Goal: Check status: Check status

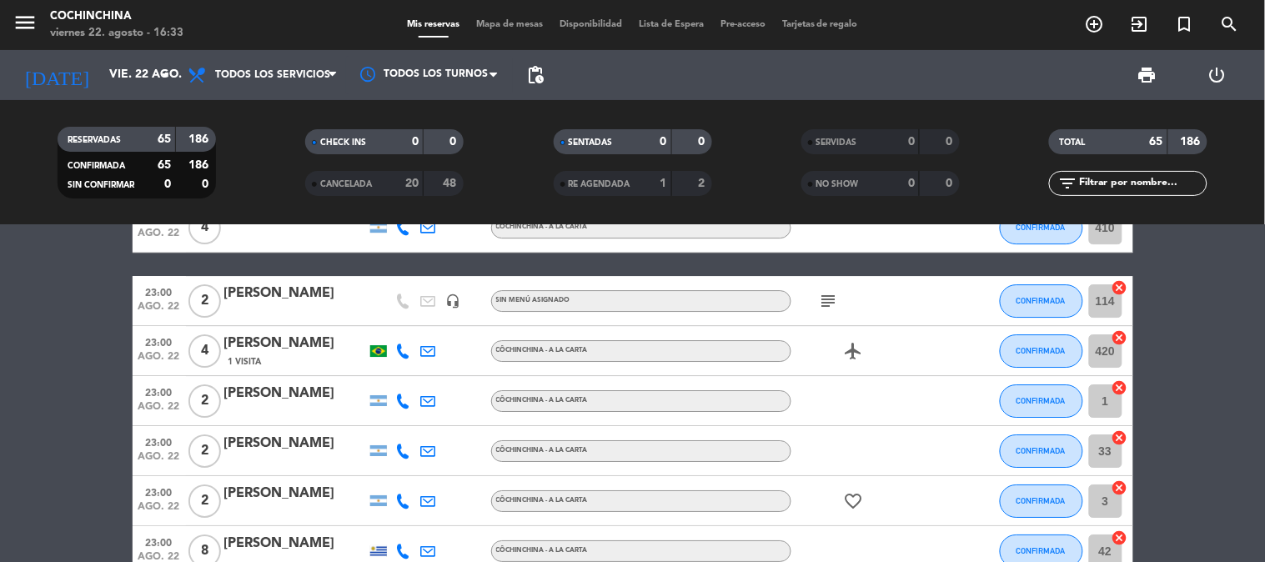
scroll to position [2871, 0]
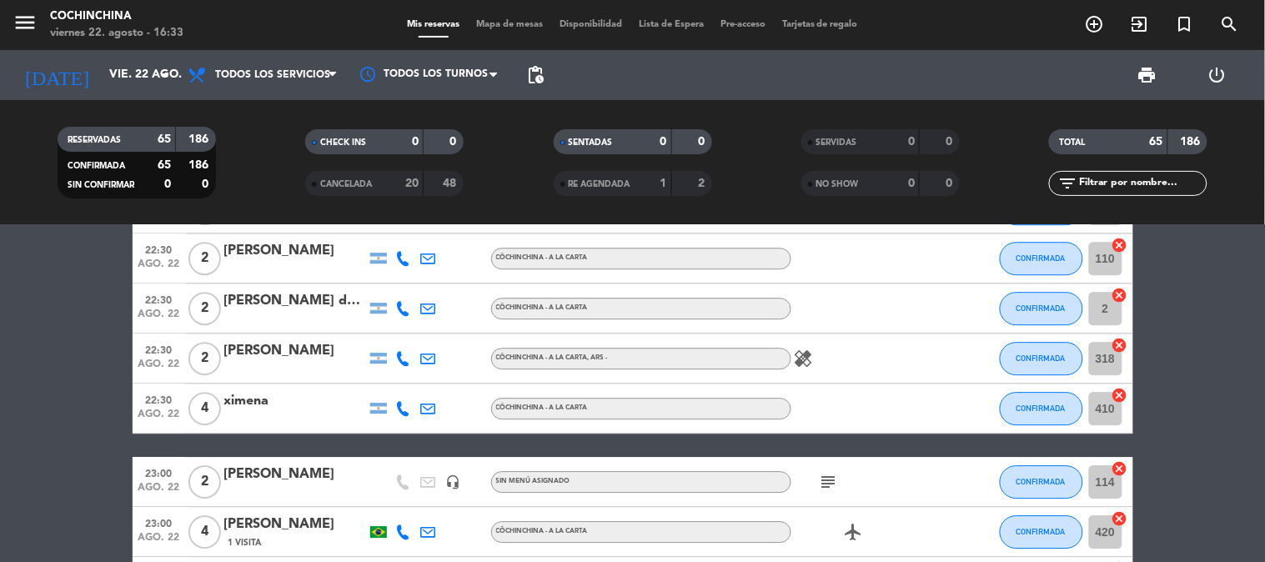
drag, startPoint x: 955, startPoint y: 363, endPoint x: 877, endPoint y: 418, distance: 95.7
click at [877, 418] on div at bounding box center [866, 407] width 150 height 49
click at [829, 477] on icon "subject" at bounding box center [829, 482] width 20 height 20
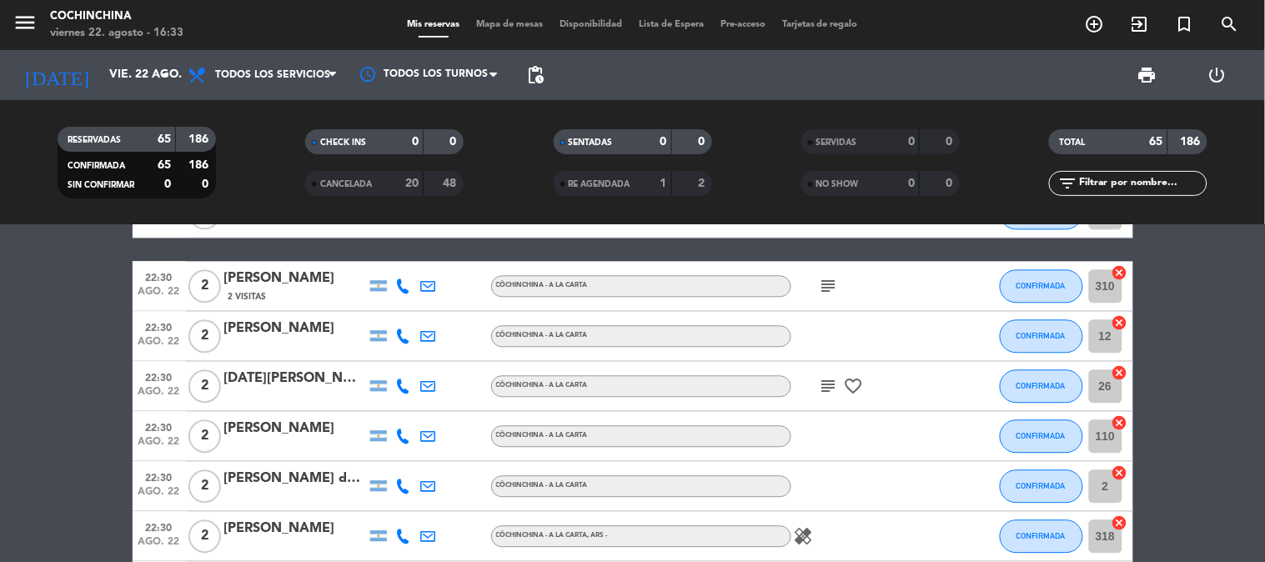
scroll to position [2686, 0]
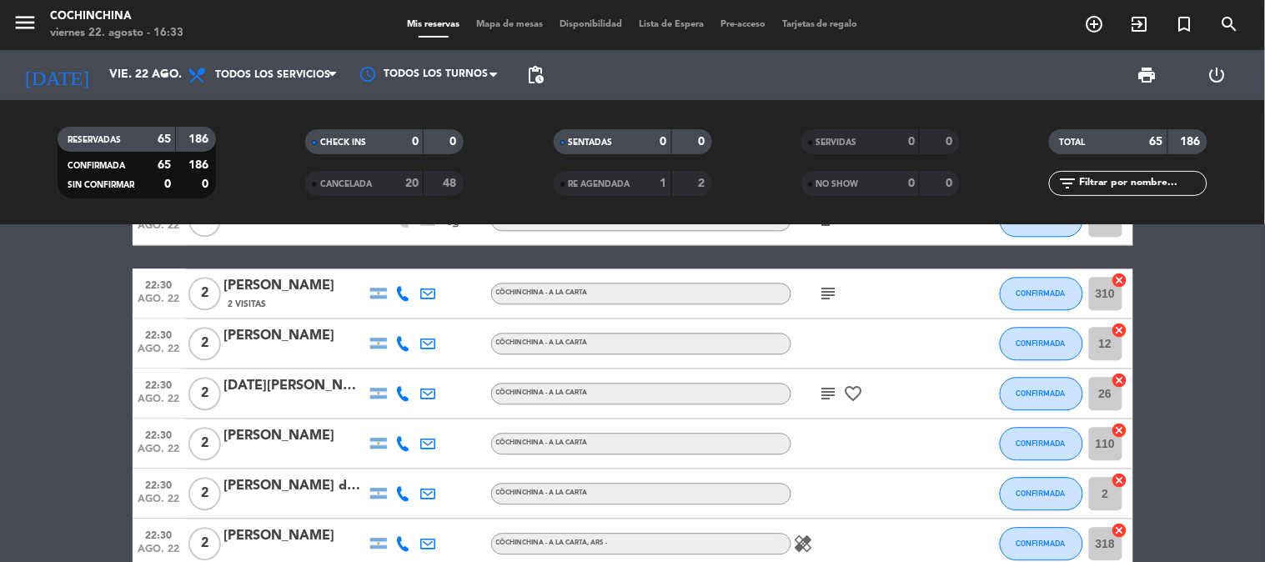
click at [829, 397] on icon "subject" at bounding box center [829, 393] width 20 height 20
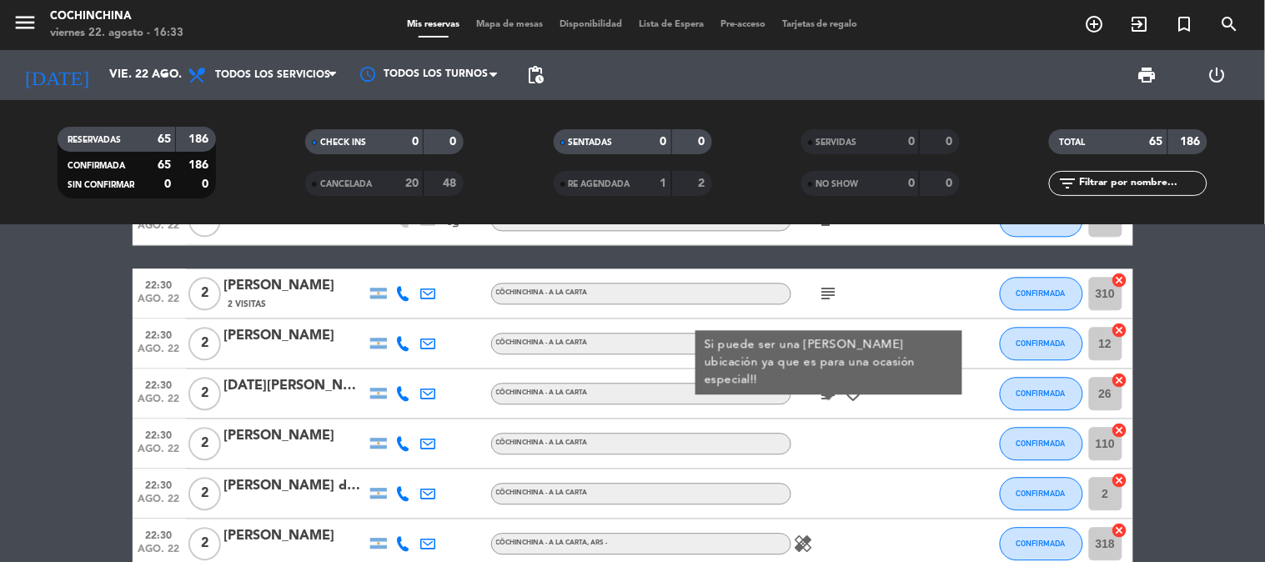
click at [831, 288] on icon "subject" at bounding box center [829, 293] width 20 height 20
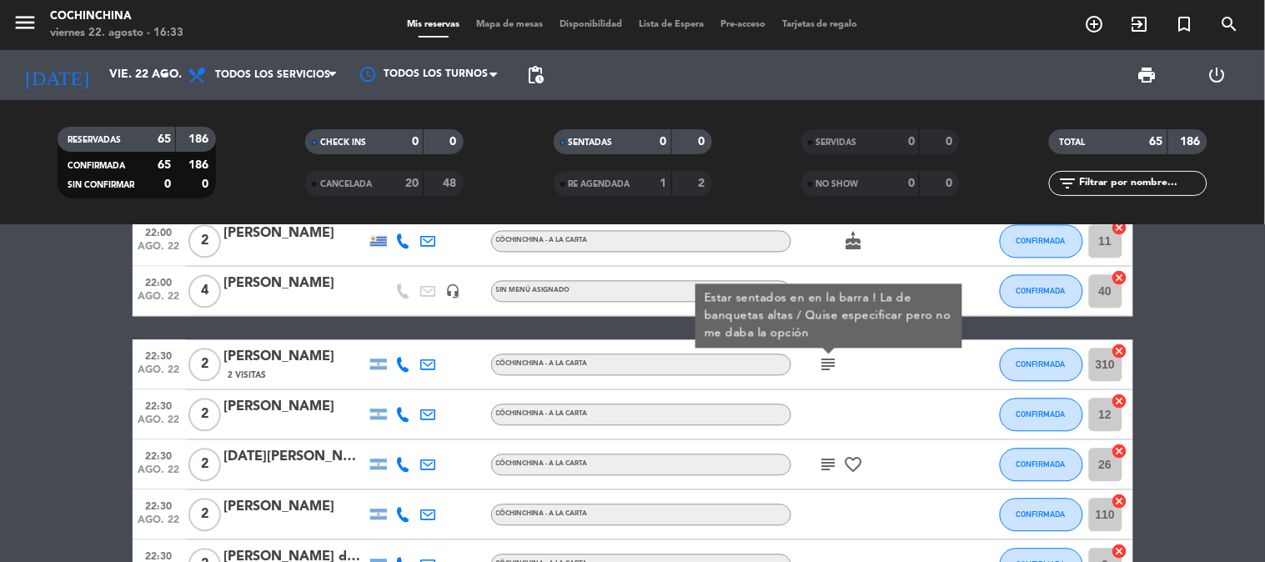
scroll to position [2593, 0]
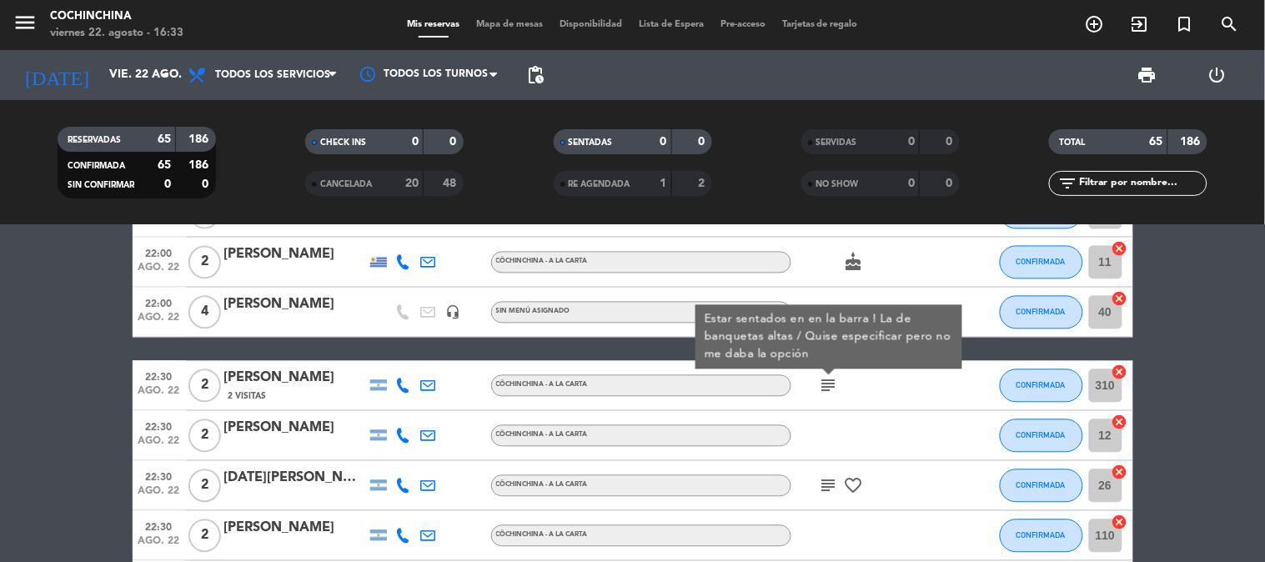
click at [853, 398] on div "subject Estar sentados en en la barra ! La de banquetas altas / Quise especific…" at bounding box center [866, 385] width 150 height 49
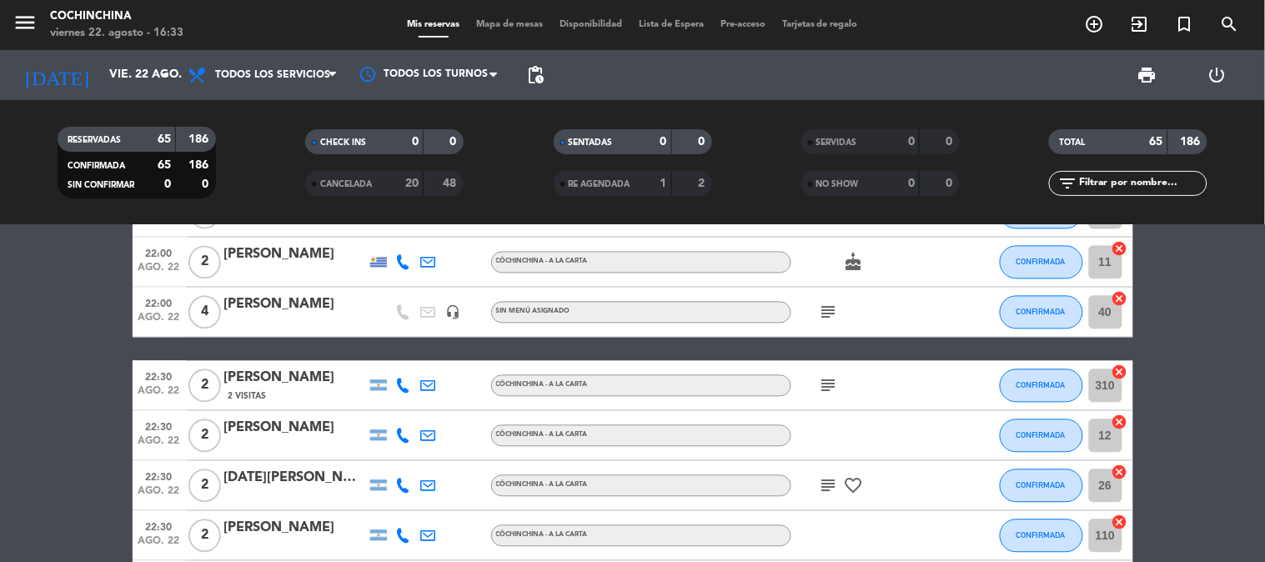
click at [835, 385] on icon "subject" at bounding box center [829, 386] width 20 height 20
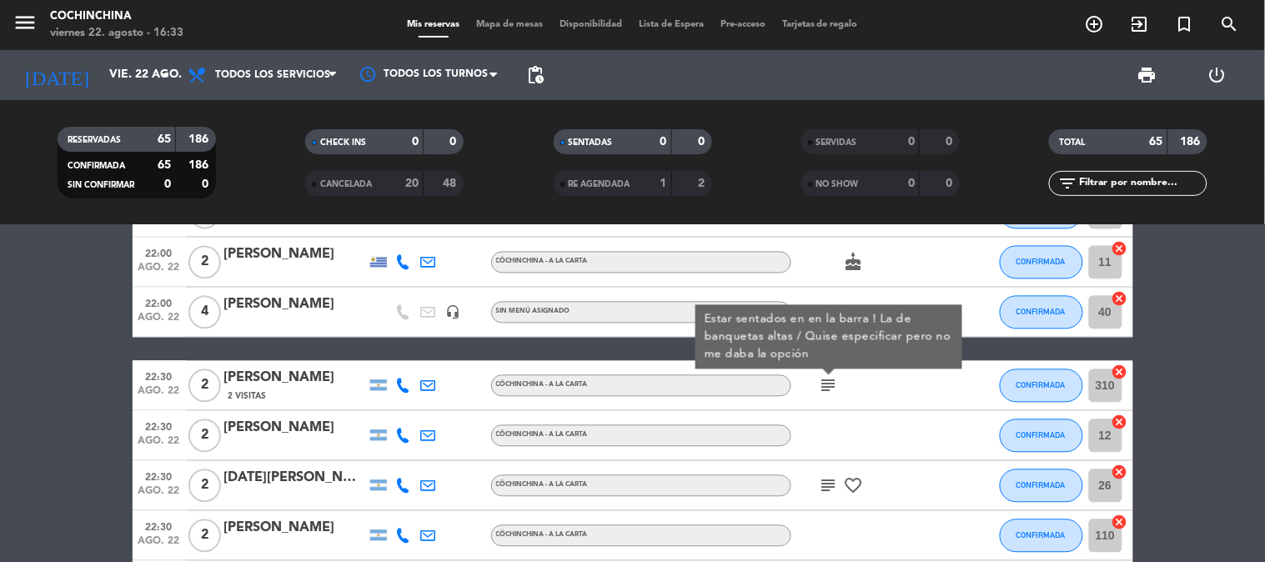
click at [954, 289] on div at bounding box center [963, 312] width 45 height 49
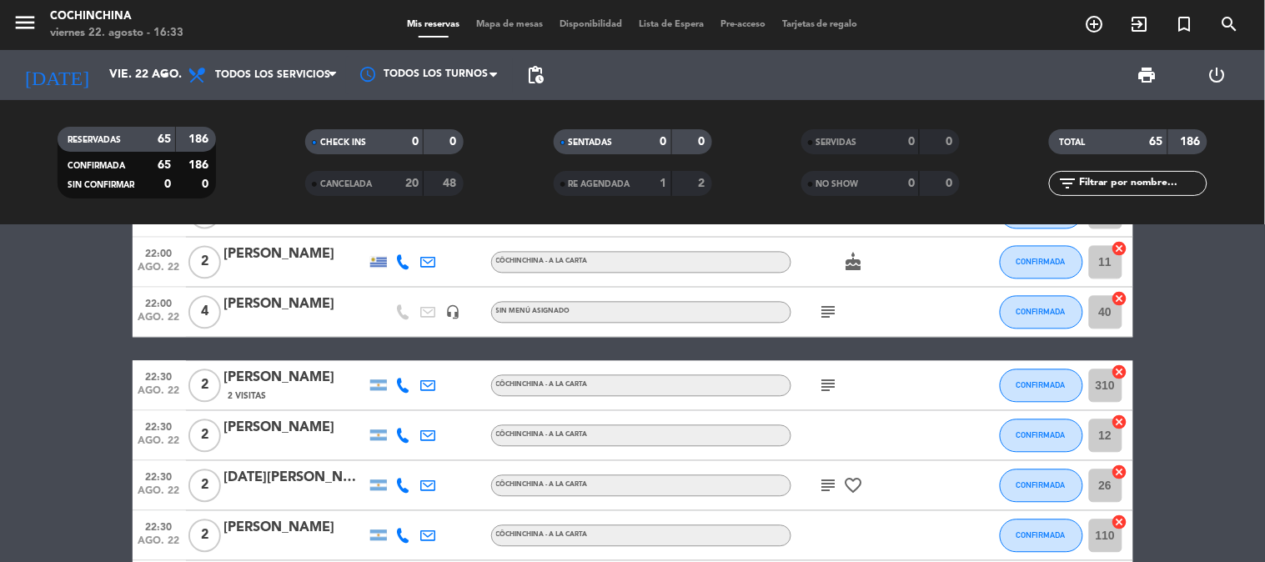
click at [832, 317] on icon "subject" at bounding box center [829, 313] width 20 height 20
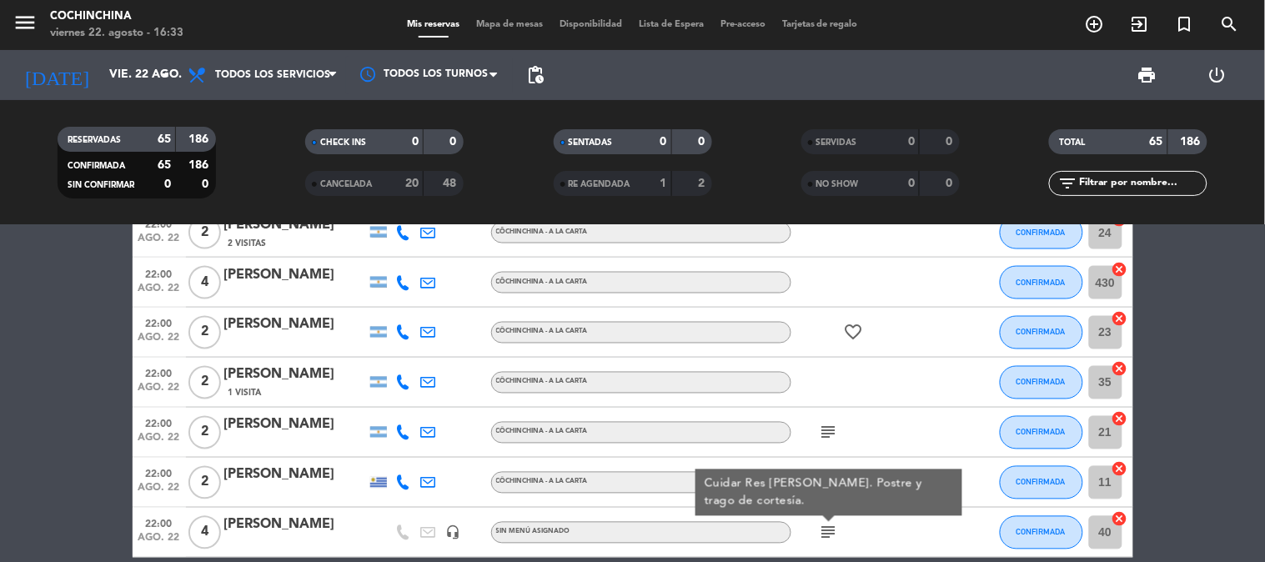
scroll to position [2315, 0]
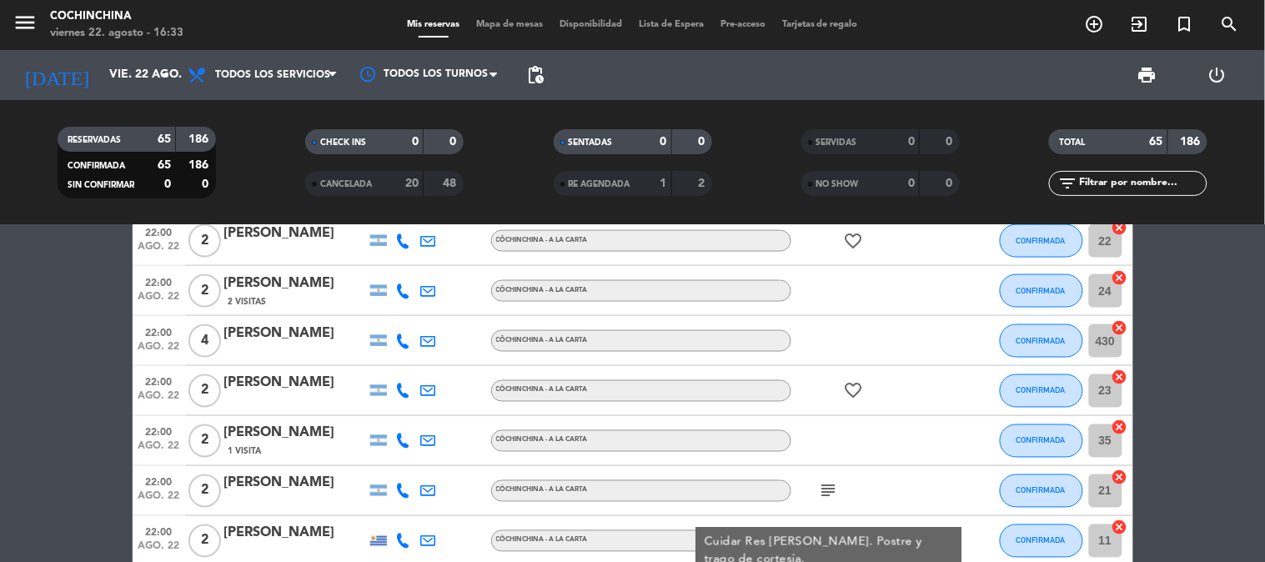
click at [825, 492] on icon "subject" at bounding box center [829, 491] width 20 height 20
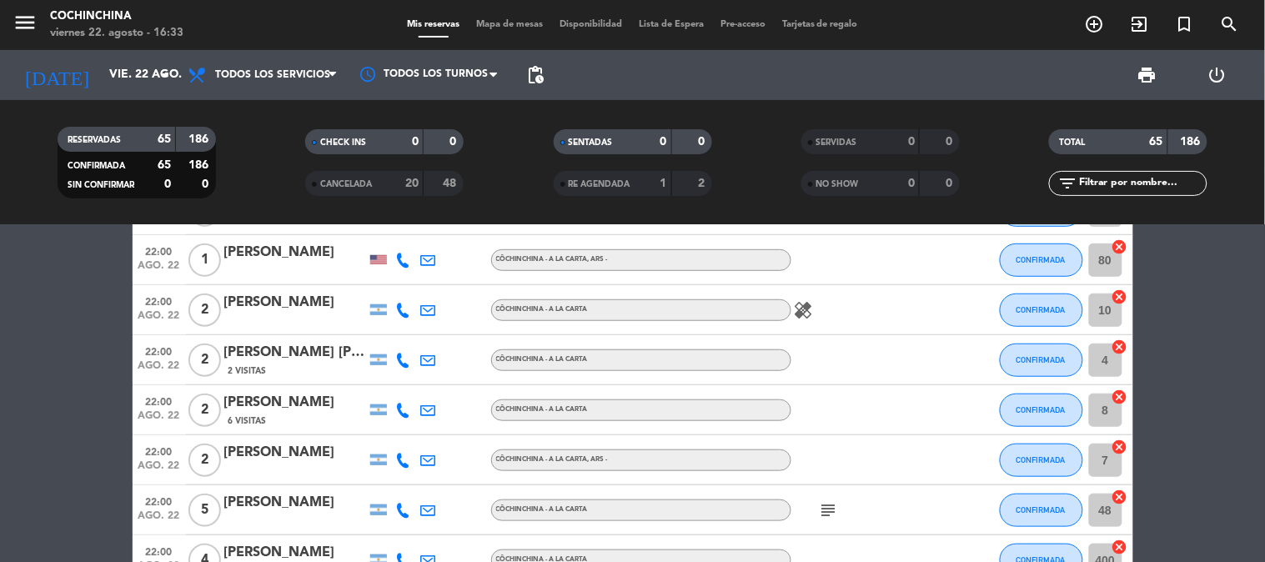
scroll to position [1945, 0]
click at [829, 501] on icon "subject" at bounding box center [829, 511] width 20 height 20
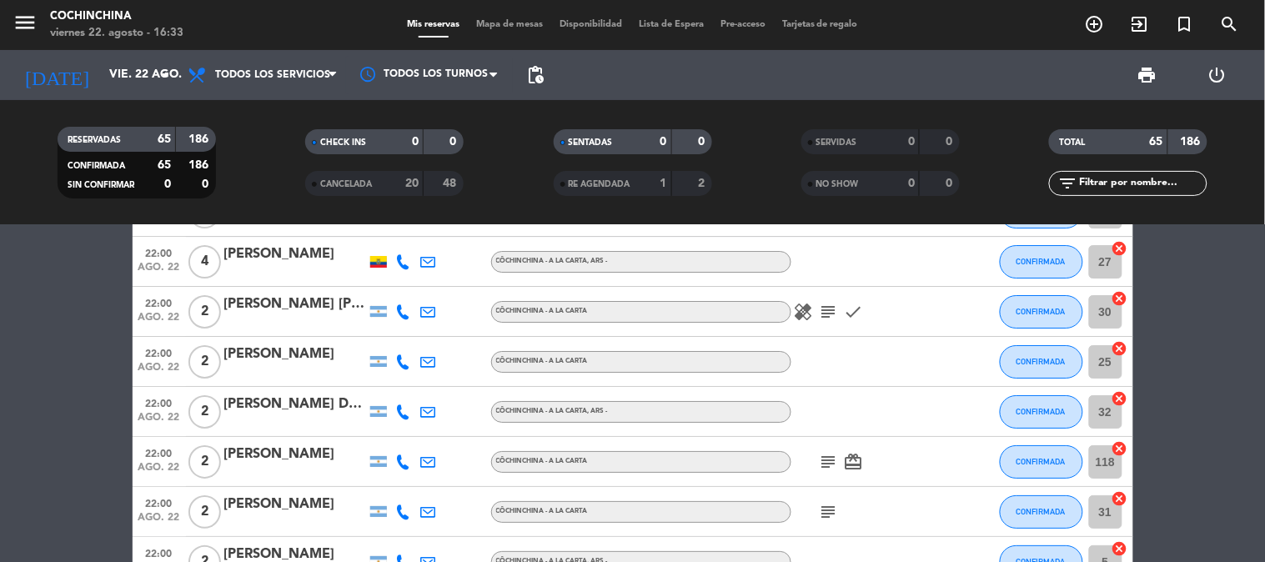
scroll to position [1574, 0]
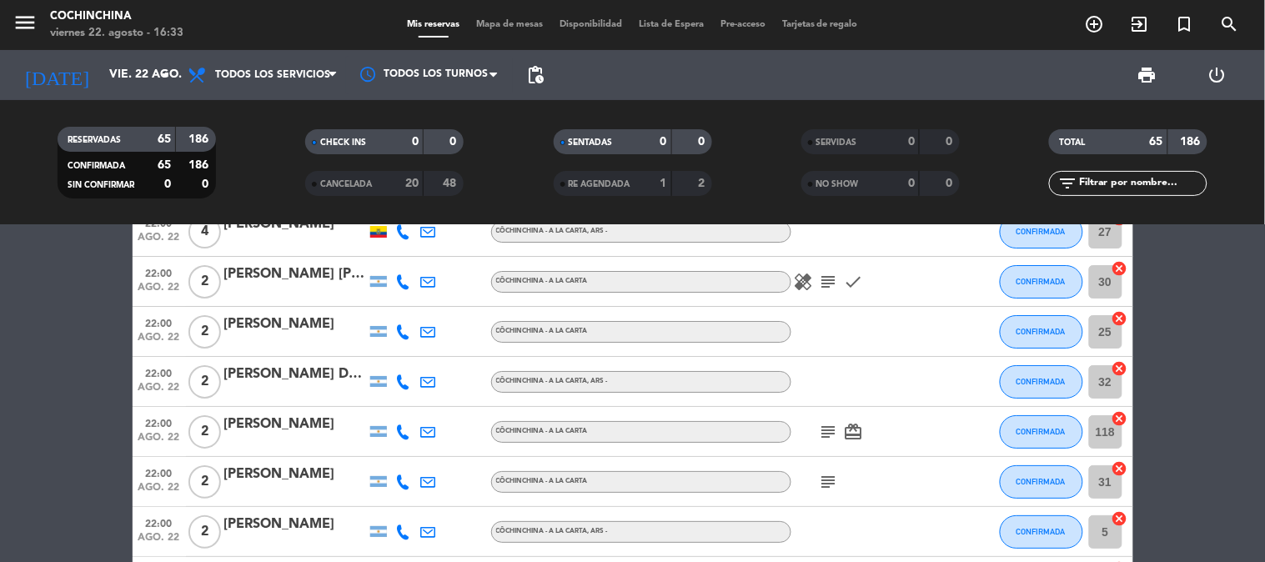
click at [834, 476] on icon "subject" at bounding box center [829, 482] width 20 height 20
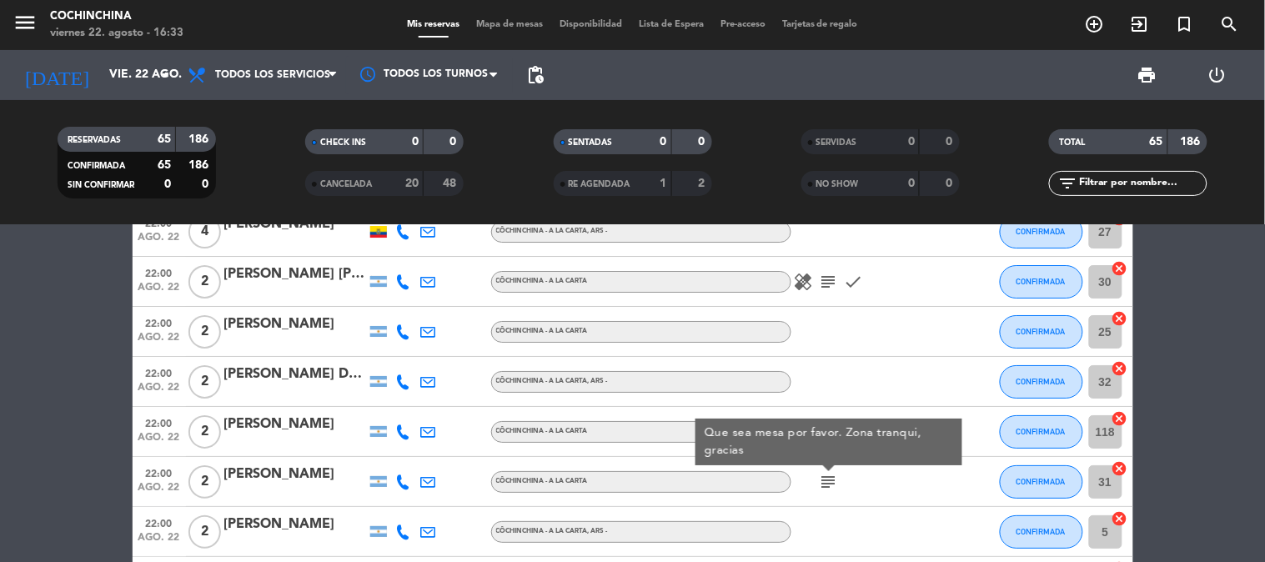
drag, startPoint x: 852, startPoint y: 384, endPoint x: 843, endPoint y: 417, distance: 33.8
click at [852, 385] on div at bounding box center [866, 381] width 150 height 49
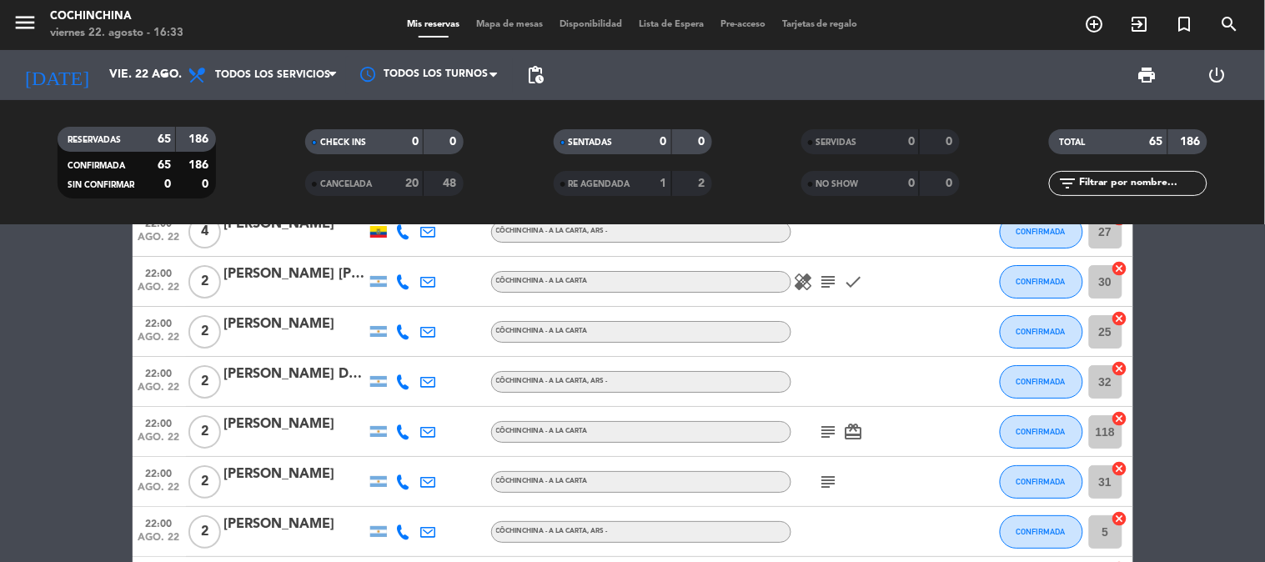
click at [830, 434] on icon "subject" at bounding box center [829, 432] width 20 height 20
click at [830, 433] on icon "subject" at bounding box center [829, 432] width 20 height 20
click at [829, 283] on icon "subject" at bounding box center [829, 282] width 20 height 20
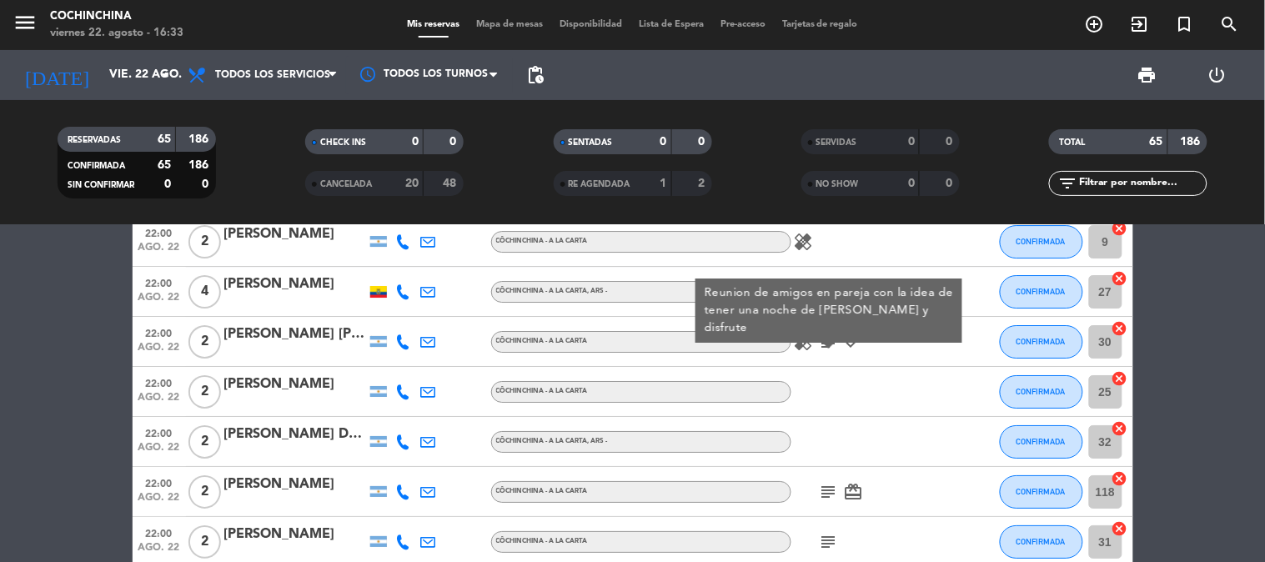
scroll to position [1481, 0]
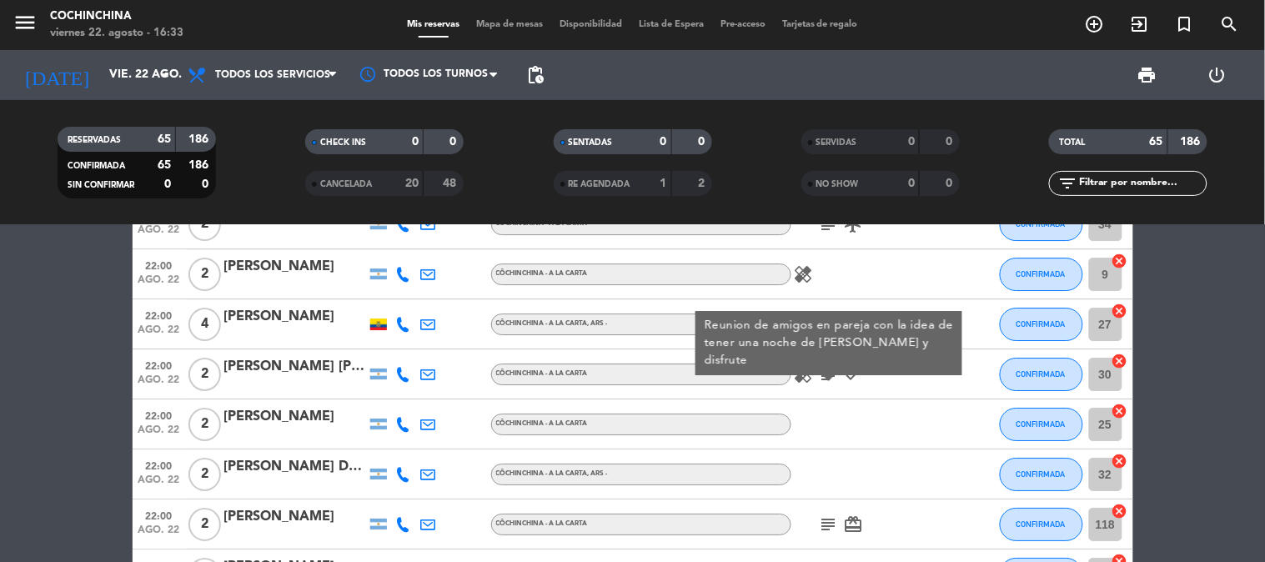
click at [798, 373] on icon "healing" at bounding box center [804, 374] width 20 height 20
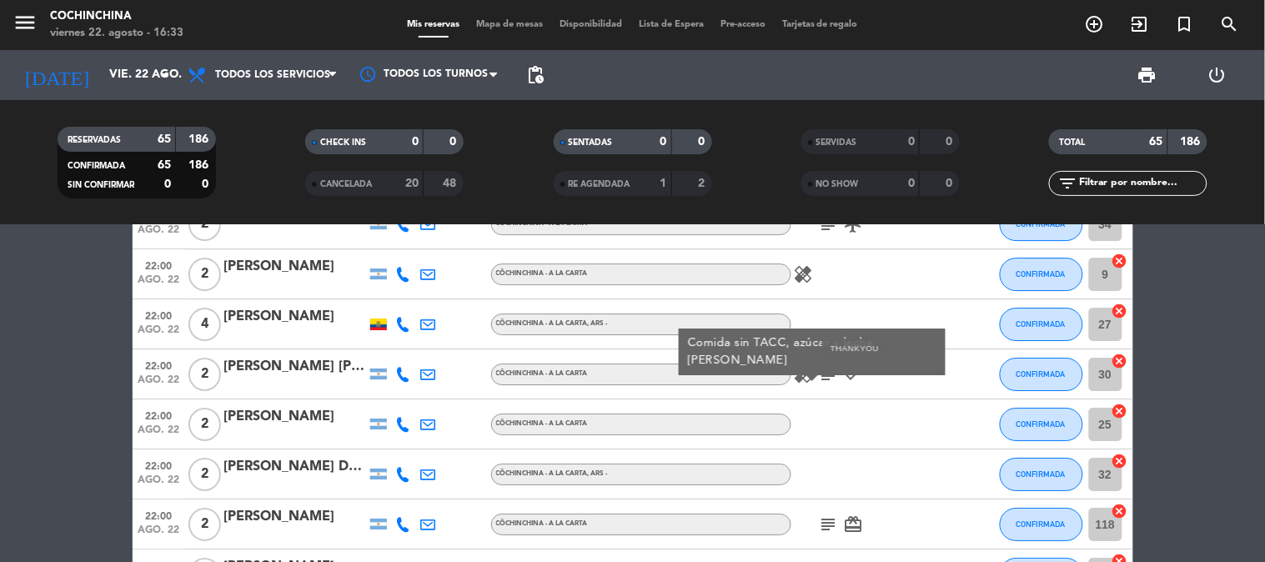
click at [854, 369] on icon "check" at bounding box center [854, 374] width 20 height 20
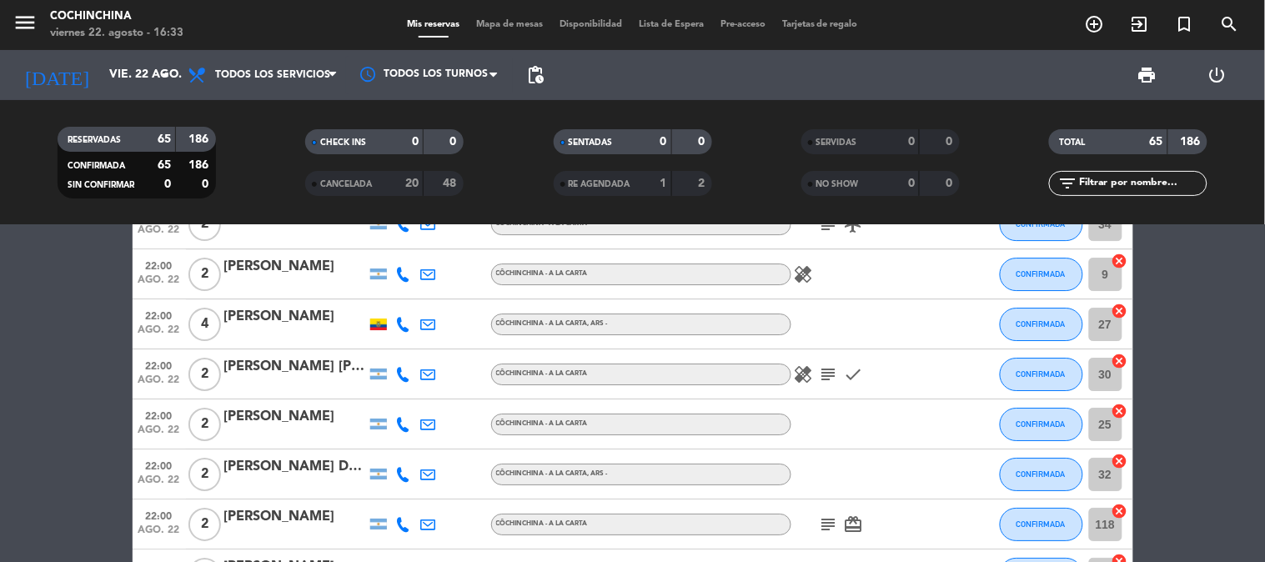
click at [854, 369] on icon "check" at bounding box center [854, 374] width 20 height 20
click at [811, 283] on div "healing" at bounding box center [866, 273] width 150 height 49
click at [804, 269] on icon "healing" at bounding box center [804, 274] width 20 height 20
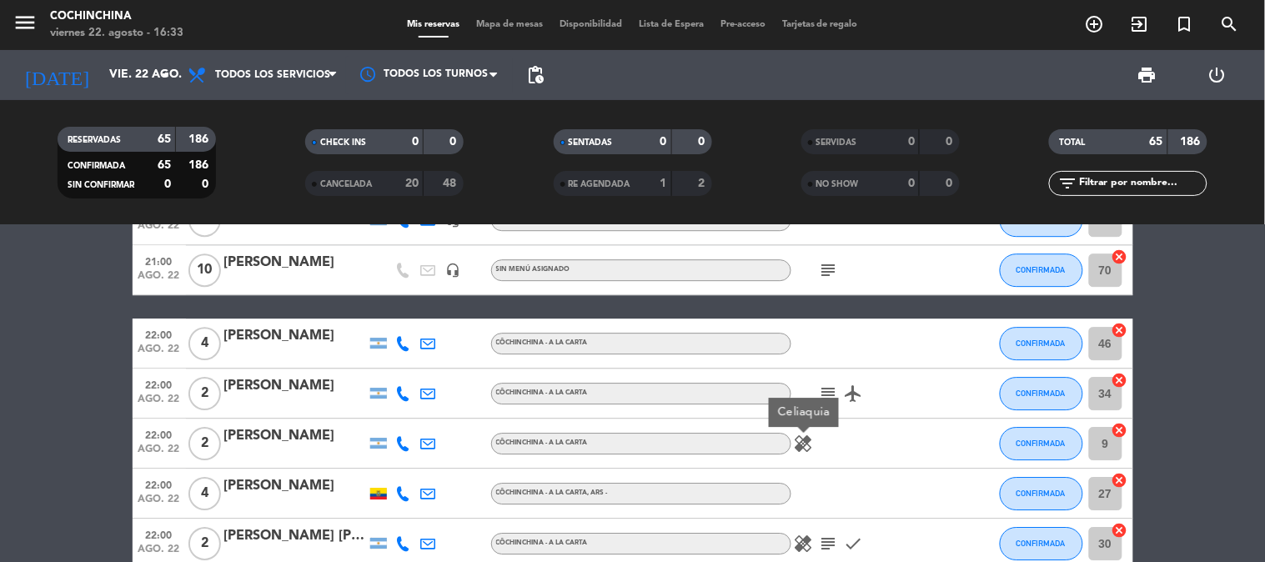
scroll to position [1296, 0]
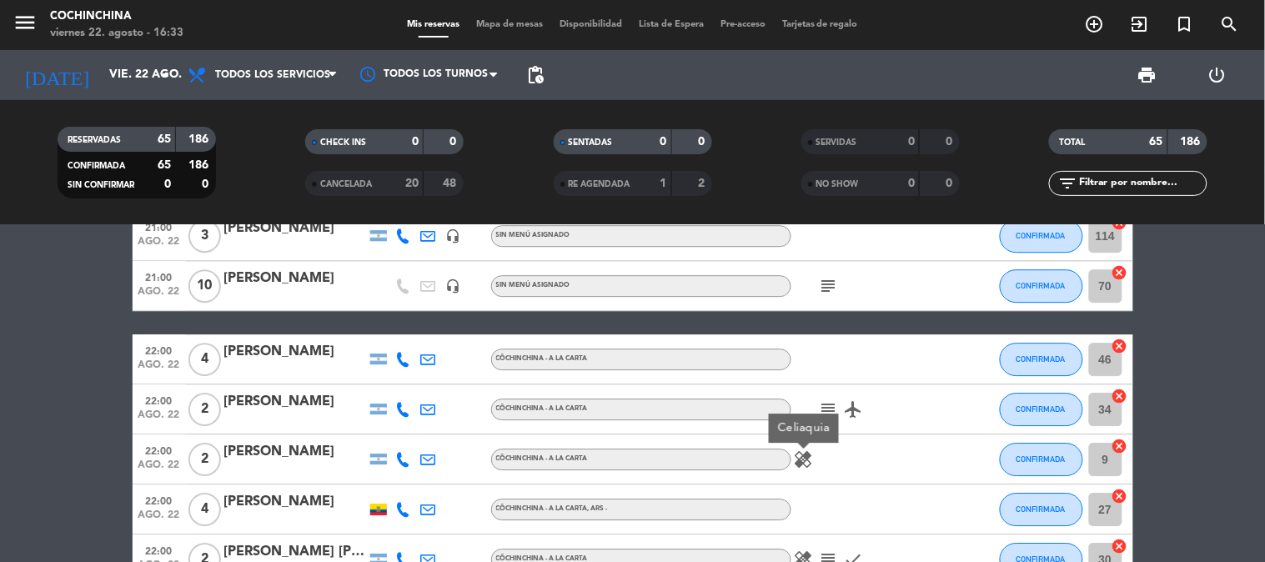
click at [825, 399] on icon "subject" at bounding box center [829, 409] width 20 height 20
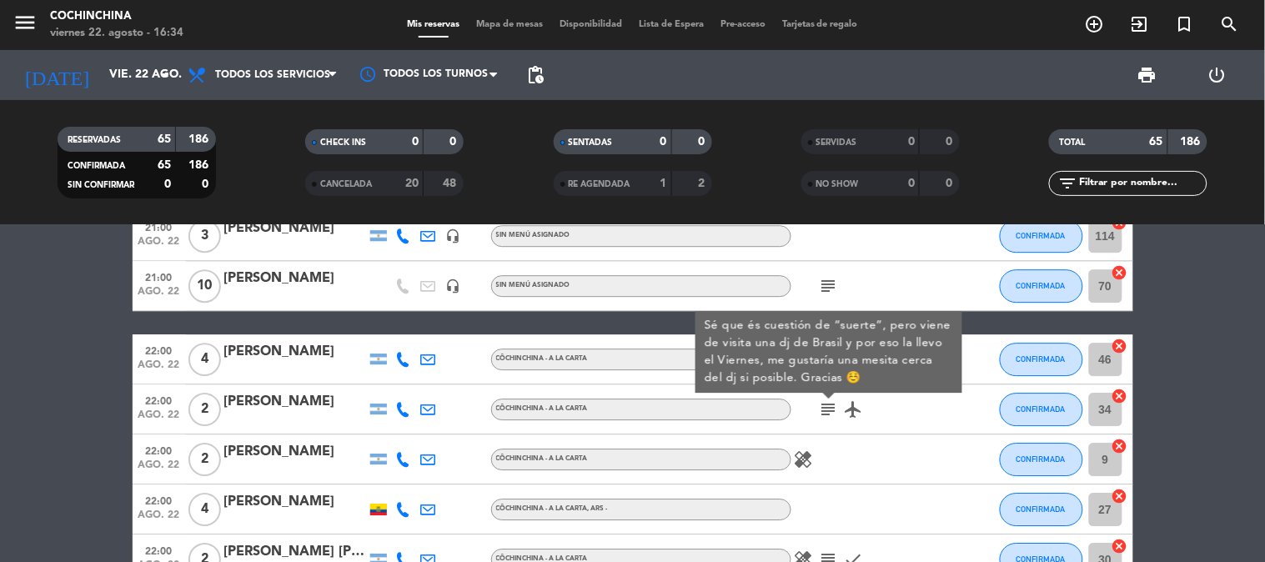
click at [851, 409] on icon "airplanemode_active" at bounding box center [854, 409] width 20 height 20
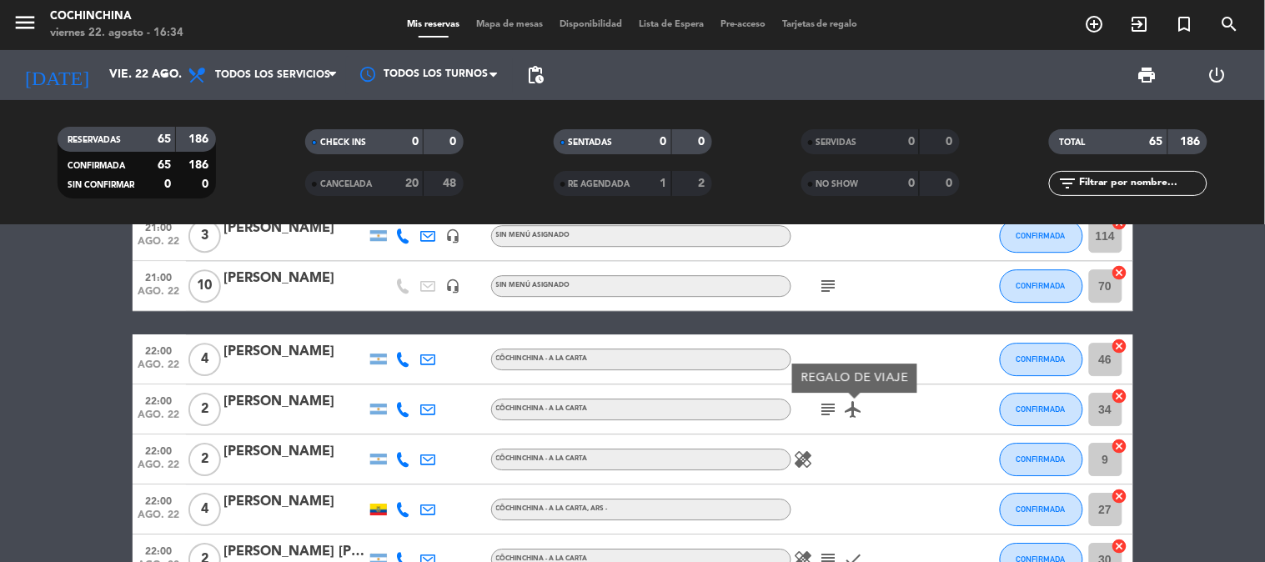
click at [829, 298] on div "subject" at bounding box center [866, 285] width 150 height 49
click at [828, 289] on icon "subject" at bounding box center [829, 286] width 20 height 20
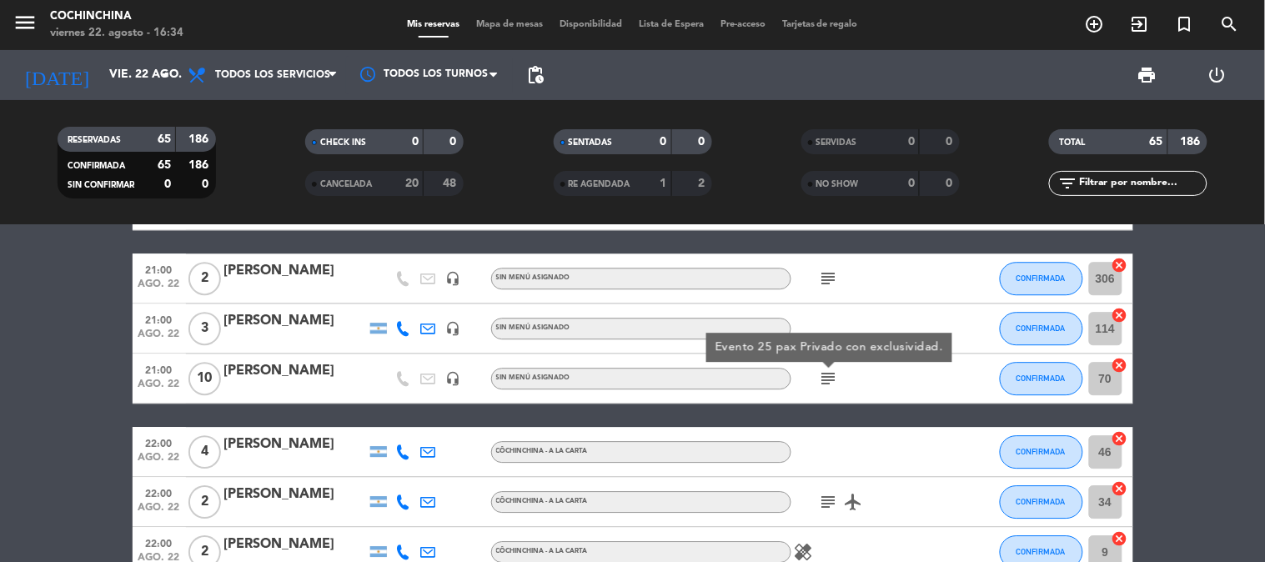
scroll to position [1111, 0]
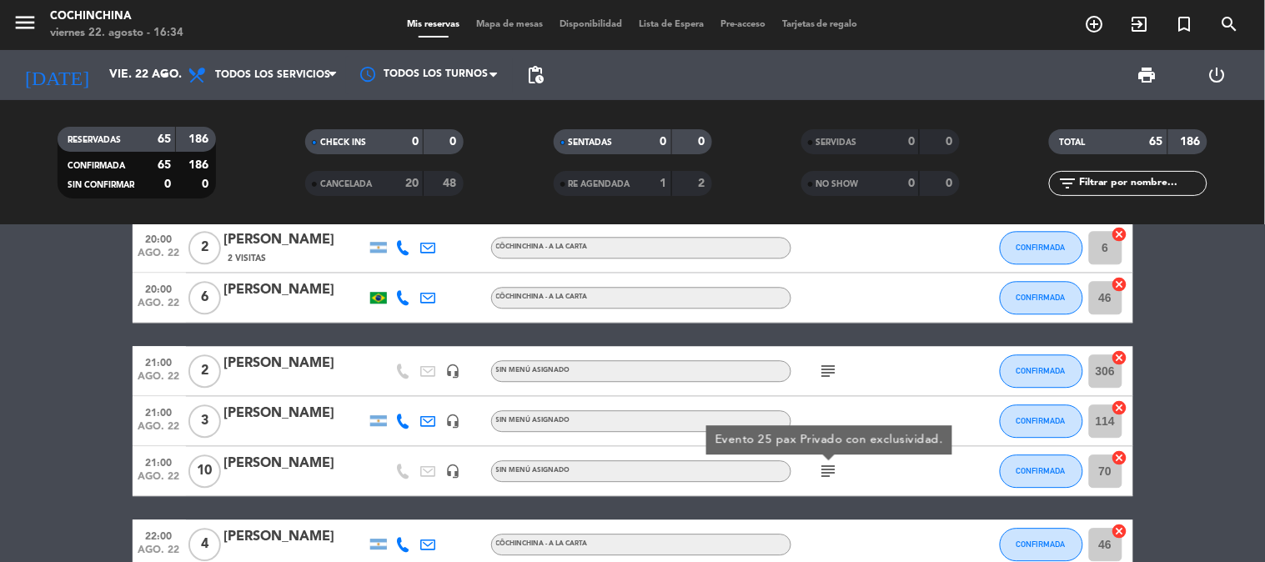
click at [828, 370] on icon "subject" at bounding box center [829, 371] width 20 height 20
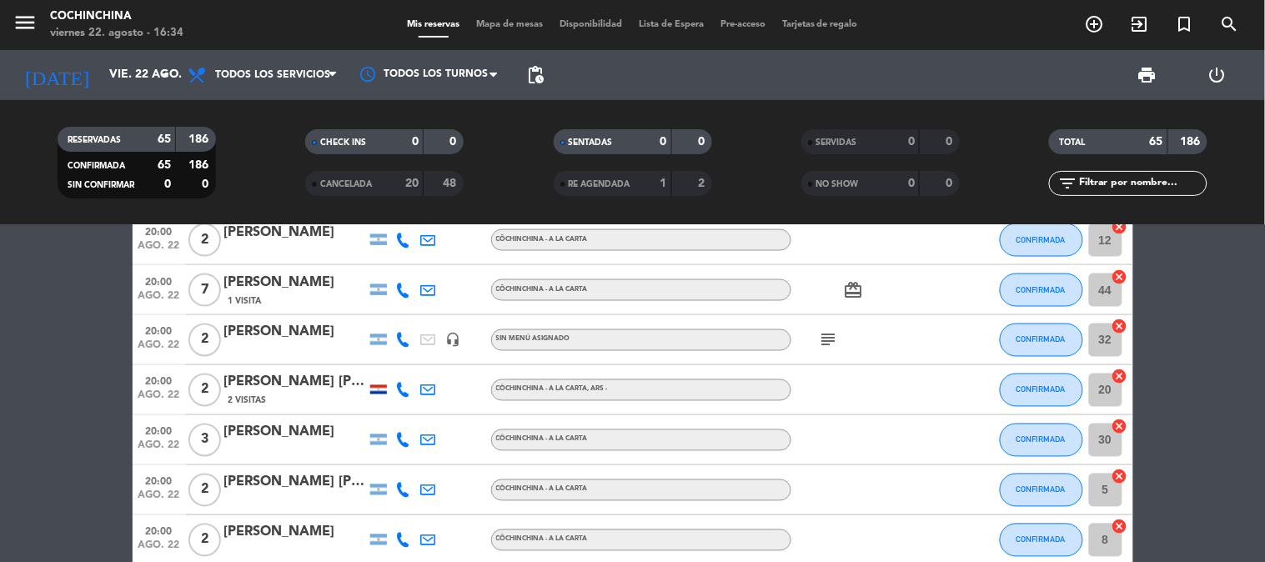
scroll to position [648, 0]
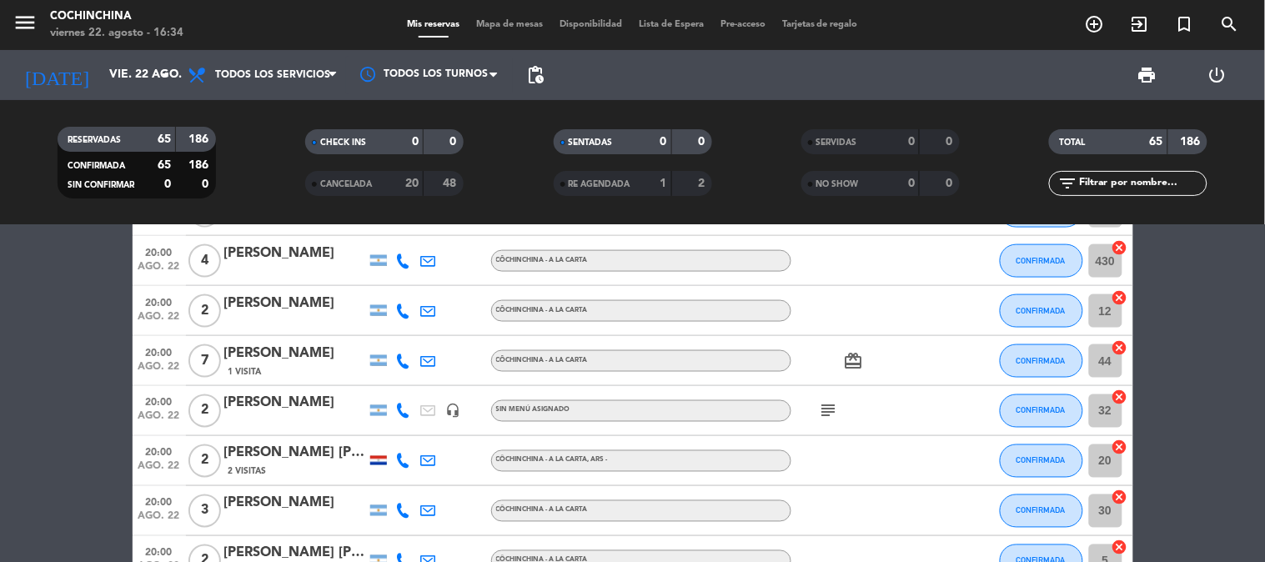
click at [834, 419] on icon "subject" at bounding box center [829, 411] width 20 height 20
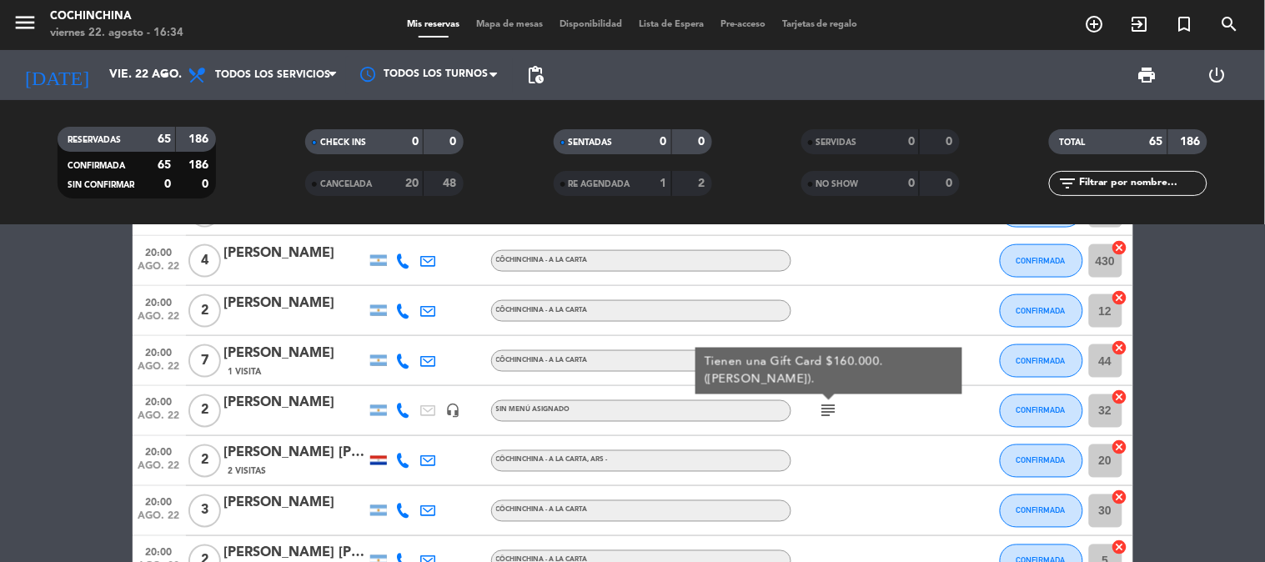
click at [962, 428] on div at bounding box center [963, 410] width 45 height 49
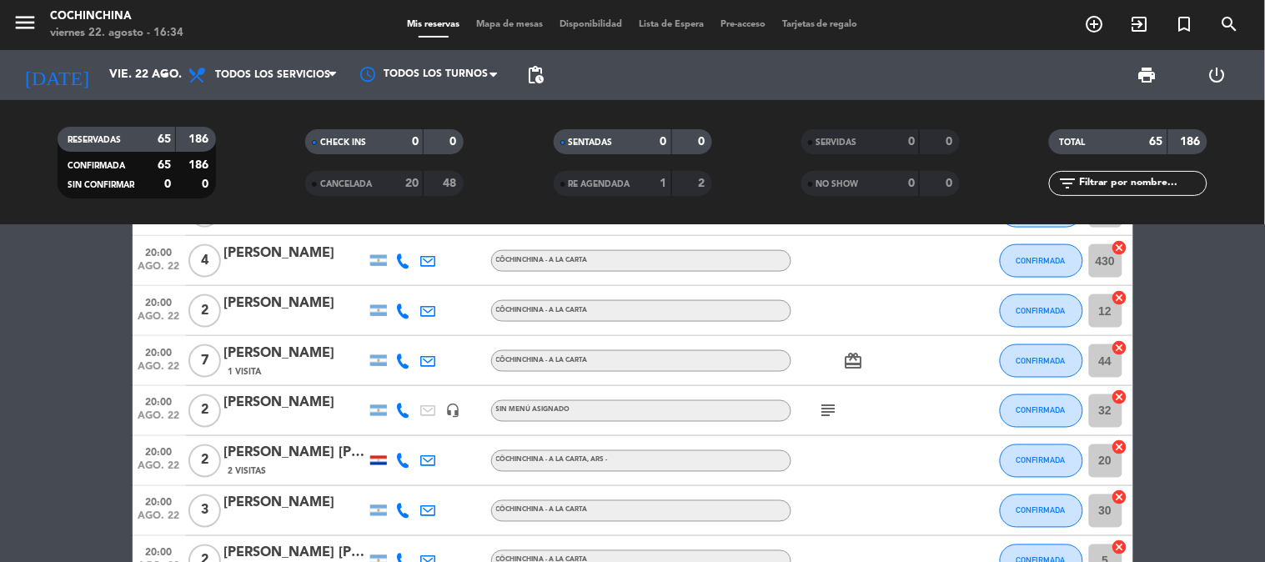
click at [860, 363] on icon "card_giftcard" at bounding box center [854, 361] width 20 height 20
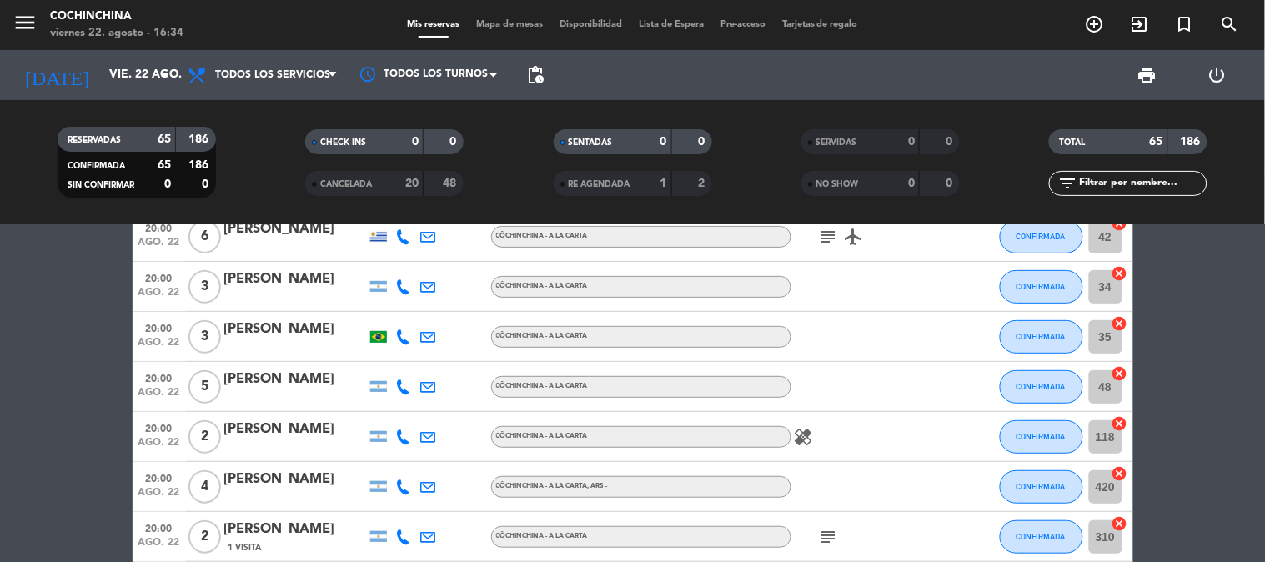
scroll to position [278, 0]
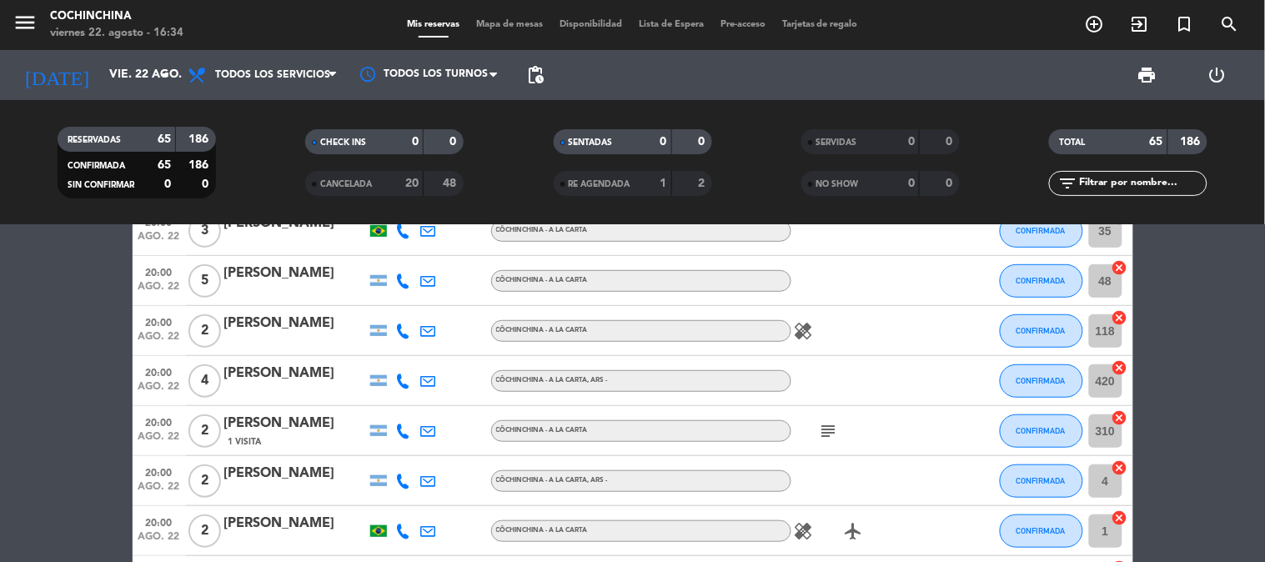
click at [829, 423] on icon "subject" at bounding box center [829, 431] width 20 height 20
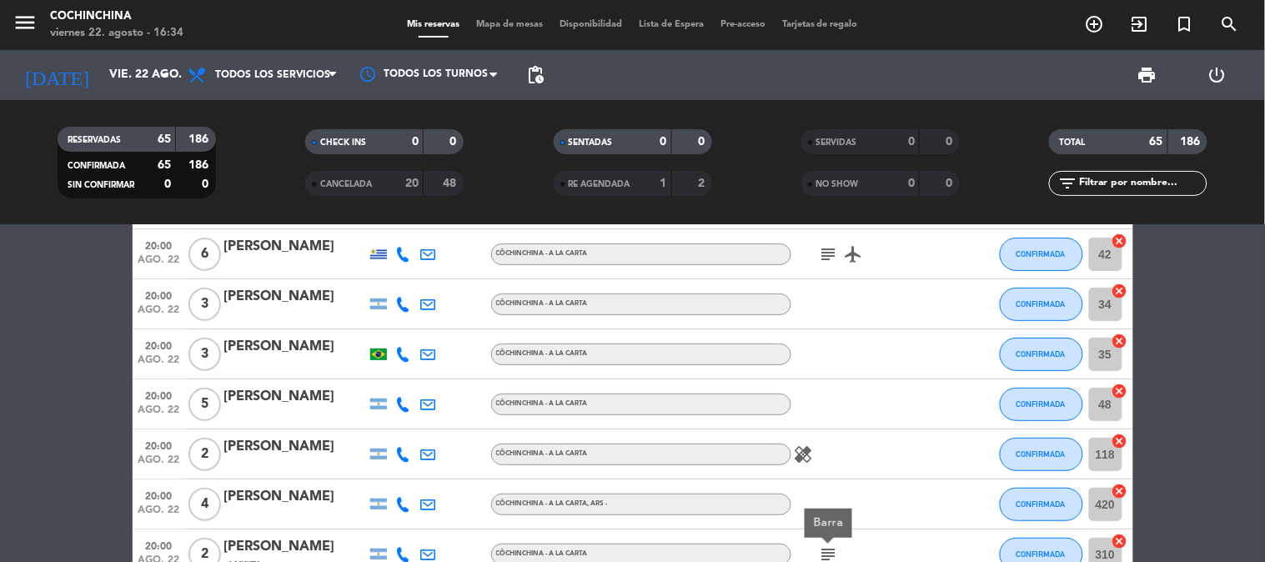
scroll to position [0, 0]
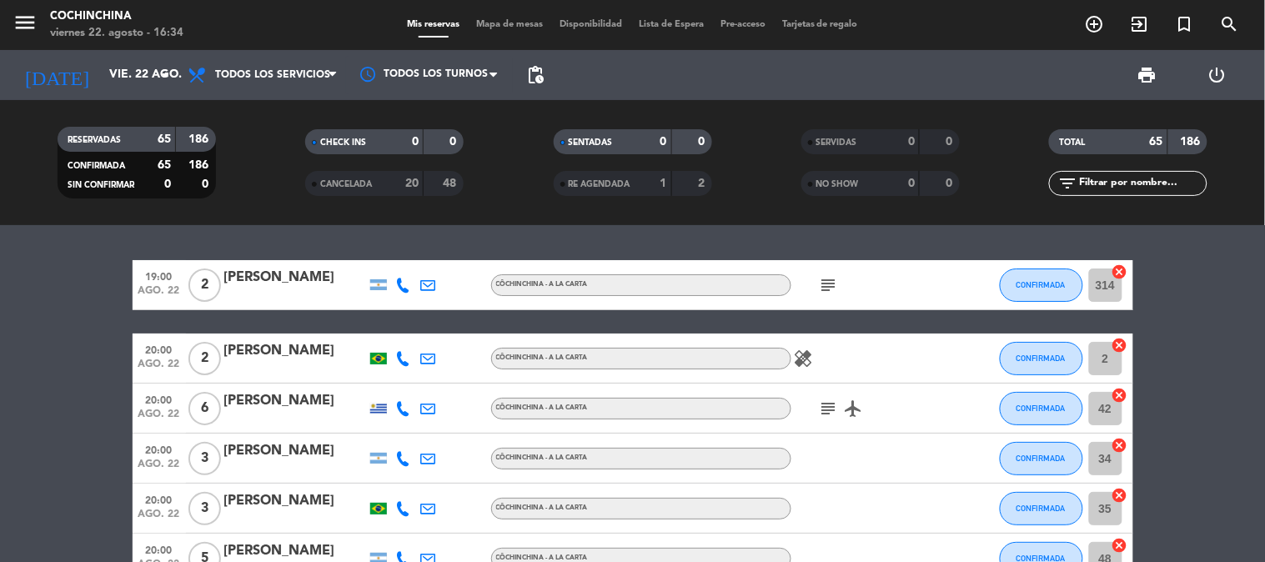
click at [829, 423] on div "subject airplanemode_active" at bounding box center [866, 407] width 150 height 49
click at [832, 407] on icon "subject" at bounding box center [829, 408] width 20 height 20
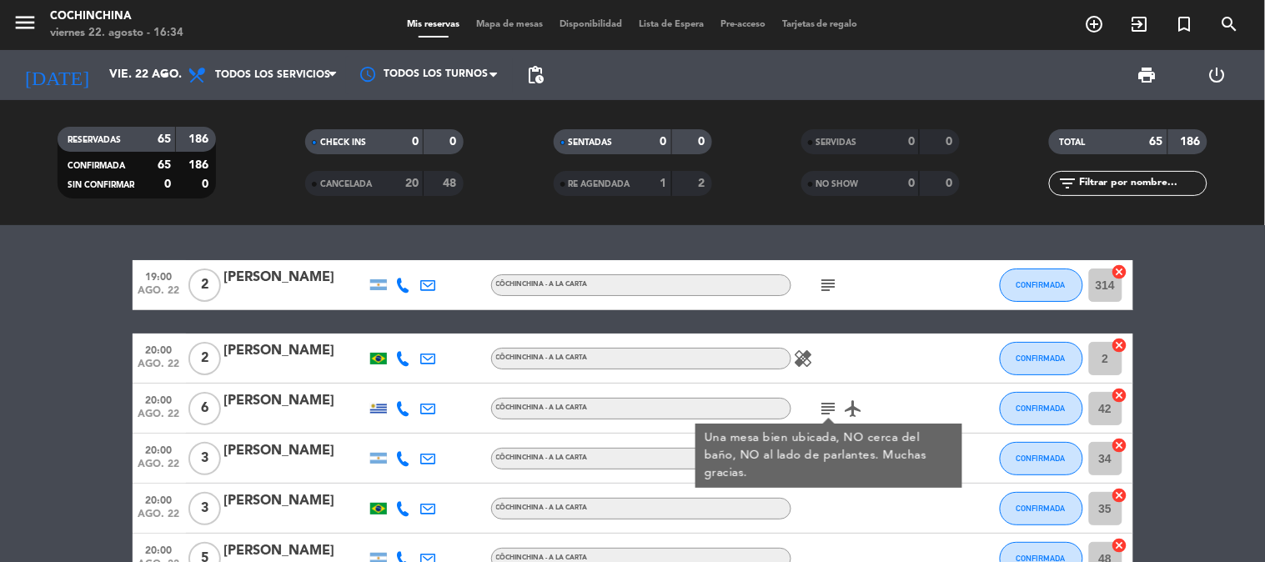
click at [822, 279] on icon "subject" at bounding box center [829, 285] width 20 height 20
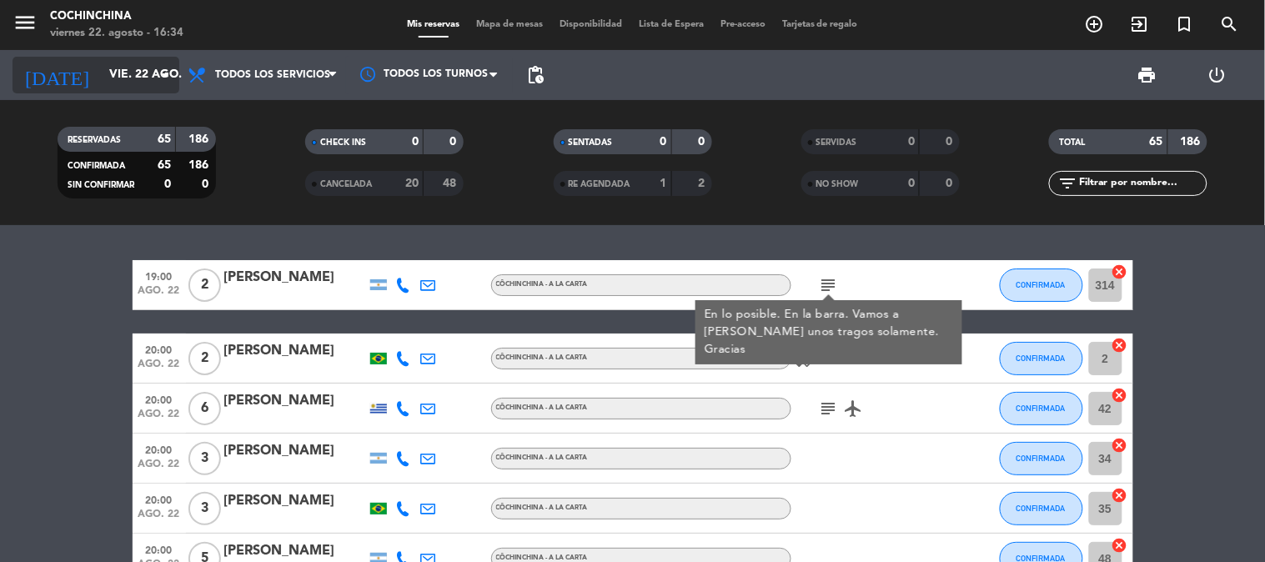
click at [173, 75] on icon "arrow_drop_down" at bounding box center [165, 75] width 20 height 20
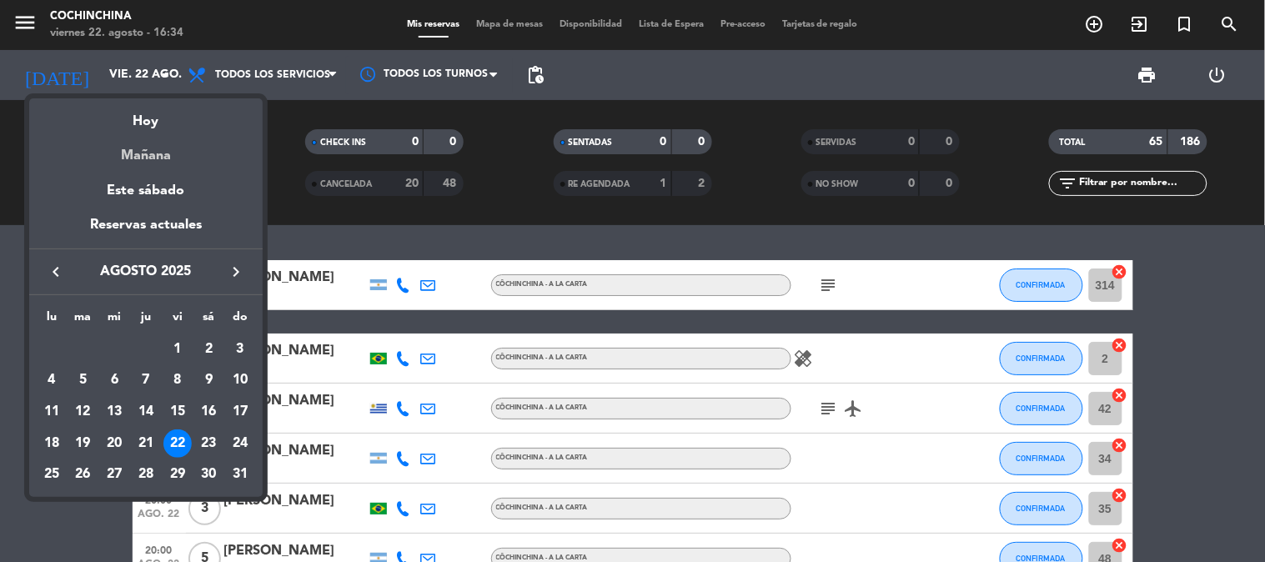
click at [153, 154] on div "Mañana" at bounding box center [145, 150] width 233 height 34
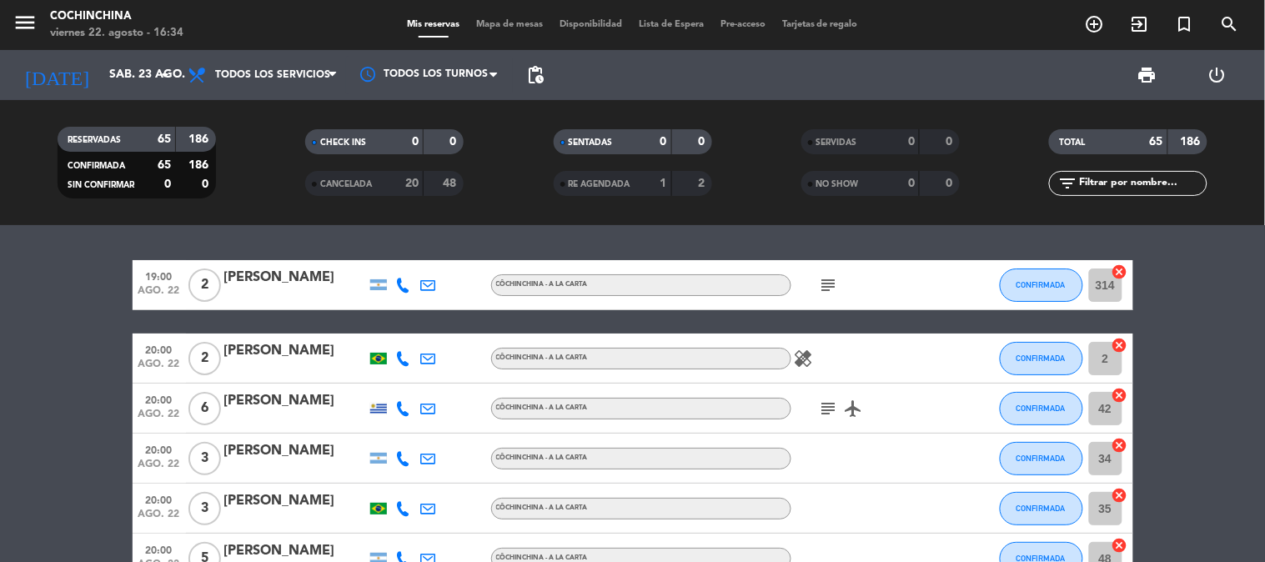
click at [826, 288] on icon "subject" at bounding box center [829, 285] width 20 height 20
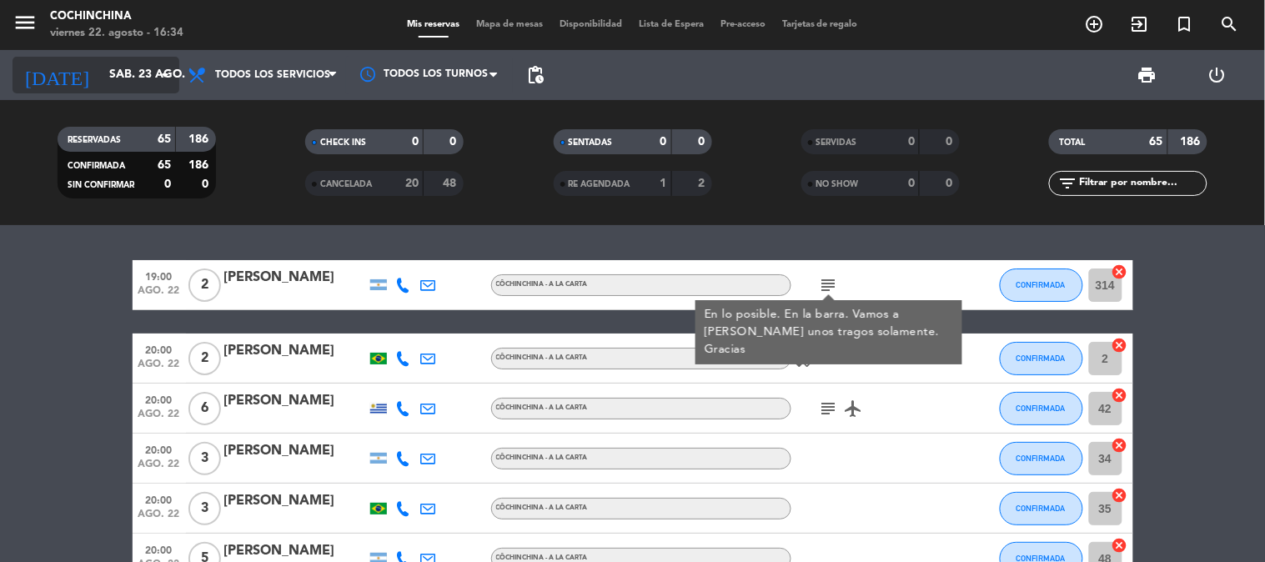
click at [145, 85] on input "sáb. 23 ago." at bounding box center [180, 75] width 158 height 30
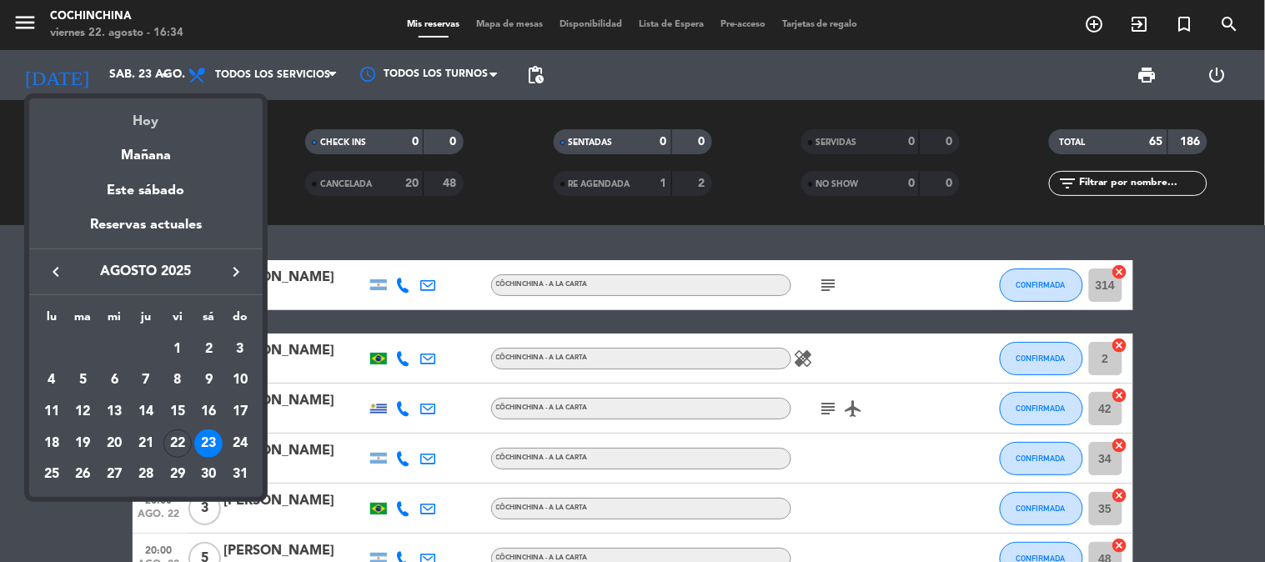
click at [146, 128] on div "Hoy" at bounding box center [145, 115] width 233 height 34
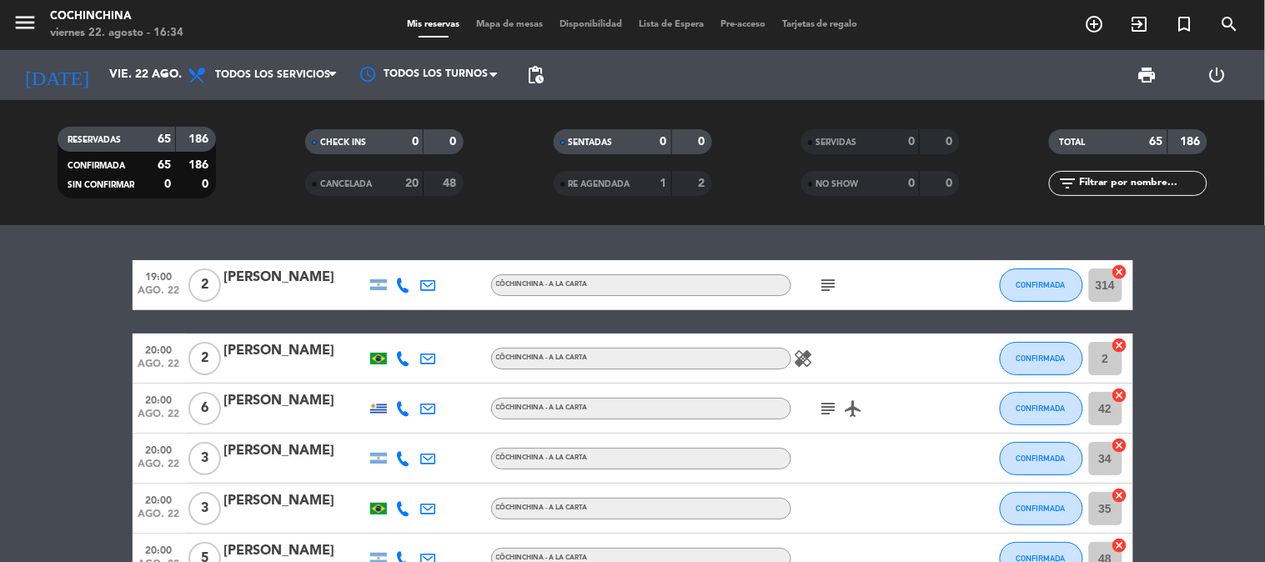
click at [820, 282] on icon "subject" at bounding box center [829, 285] width 20 height 20
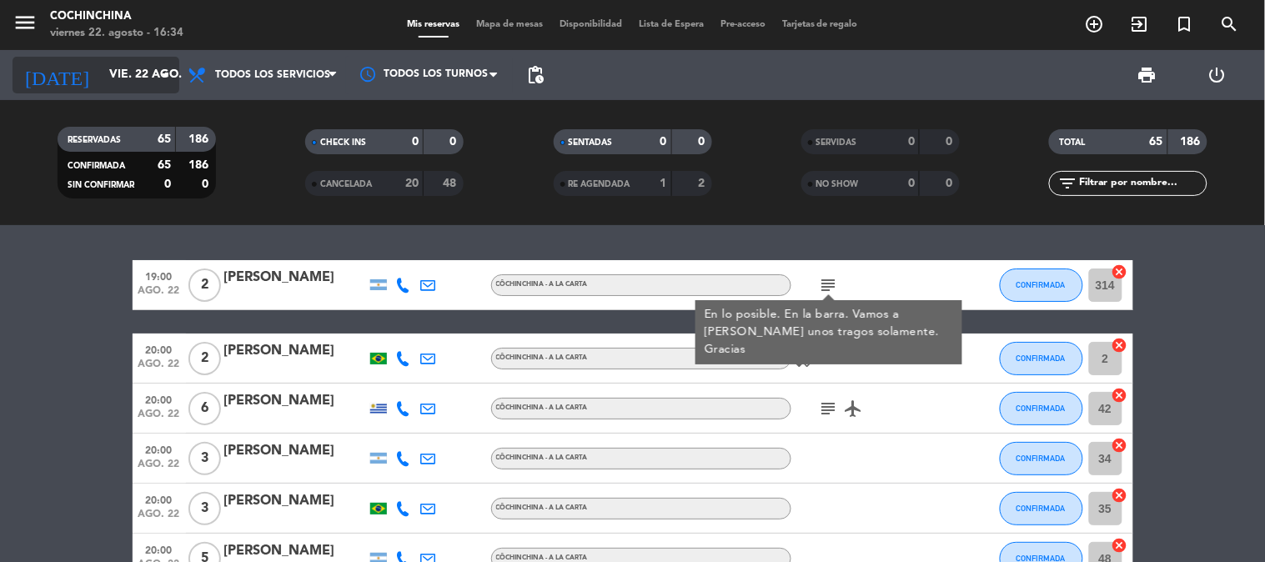
click at [101, 63] on input "vie. 22 ago." at bounding box center [180, 75] width 158 height 30
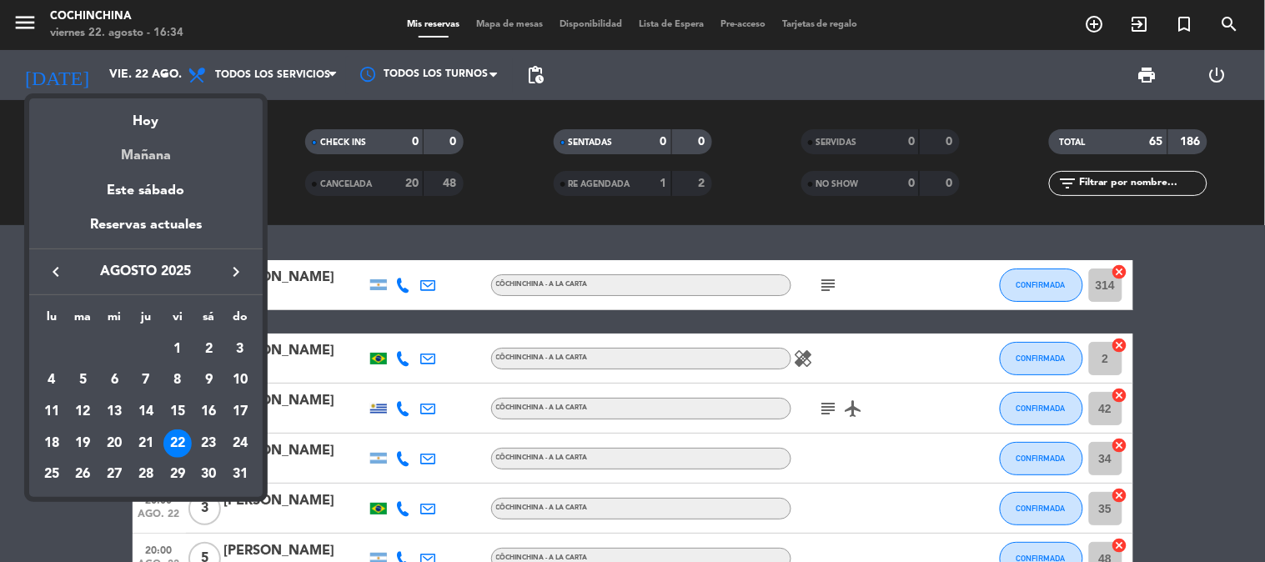
click at [107, 148] on div "Mañana" at bounding box center [145, 150] width 233 height 34
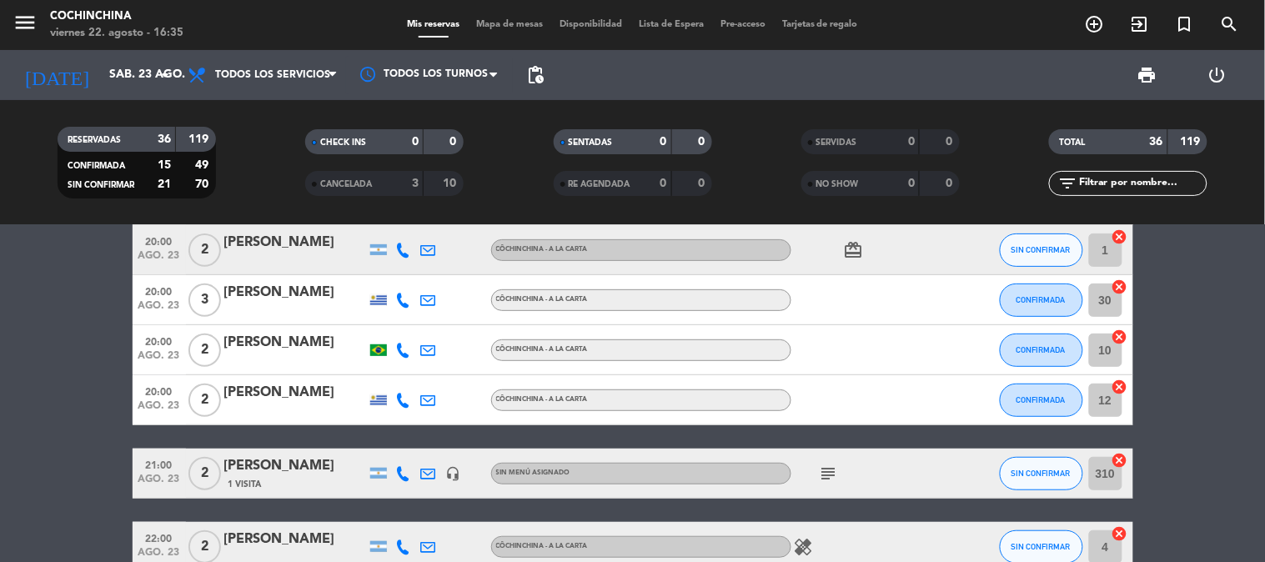
scroll to position [278, 0]
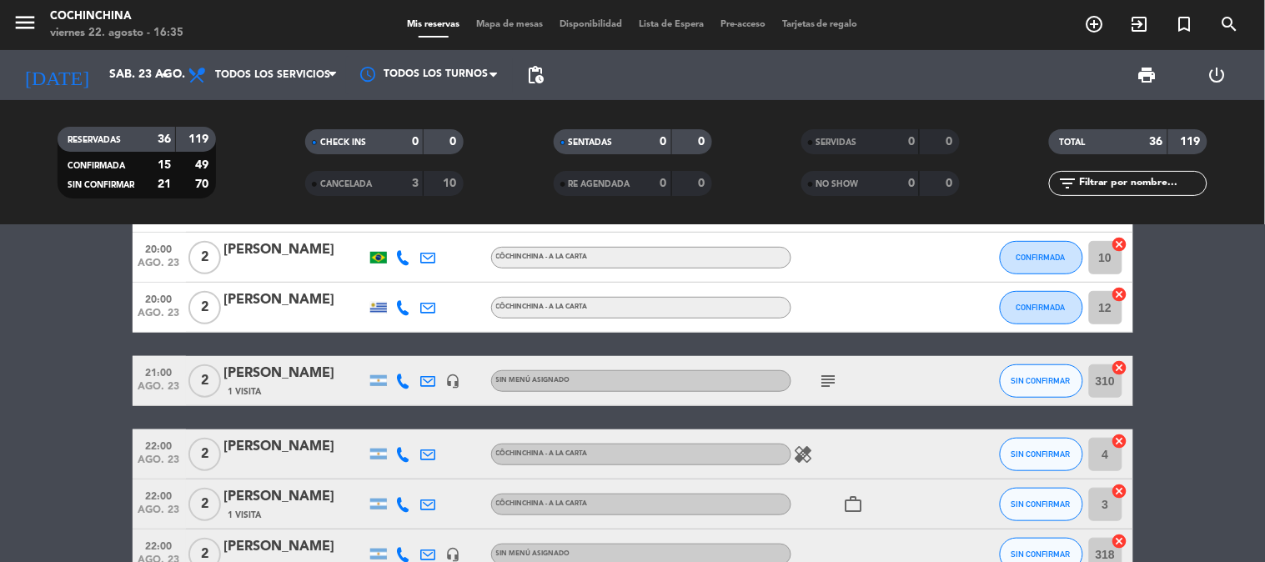
click at [824, 379] on icon "subject" at bounding box center [829, 381] width 20 height 20
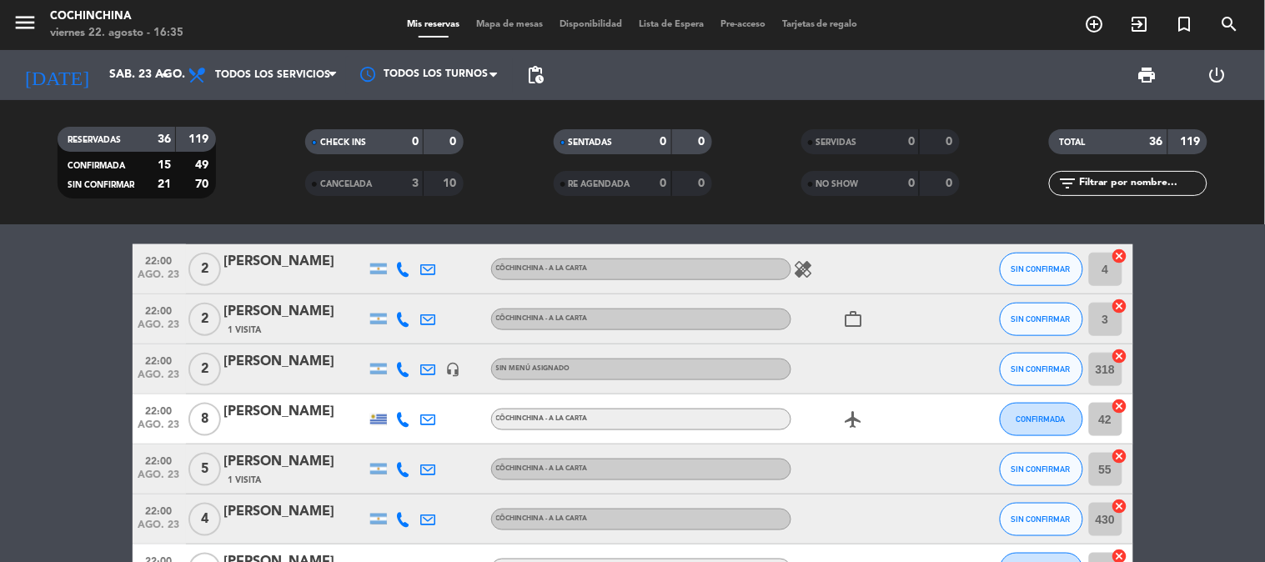
click at [853, 325] on icon "work_outline" at bounding box center [854, 319] width 20 height 20
click at [845, 410] on icon "airplanemode_active" at bounding box center [854, 419] width 20 height 20
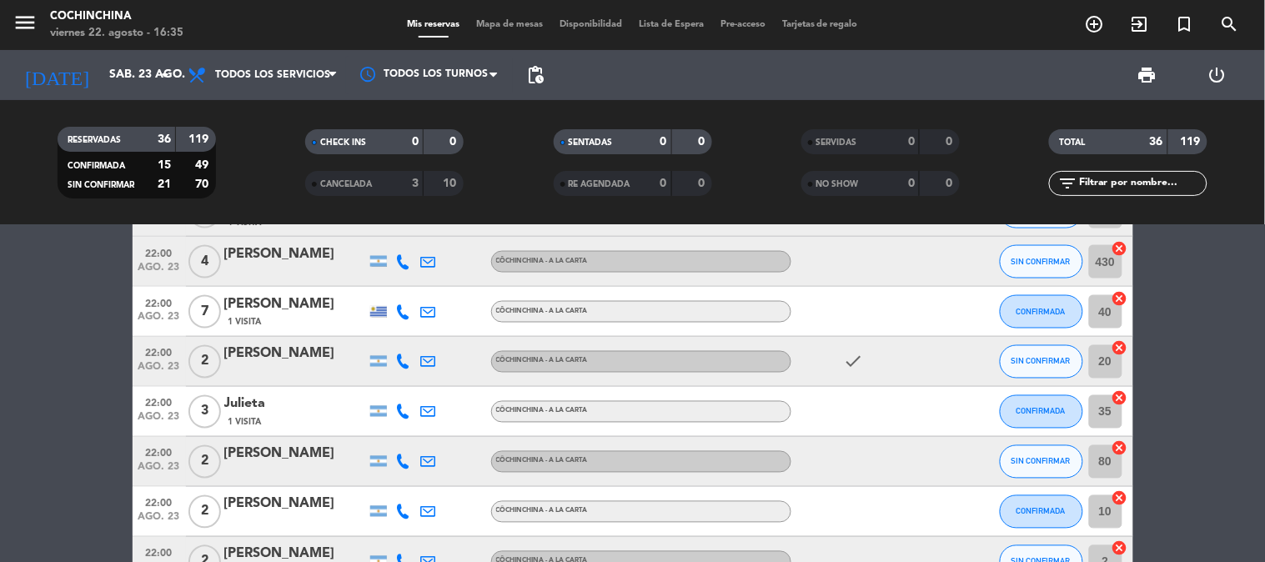
scroll to position [834, 0]
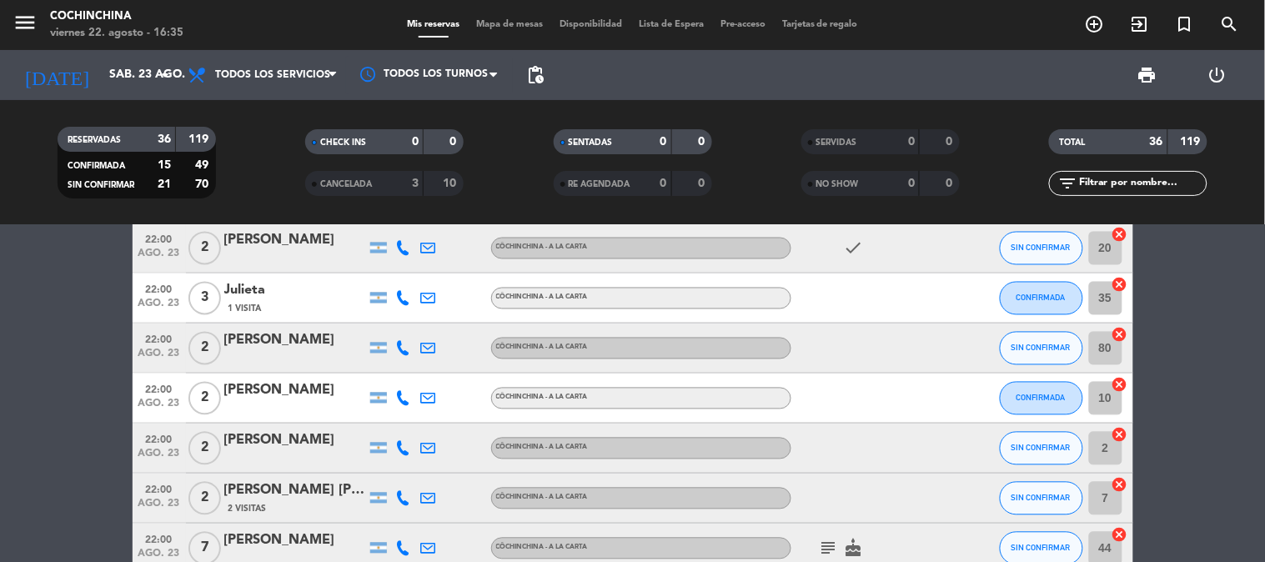
click at [852, 253] on icon "check" at bounding box center [854, 248] width 20 height 20
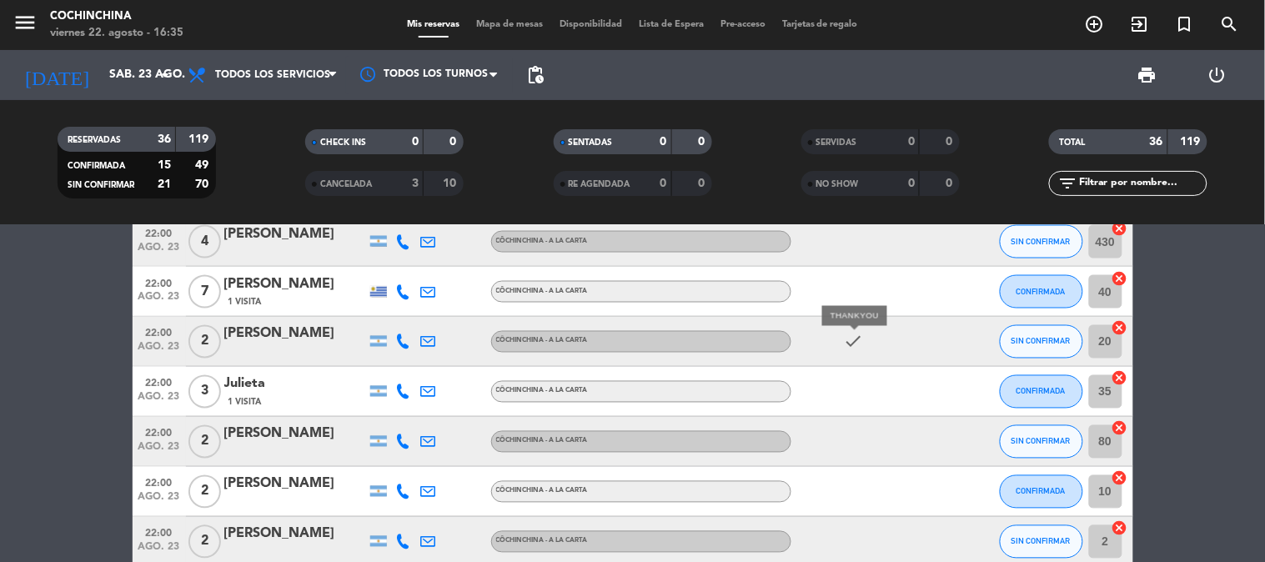
click at [849, 333] on icon "check" at bounding box center [854, 342] width 20 height 20
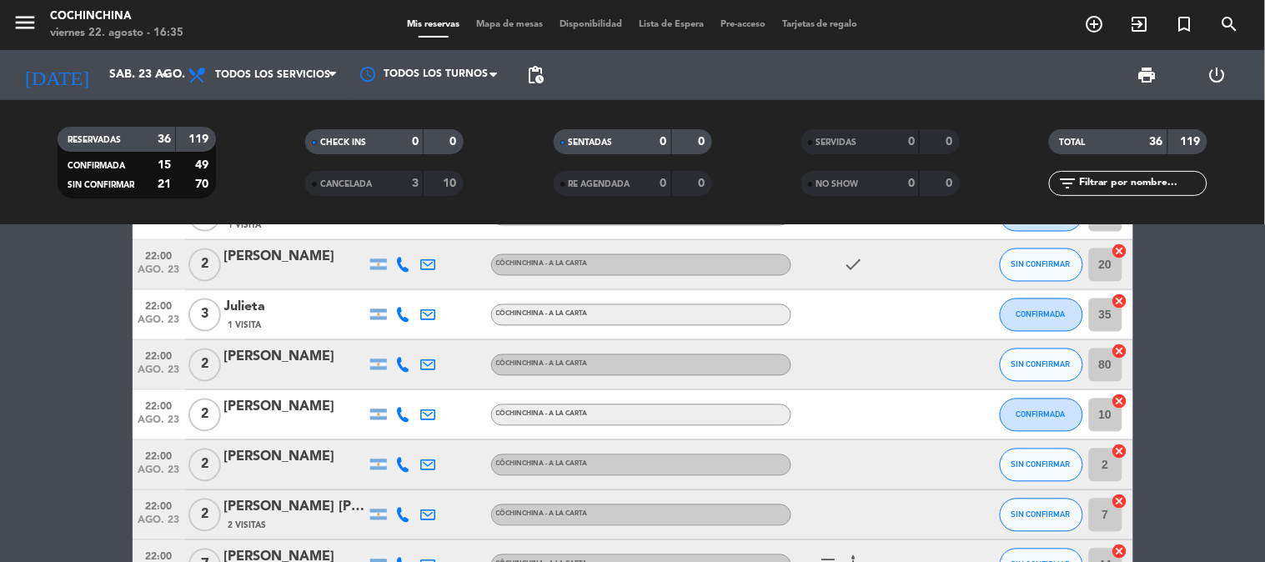
scroll to position [1019, 0]
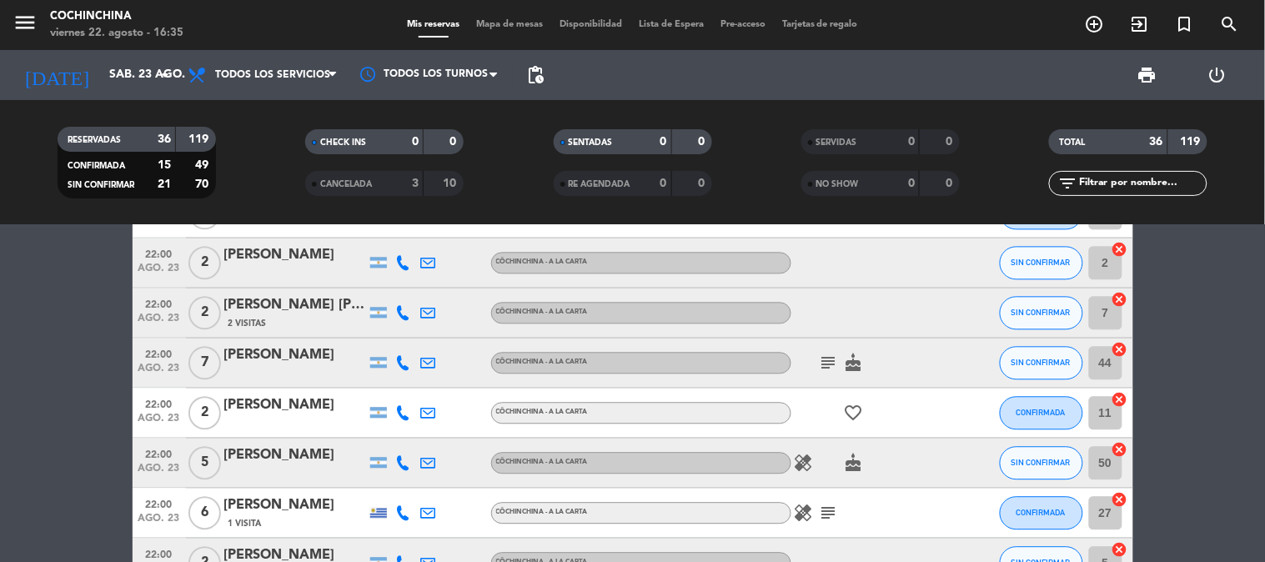
click at [838, 359] on icon "subject" at bounding box center [829, 363] width 20 height 20
click at [864, 370] on span "cake" at bounding box center [853, 363] width 25 height 20
click at [856, 363] on icon "cake" at bounding box center [854, 363] width 20 height 20
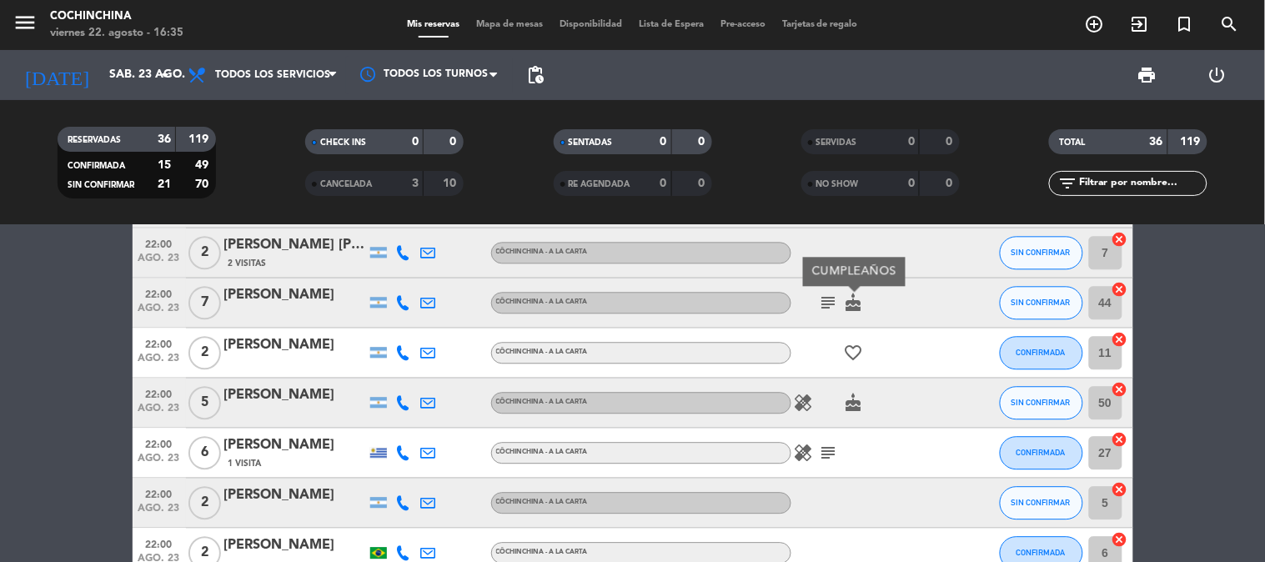
scroll to position [1111, 0]
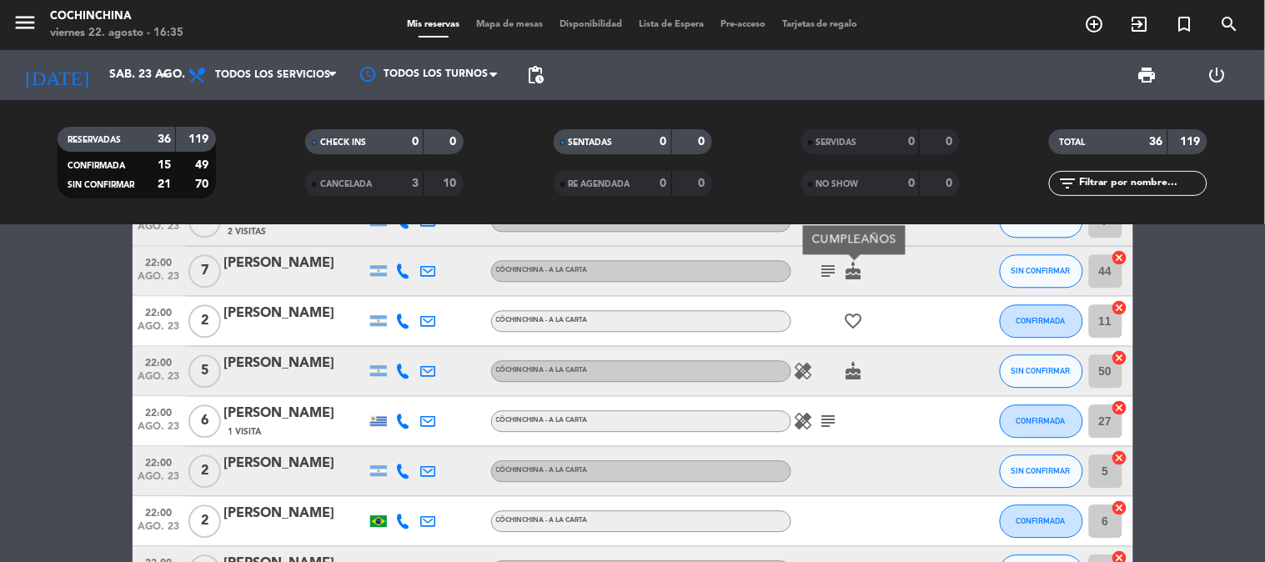
click at [829, 421] on icon "subject" at bounding box center [829, 421] width 20 height 20
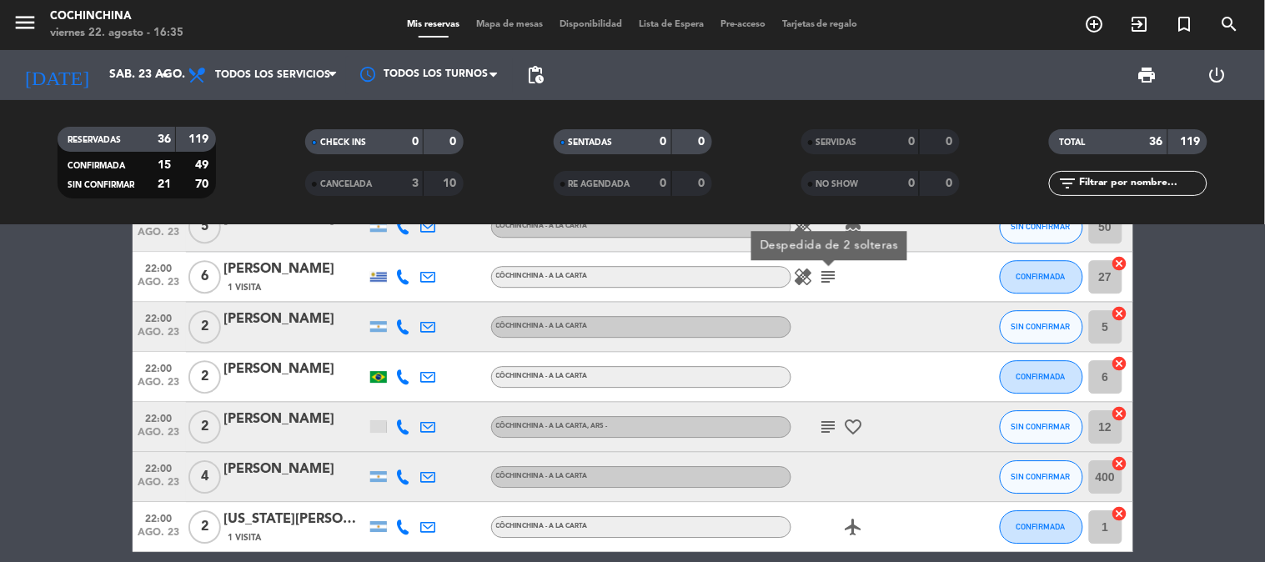
scroll to position [1296, 0]
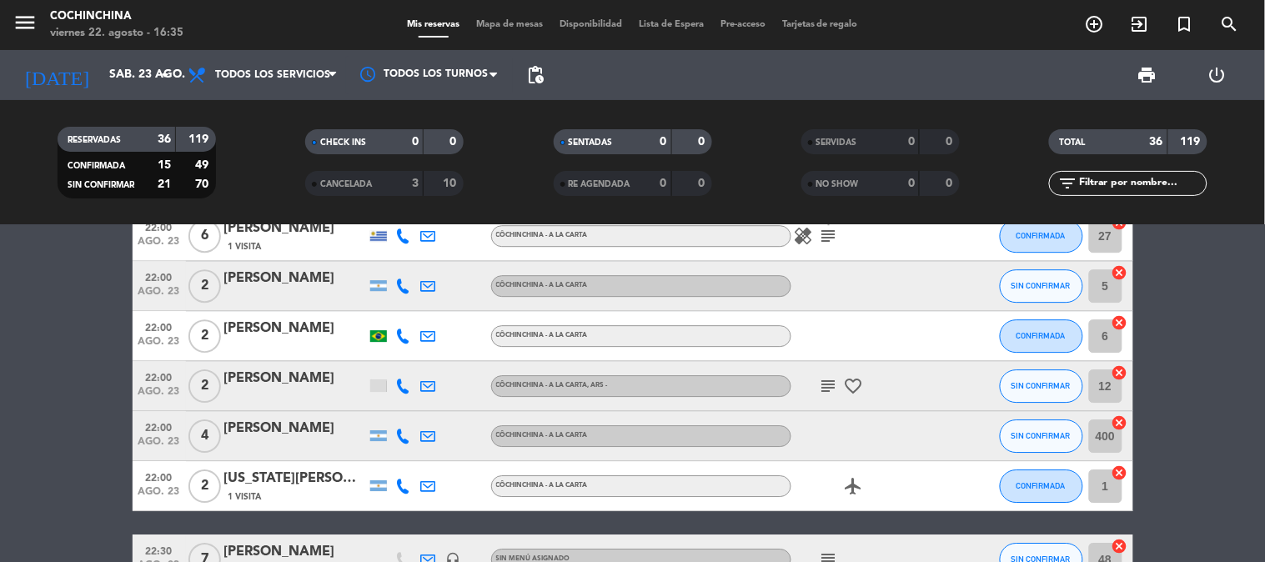
click at [826, 392] on icon "subject" at bounding box center [829, 386] width 20 height 20
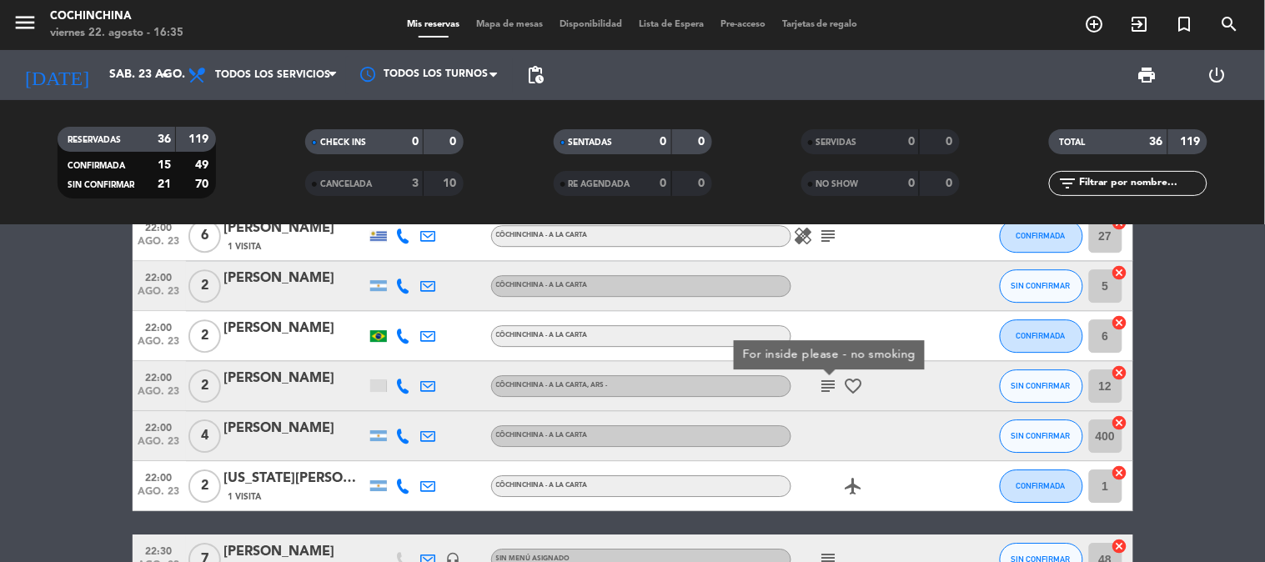
scroll to position [1204, 0]
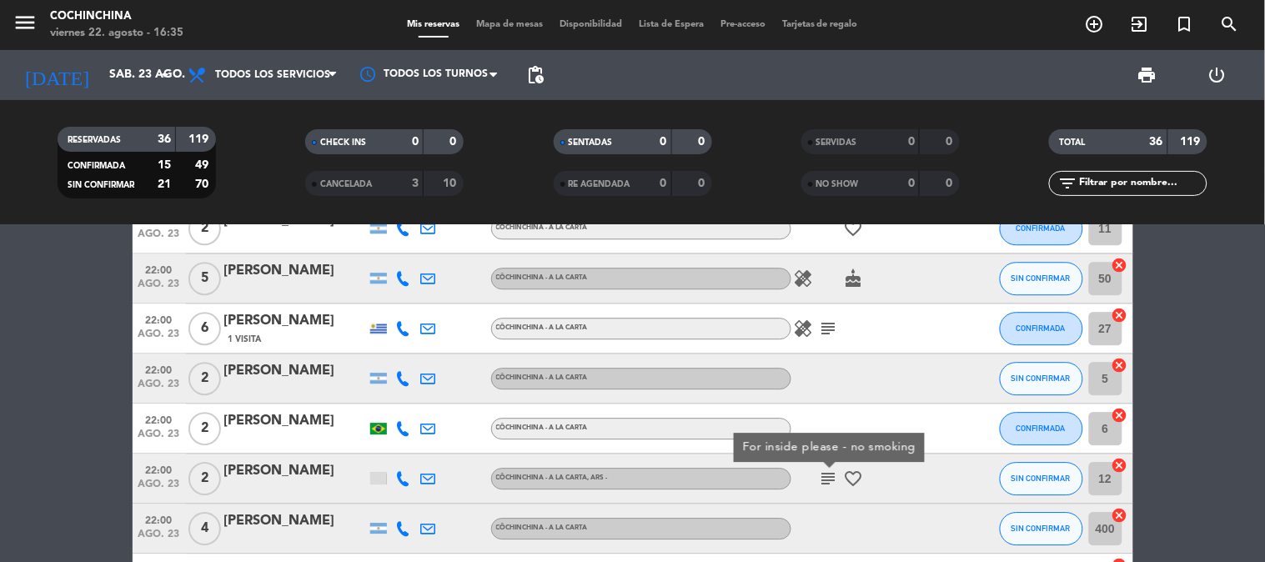
click at [827, 329] on icon "subject" at bounding box center [829, 328] width 20 height 20
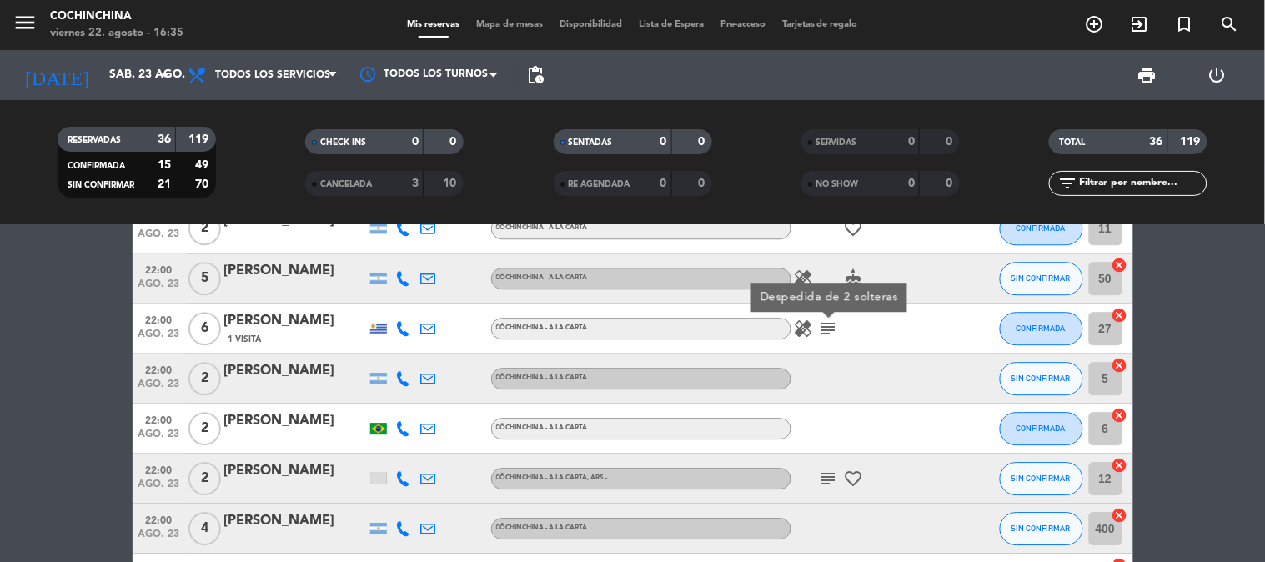
click at [827, 469] on icon "subject" at bounding box center [829, 478] width 20 height 20
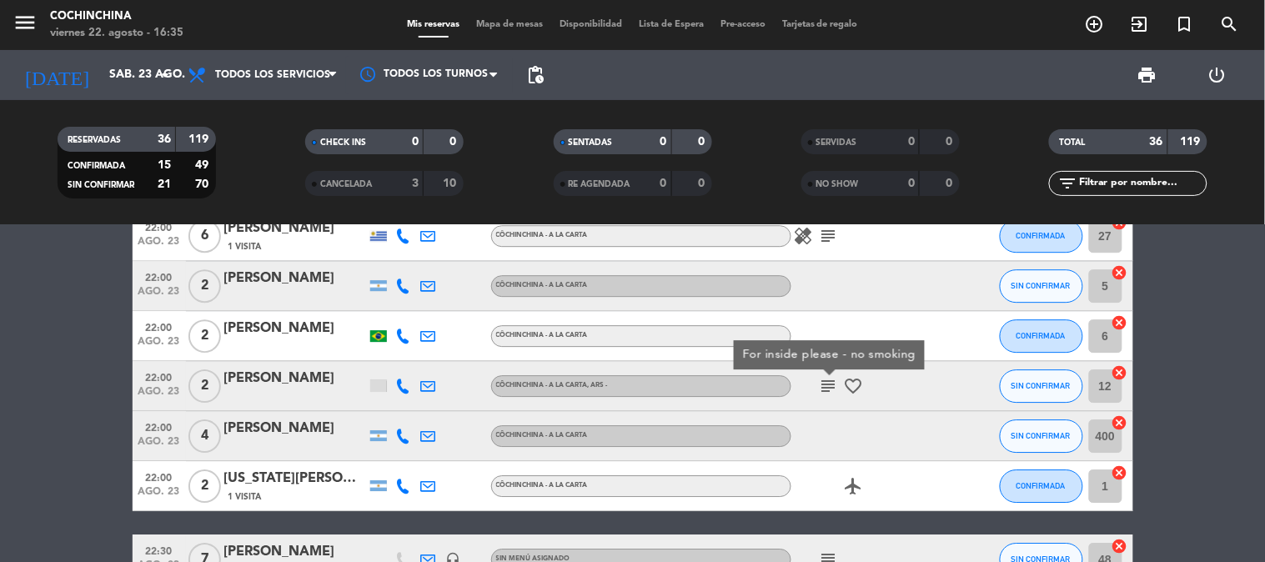
scroll to position [1389, 0]
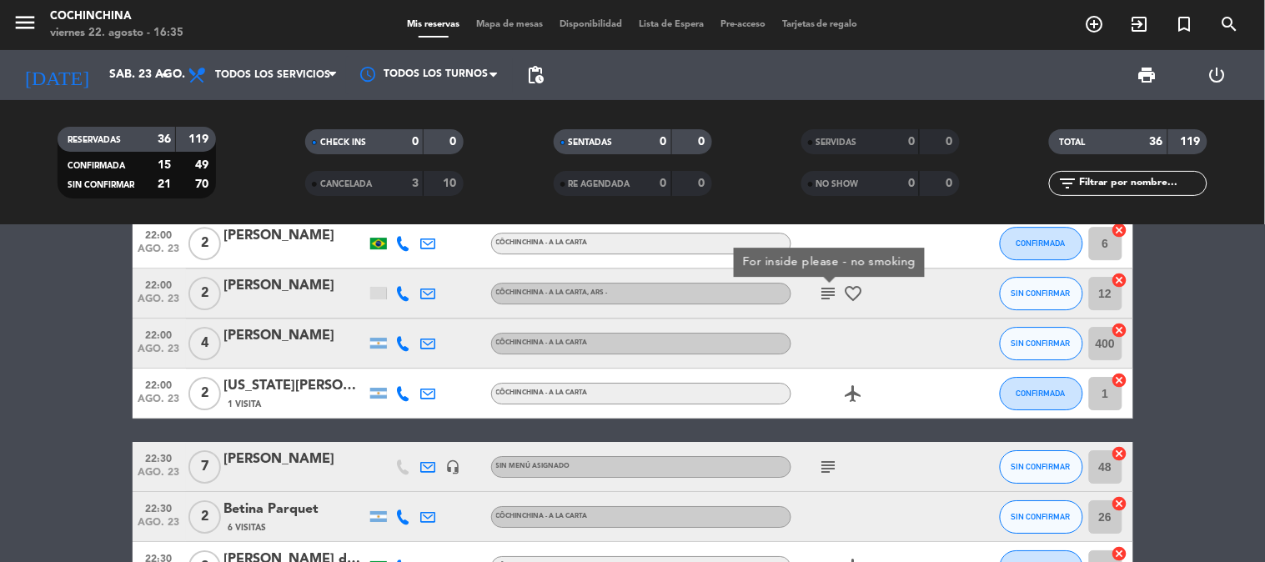
click at [827, 460] on icon "subject" at bounding box center [829, 467] width 20 height 20
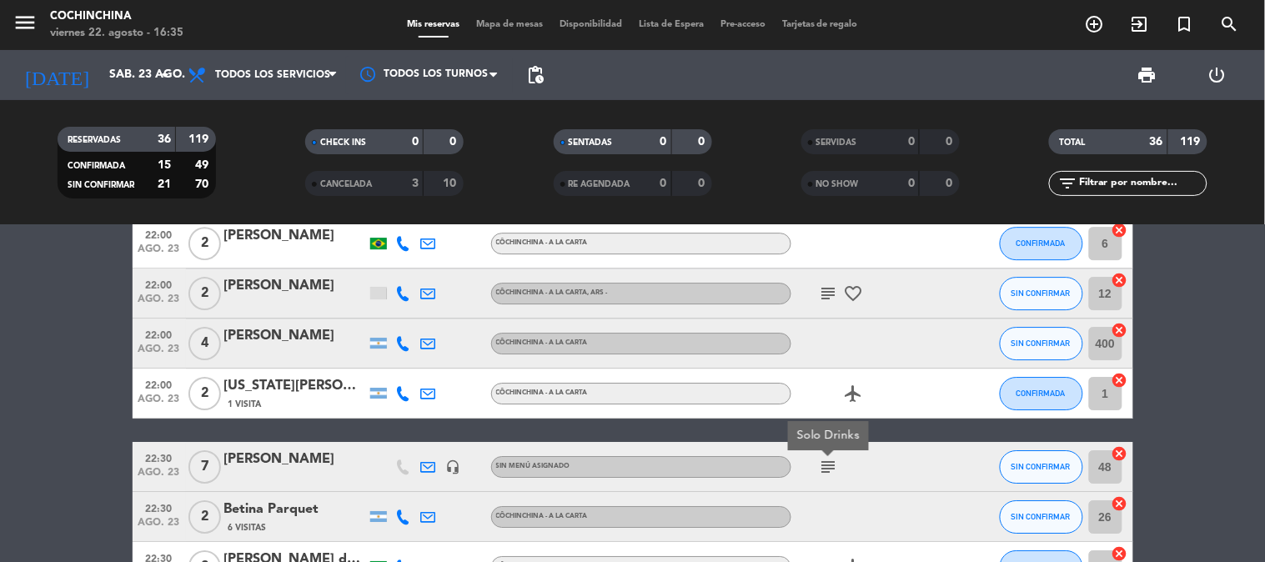
click at [827, 460] on icon "subject" at bounding box center [829, 467] width 20 height 20
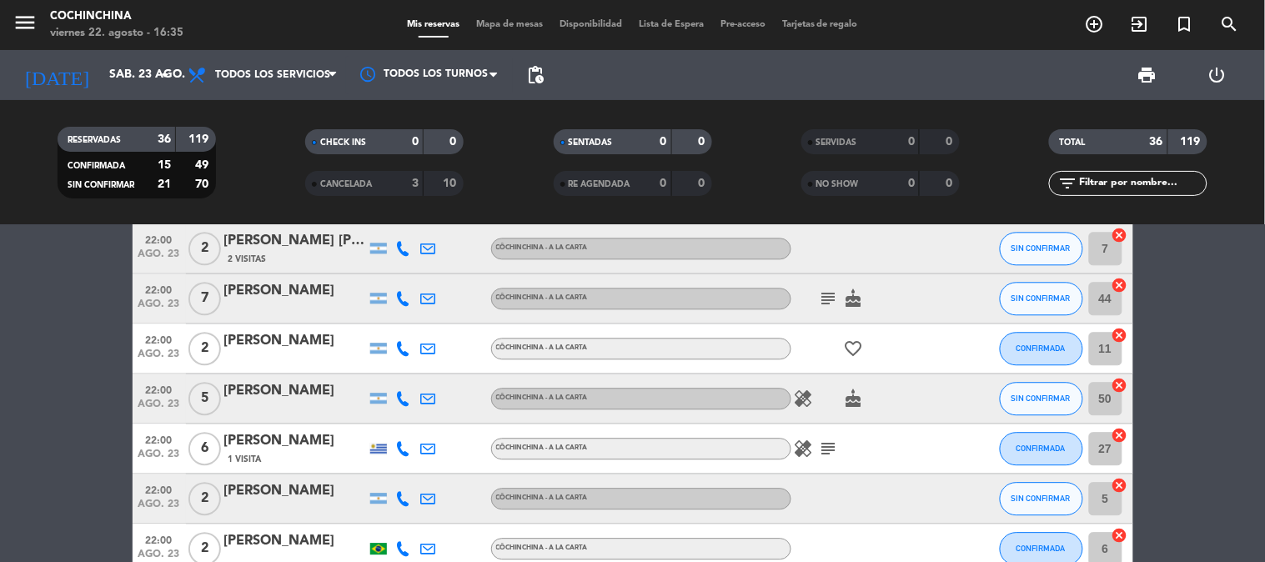
scroll to position [1111, 0]
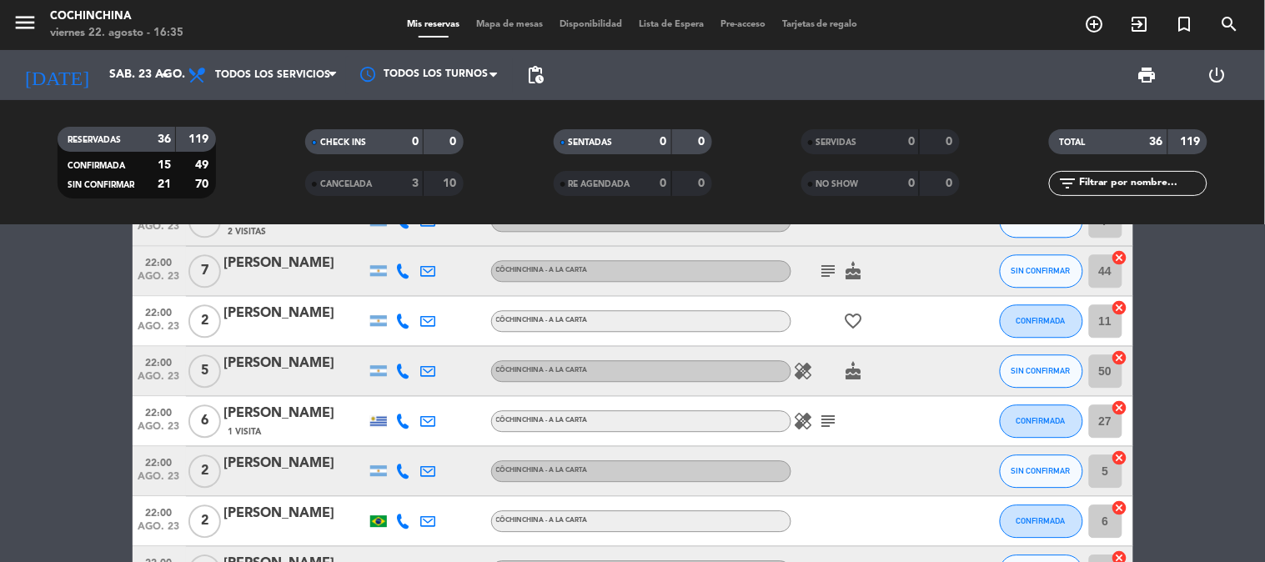
click at [824, 422] on icon "subject" at bounding box center [829, 421] width 20 height 20
click at [809, 422] on icon "healing" at bounding box center [804, 421] width 20 height 20
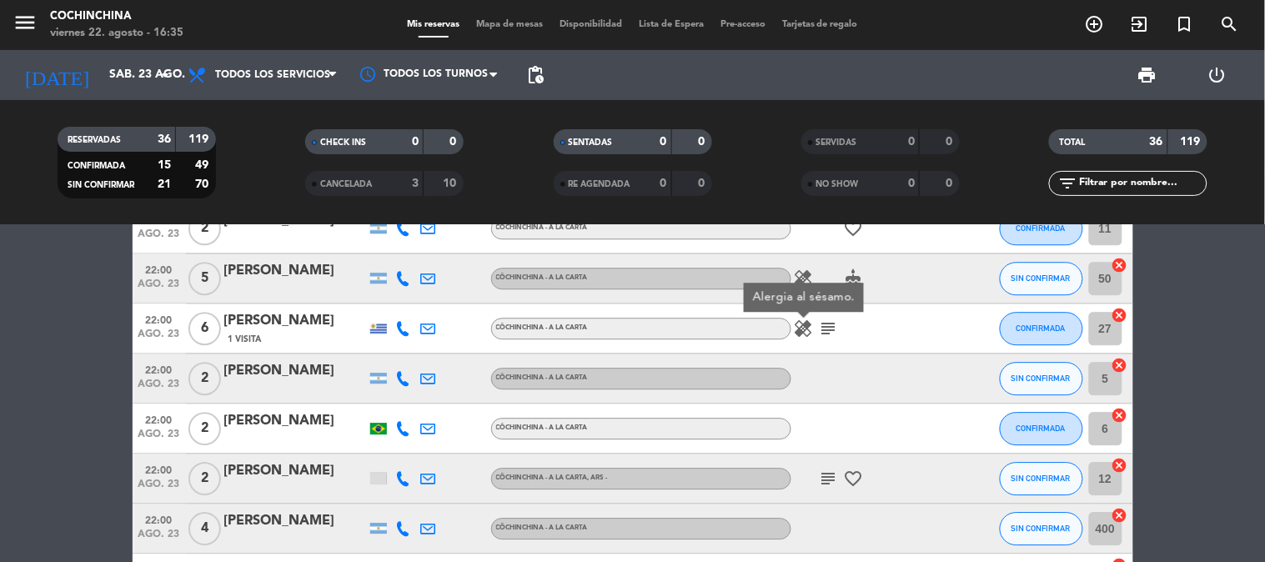
click at [839, 475] on span "subject" at bounding box center [828, 478] width 25 height 20
click at [832, 475] on icon "subject" at bounding box center [829, 478] width 20 height 20
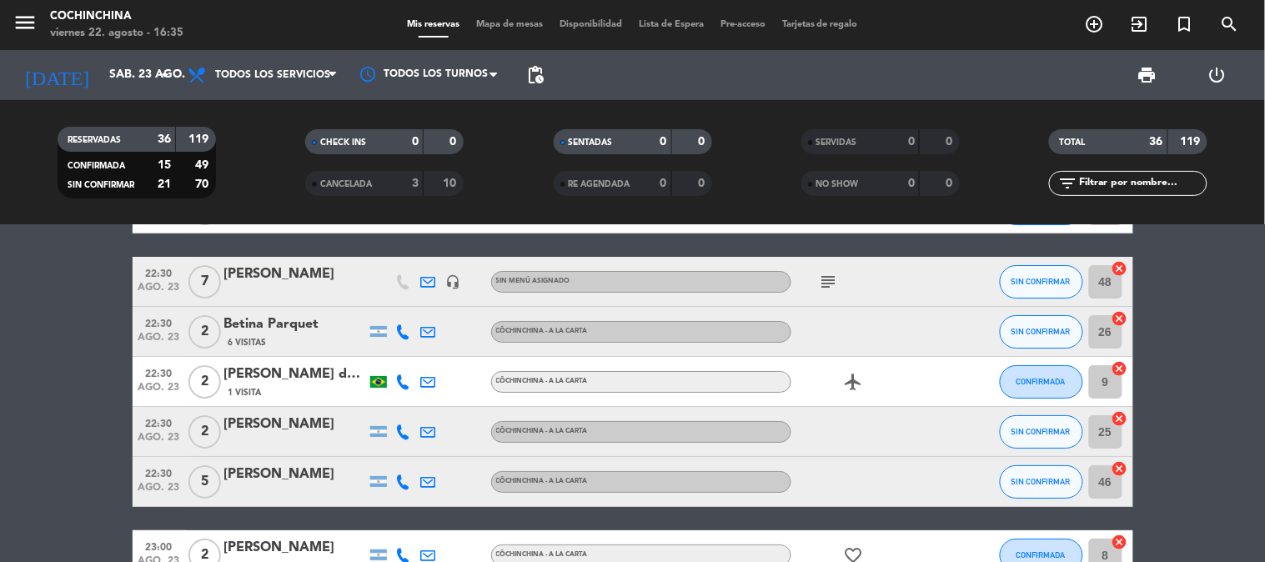
scroll to position [1667, 0]
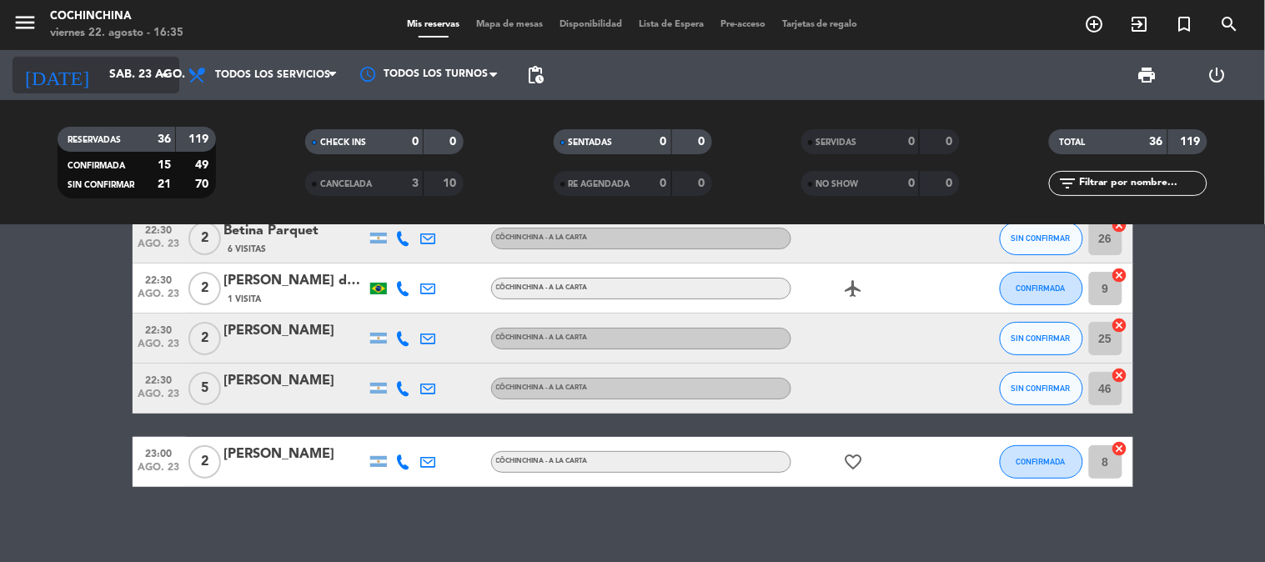
click at [177, 62] on input "sáb. 23 ago." at bounding box center [180, 75] width 158 height 30
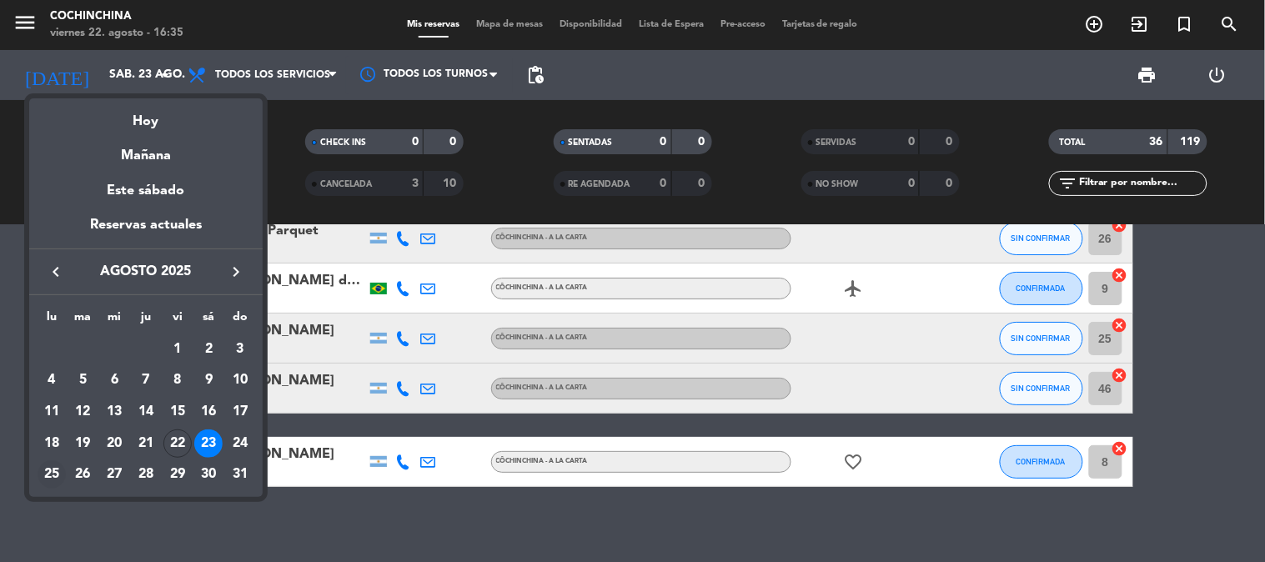
click at [53, 468] on div "25" at bounding box center [52, 474] width 28 height 28
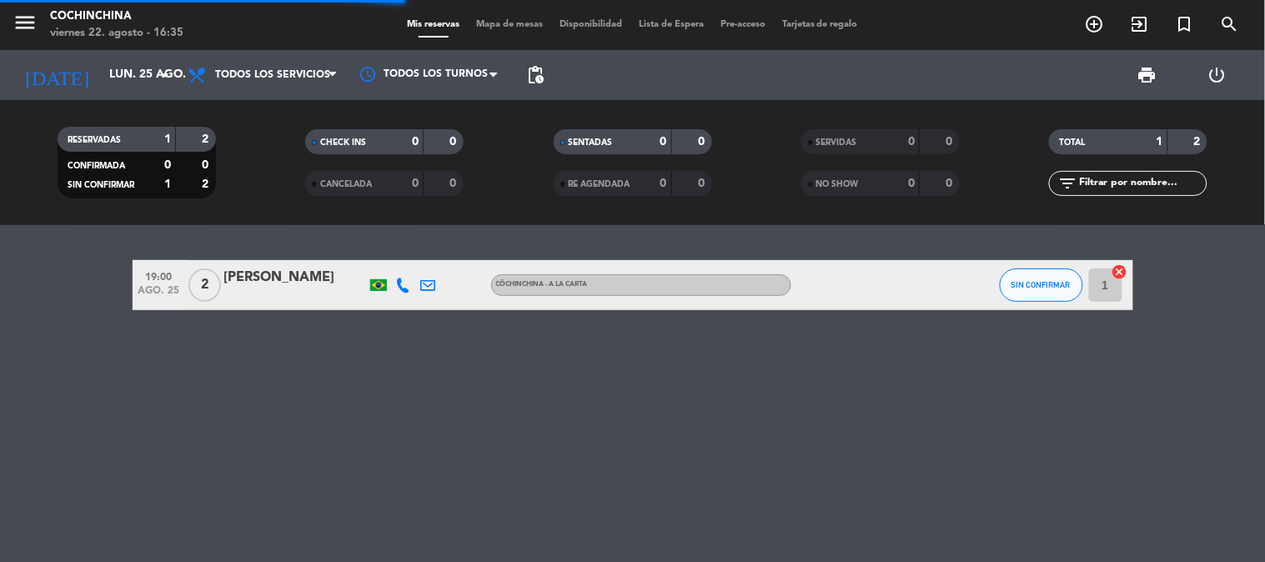
scroll to position [0, 0]
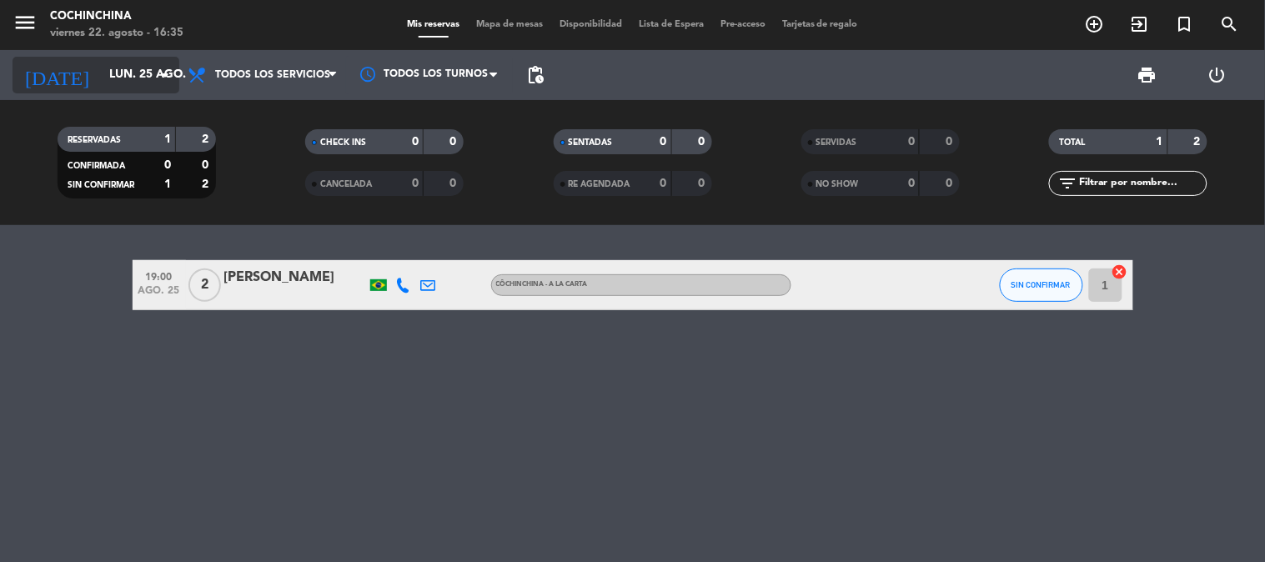
click at [127, 82] on input "lun. 25 ago." at bounding box center [180, 75] width 158 height 30
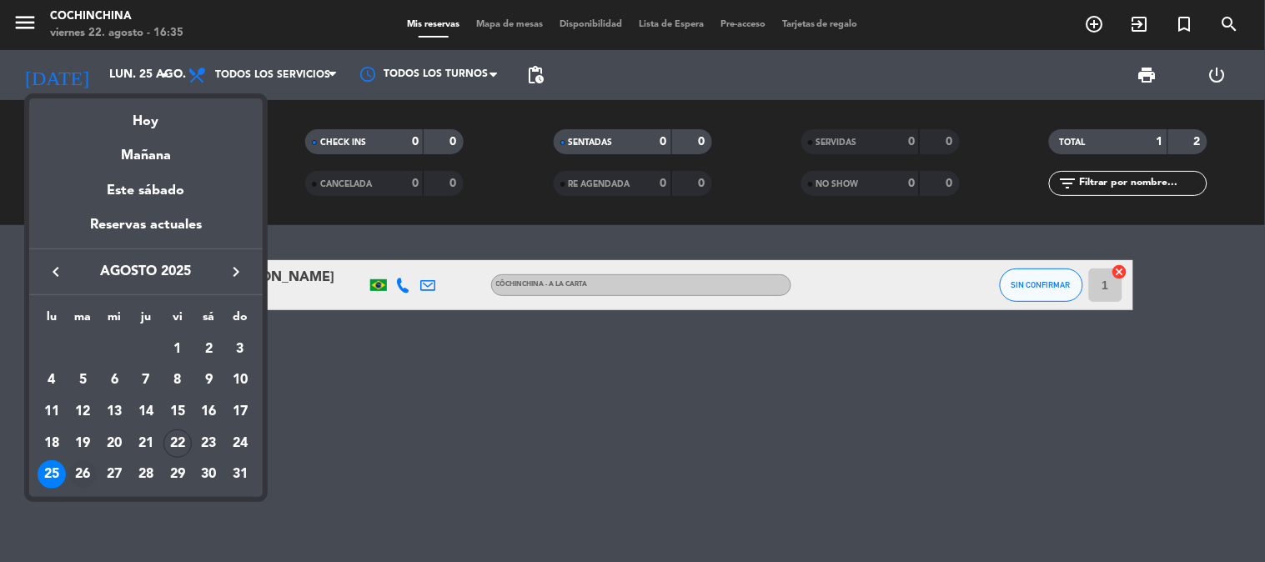
click at [85, 464] on div "26" at bounding box center [83, 474] width 28 height 28
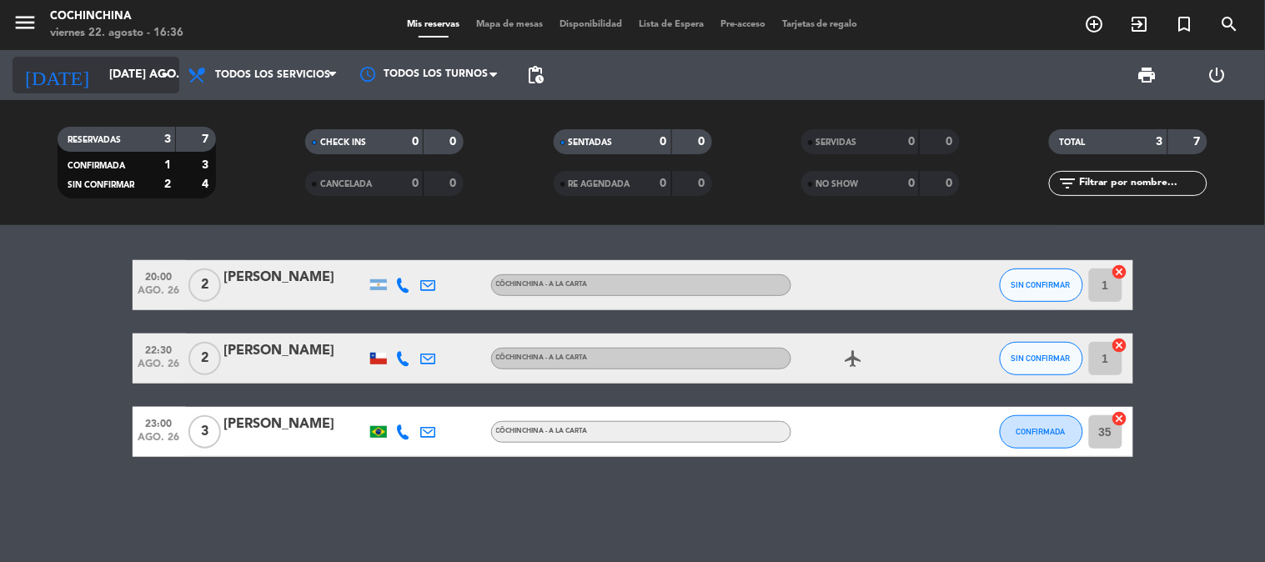
click at [160, 87] on input "[DATE] ago." at bounding box center [180, 75] width 158 height 30
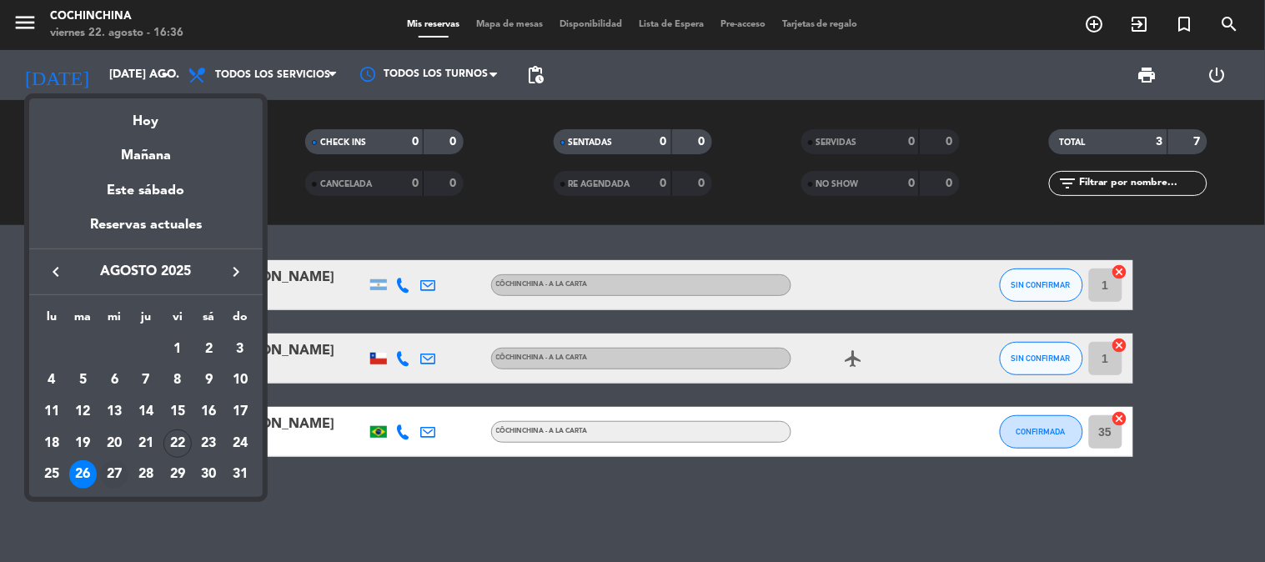
click at [111, 464] on div "27" at bounding box center [114, 474] width 28 height 28
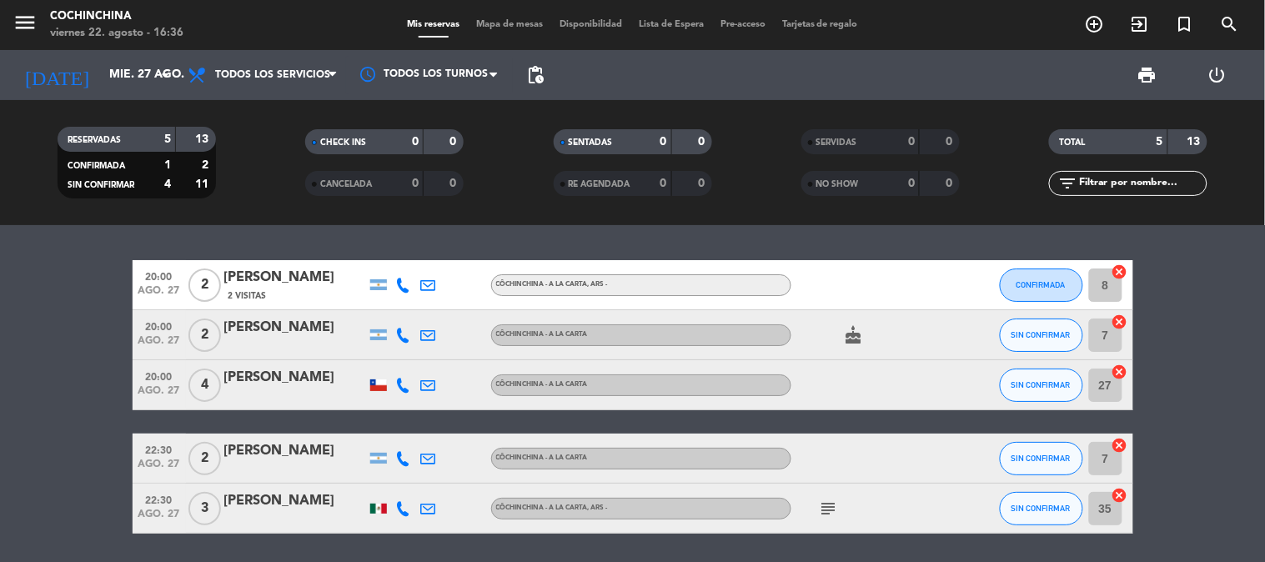
click at [816, 500] on span "subject" at bounding box center [828, 508] width 25 height 20
click at [819, 501] on icon "subject" at bounding box center [829, 508] width 20 height 20
click at [821, 502] on icon "subject" at bounding box center [829, 508] width 20 height 20
click at [170, 80] on icon "arrow_drop_down" at bounding box center [165, 75] width 20 height 20
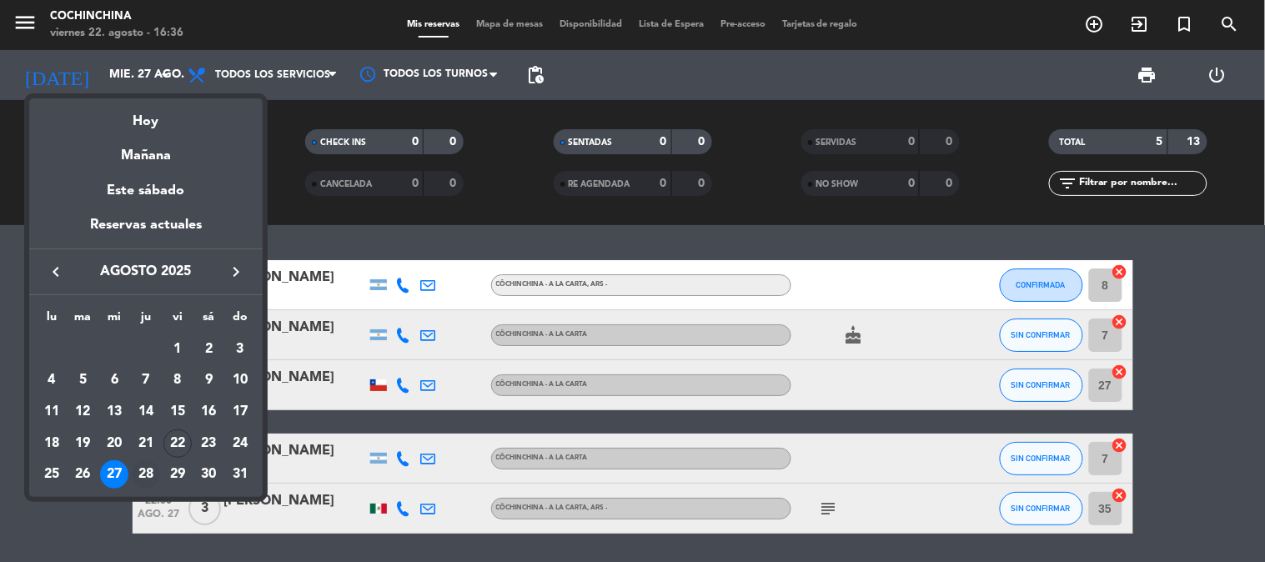
click at [148, 473] on div "28" at bounding box center [146, 474] width 28 height 28
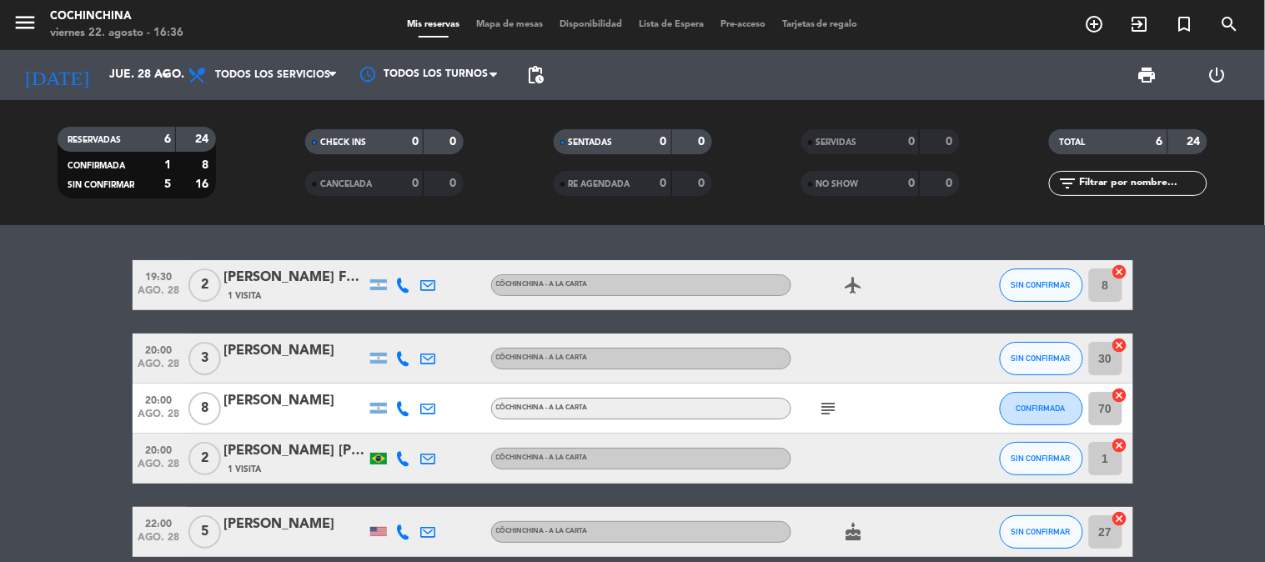
click at [823, 405] on icon "subject" at bounding box center [829, 408] width 20 height 20
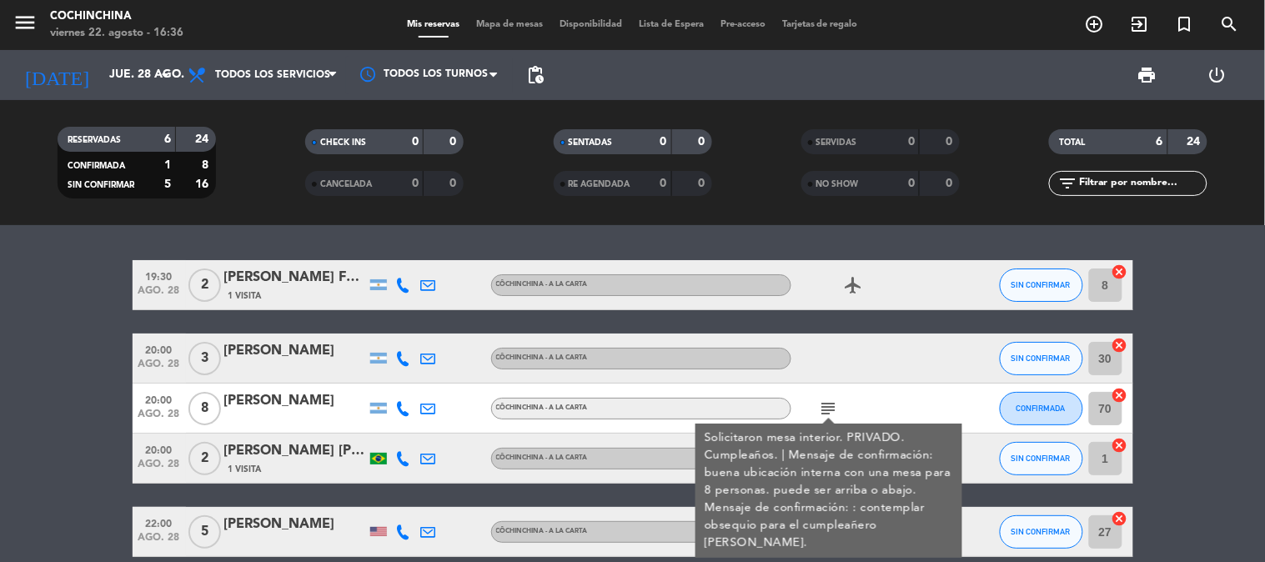
click at [834, 375] on div at bounding box center [866, 357] width 150 height 49
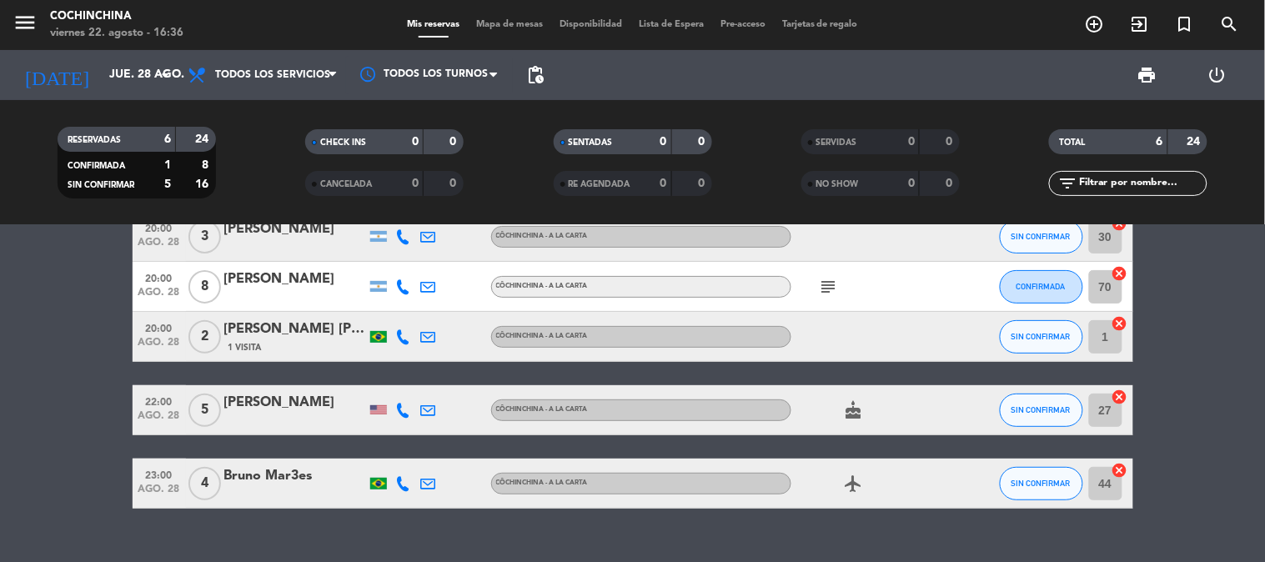
scroll to position [151, 0]
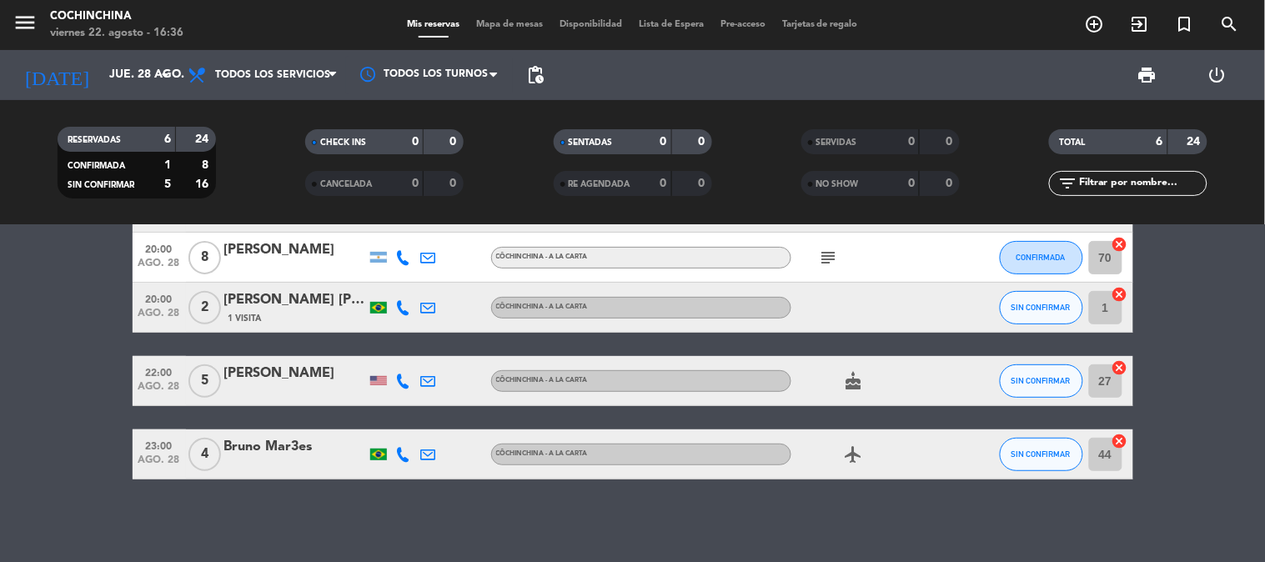
click at [846, 368] on div "cake" at bounding box center [866, 380] width 150 height 49
click at [854, 375] on icon "cake" at bounding box center [854, 381] width 20 height 20
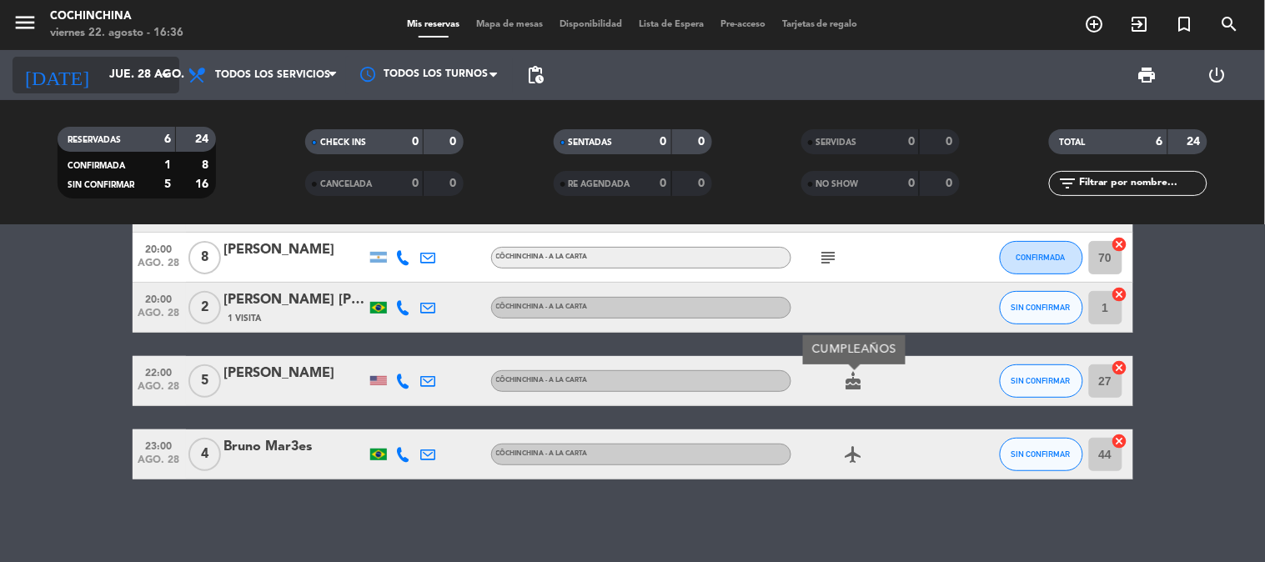
click at [144, 81] on input "jue. 28 ago." at bounding box center [180, 75] width 158 height 30
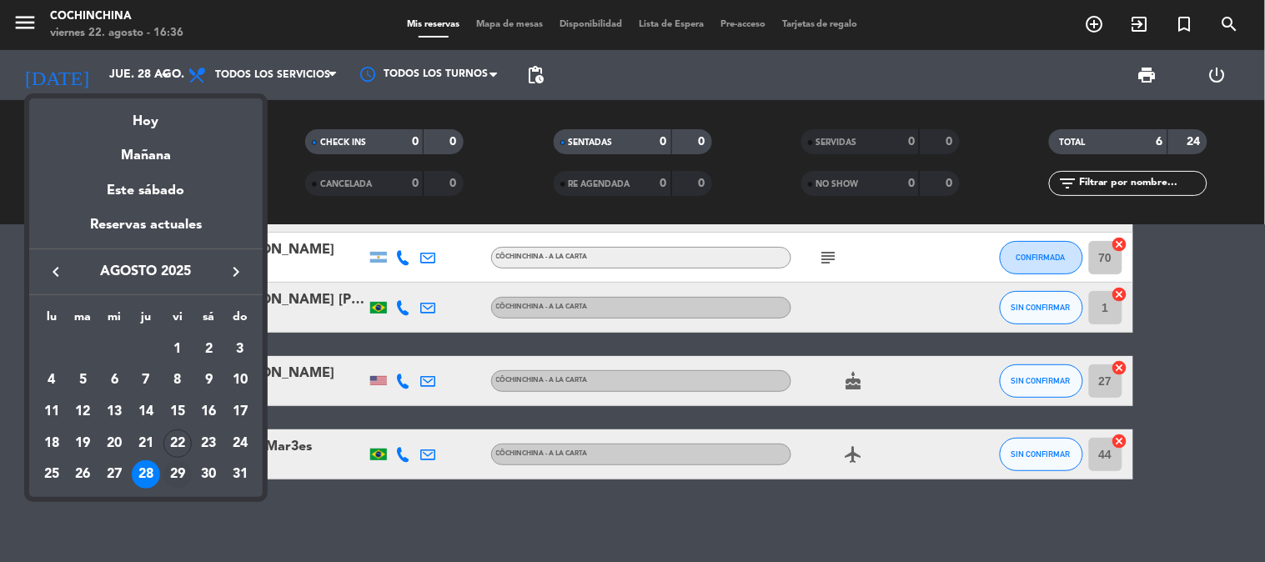
click at [171, 469] on div "29" at bounding box center [177, 474] width 28 height 28
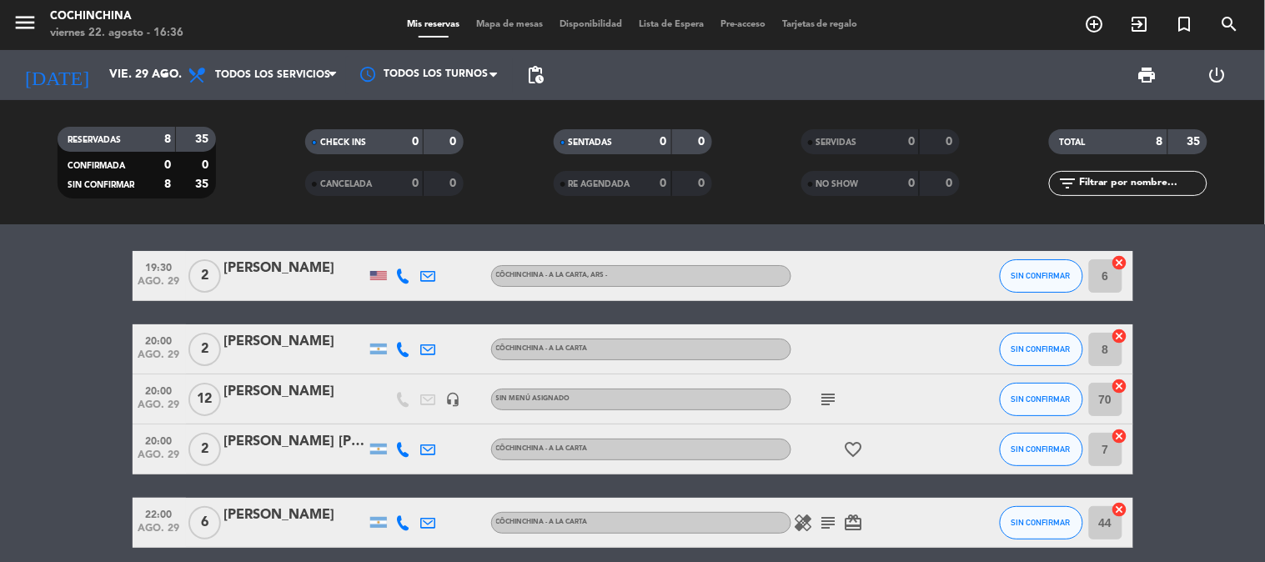
scroll to position [0, 0]
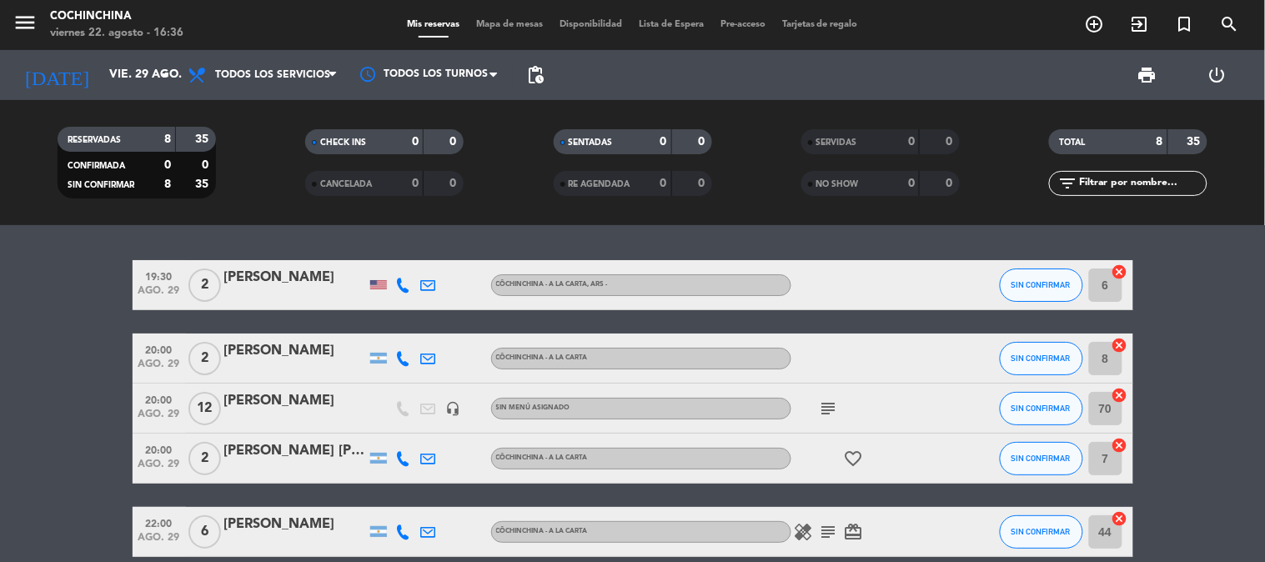
click at [829, 414] on icon "subject" at bounding box center [829, 408] width 20 height 20
click at [827, 528] on icon "subject" at bounding box center [829, 532] width 20 height 20
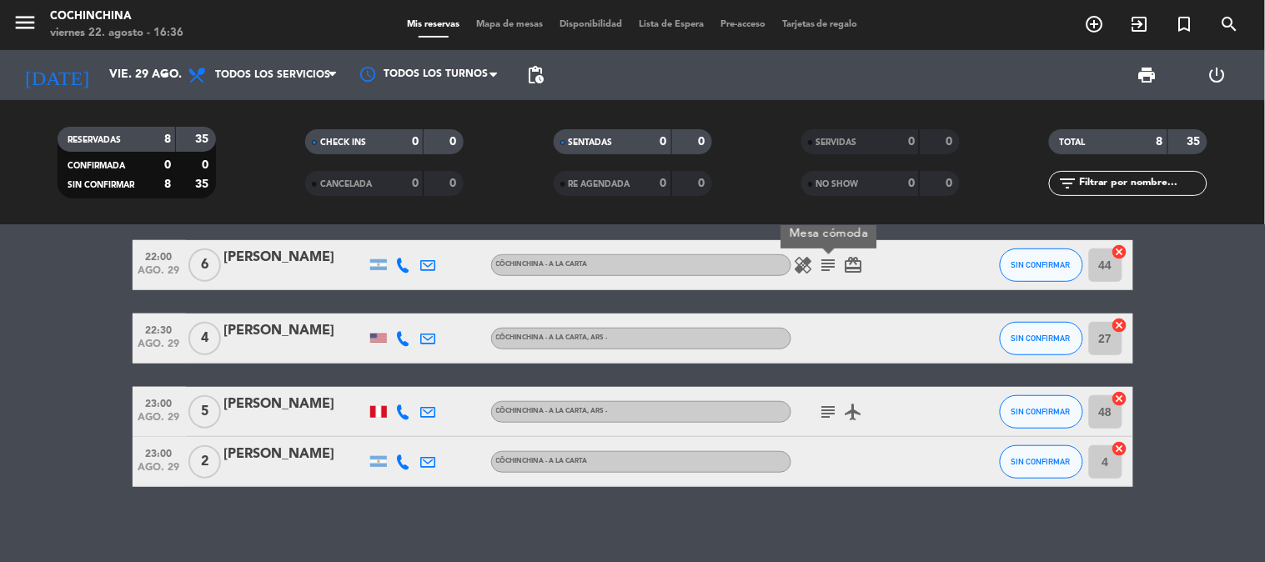
scroll to position [275, 0]
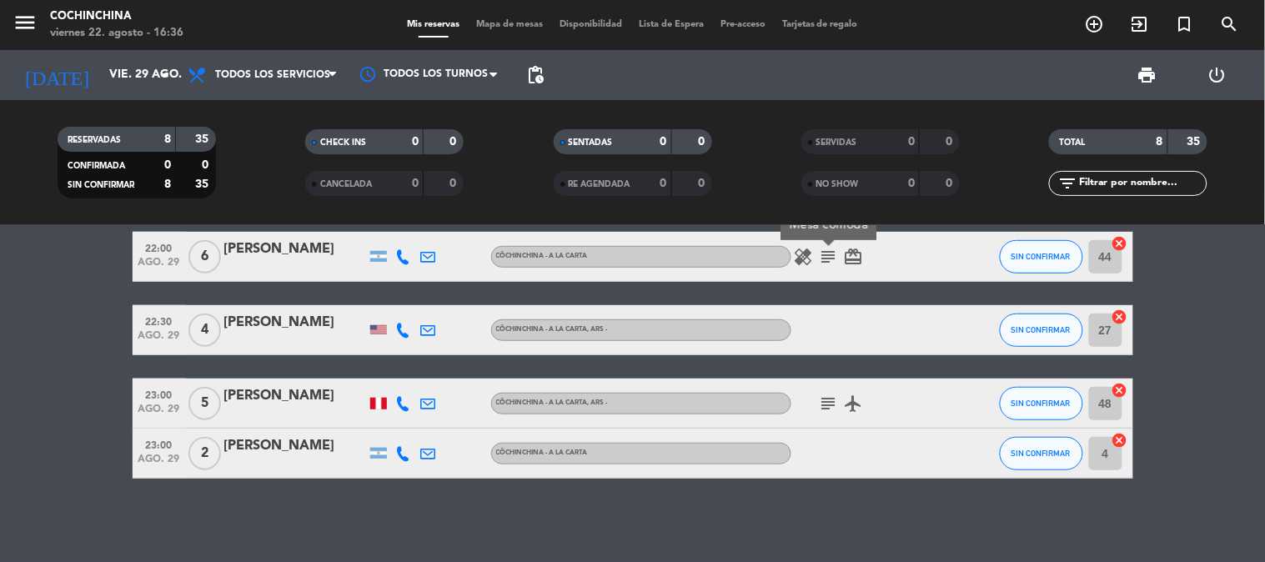
drag, startPoint x: 813, startPoint y: 405, endPoint x: 838, endPoint y: 403, distance: 25.1
click at [818, 405] on div "subject airplanemode_active" at bounding box center [866, 402] width 150 height 49
click at [838, 403] on icon "subject" at bounding box center [829, 403] width 20 height 20
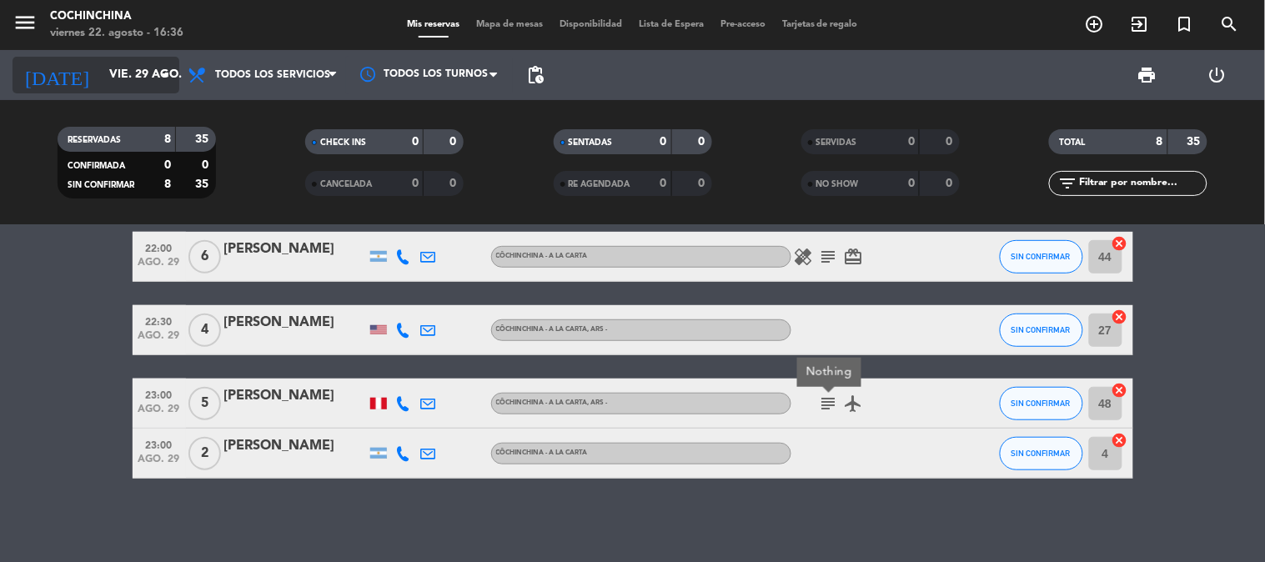
click at [144, 69] on input "vie. 29 ago." at bounding box center [180, 75] width 158 height 30
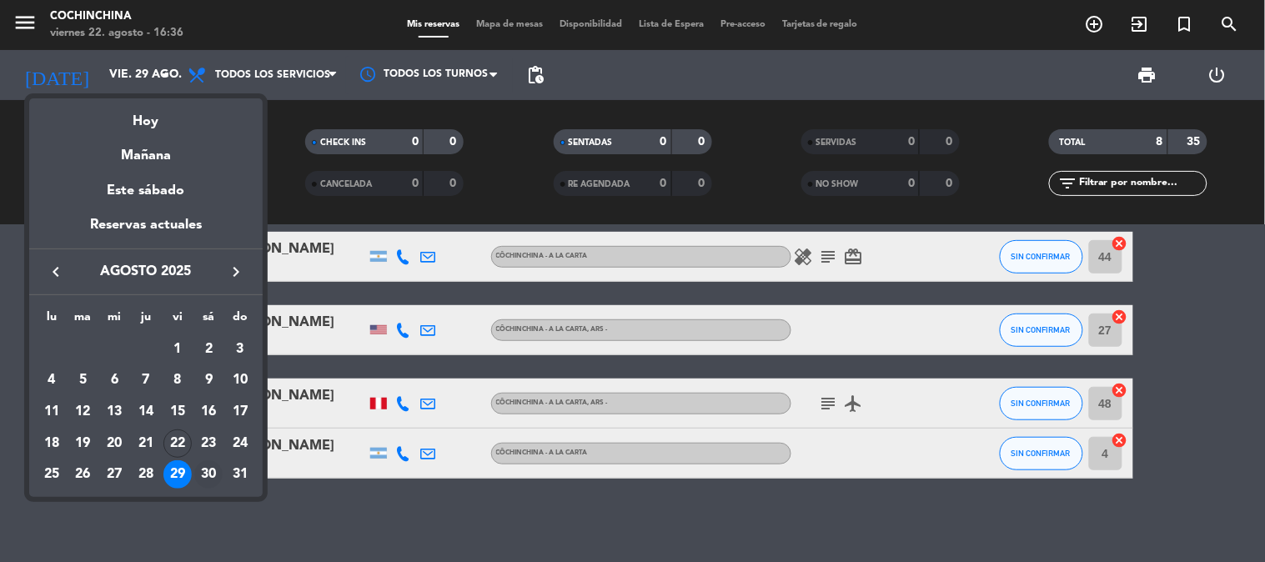
click at [206, 463] on div "30" at bounding box center [208, 474] width 28 height 28
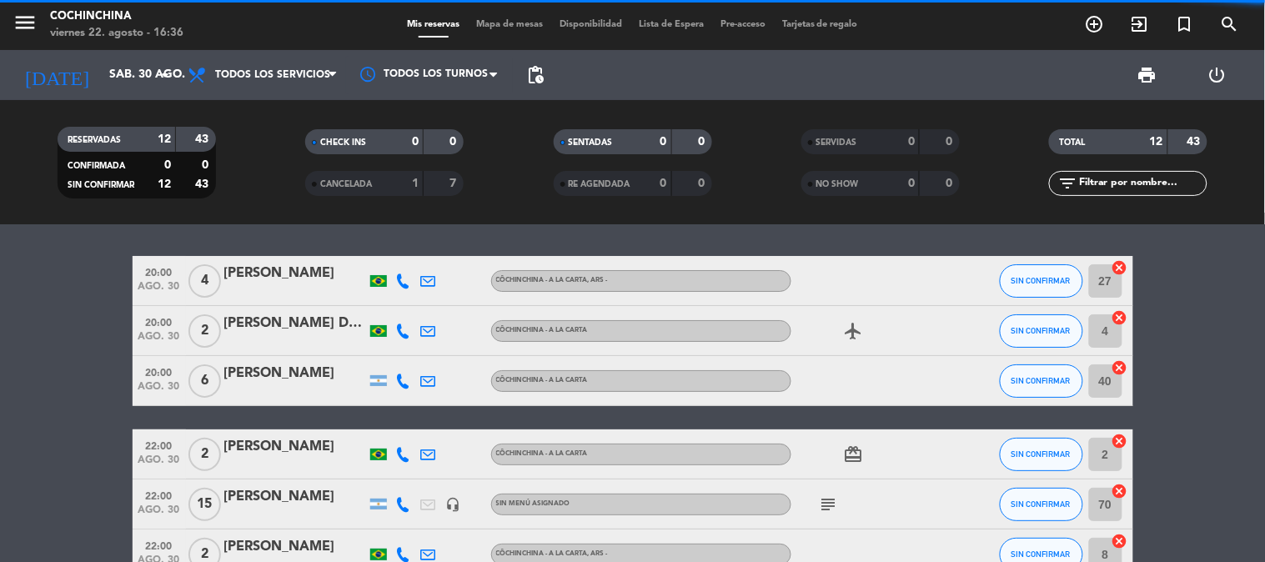
scroll to position [0, 0]
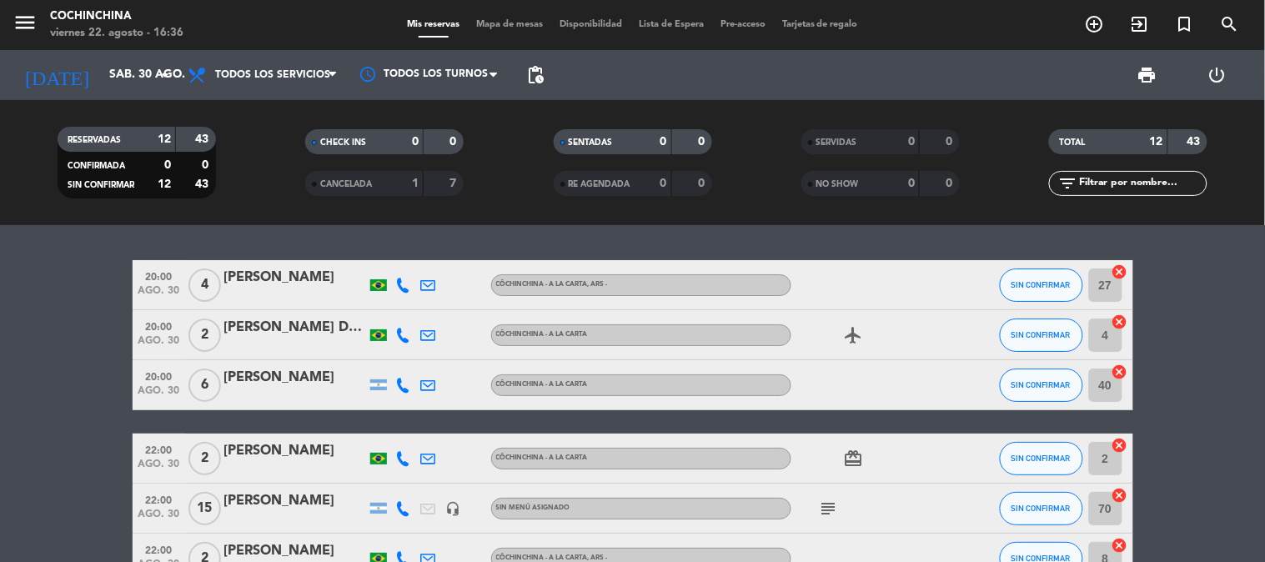
click at [819, 504] on icon "subject" at bounding box center [829, 508] width 20 height 20
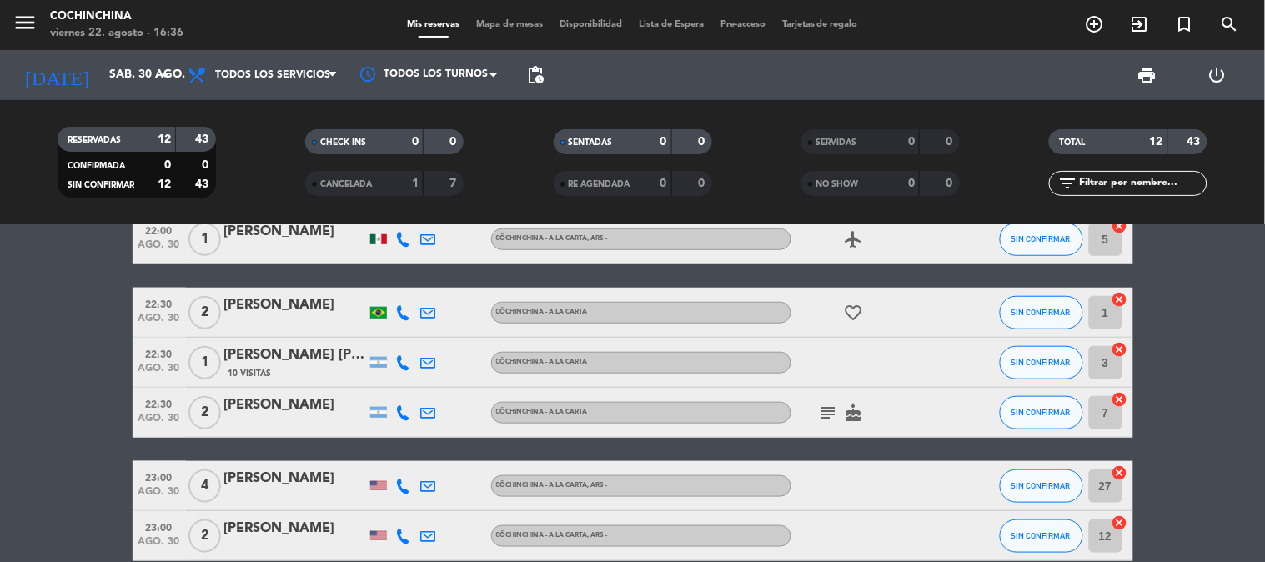
scroll to position [370, 0]
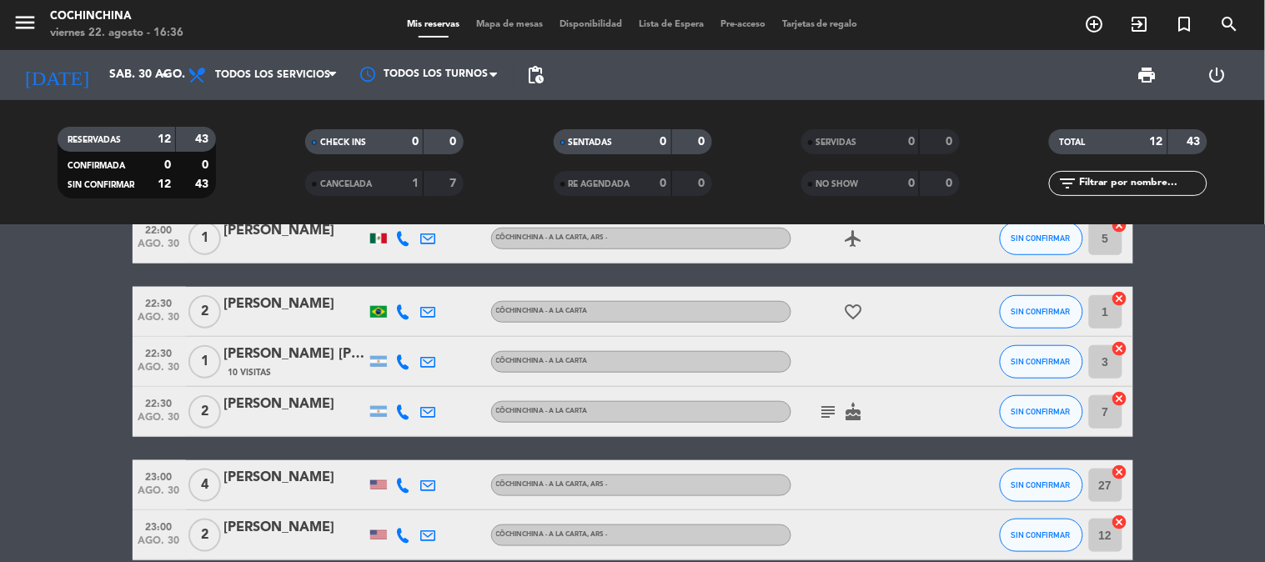
click at [829, 411] on icon "subject" at bounding box center [829, 412] width 20 height 20
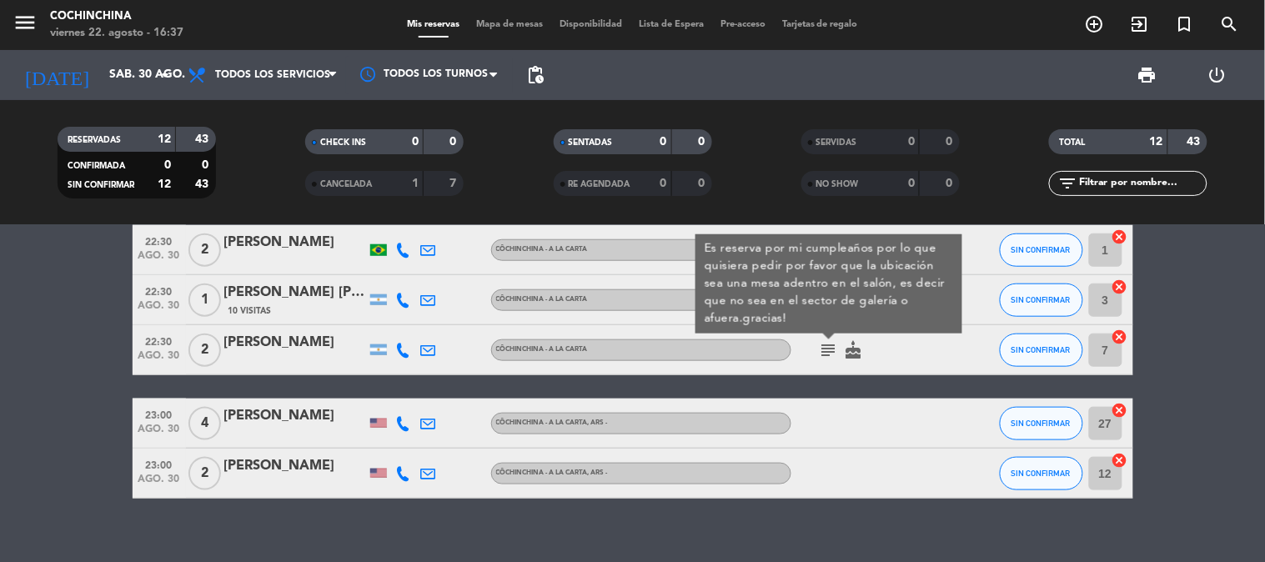
scroll to position [451, 0]
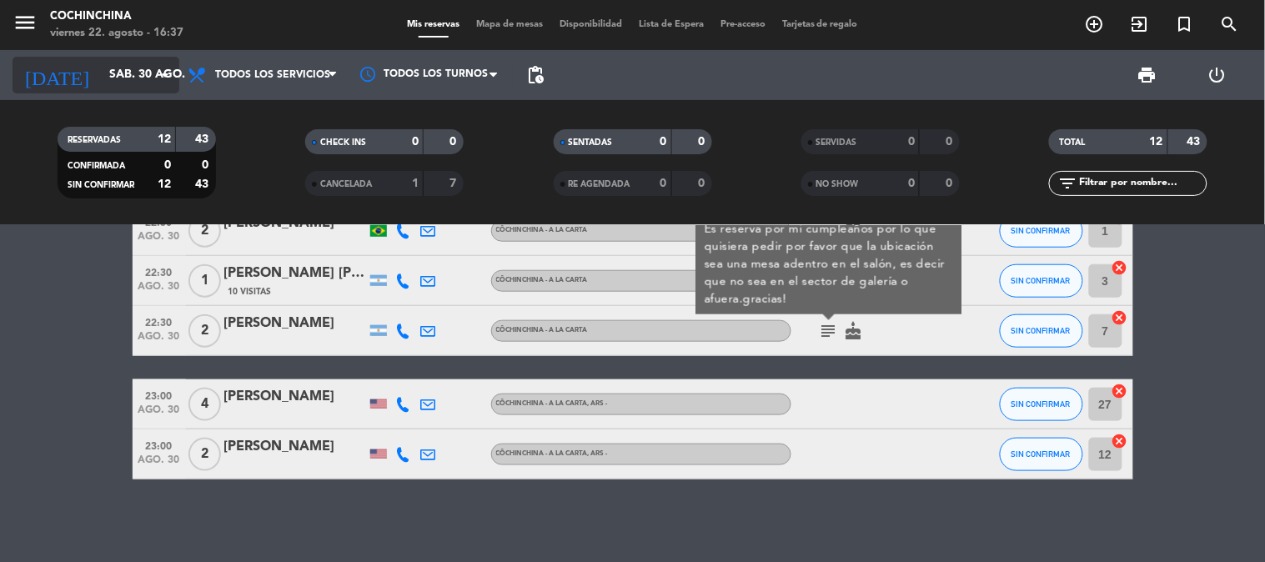
click at [136, 89] on input "sáb. 30 ago." at bounding box center [180, 75] width 158 height 30
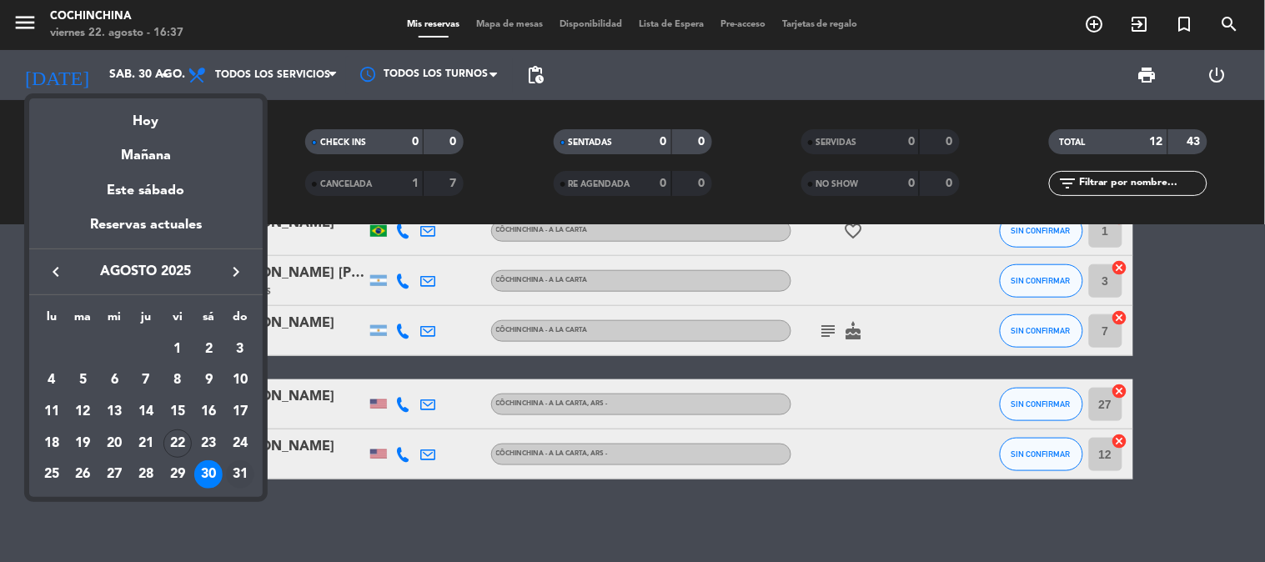
click at [235, 469] on div "31" at bounding box center [240, 474] width 28 height 28
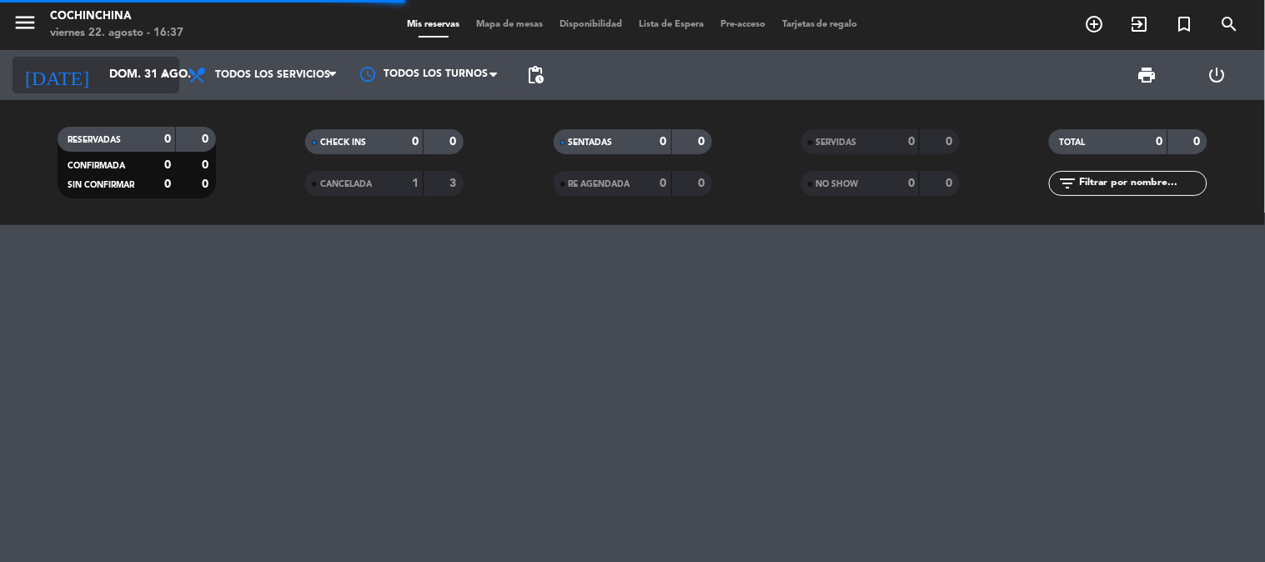
scroll to position [0, 0]
click at [139, 63] on input "dom. 31 ago." at bounding box center [180, 75] width 158 height 30
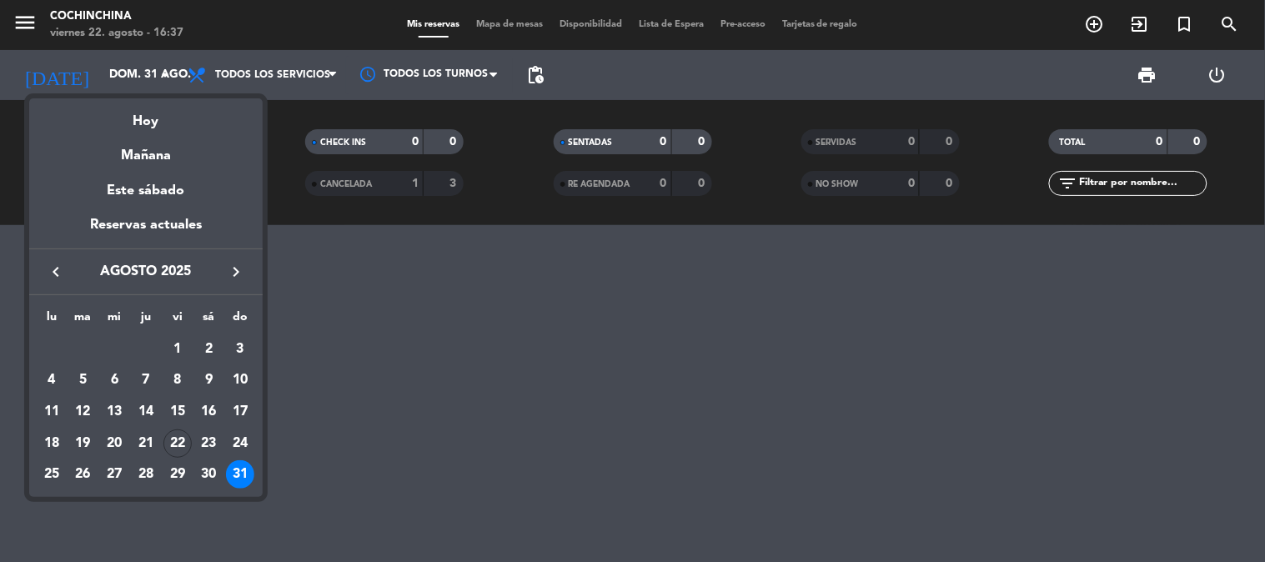
click at [228, 271] on icon "keyboard_arrow_right" at bounding box center [236, 272] width 20 height 20
click at [38, 383] on div "1" at bounding box center [52, 380] width 28 height 28
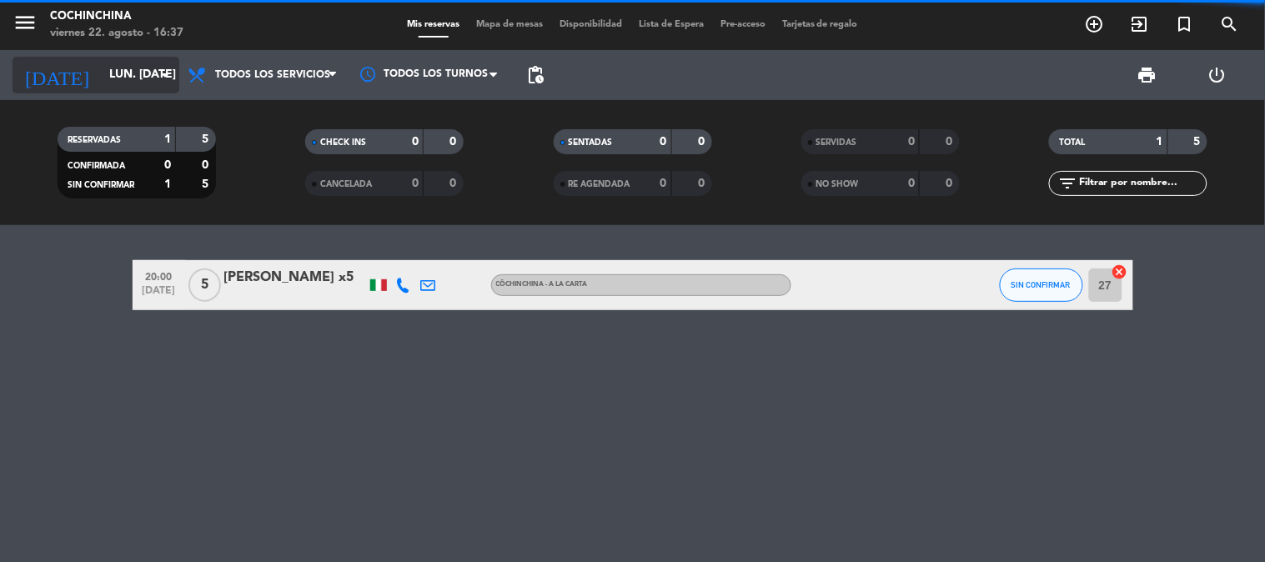
click at [132, 65] on input "lun. [DATE]" at bounding box center [180, 75] width 158 height 30
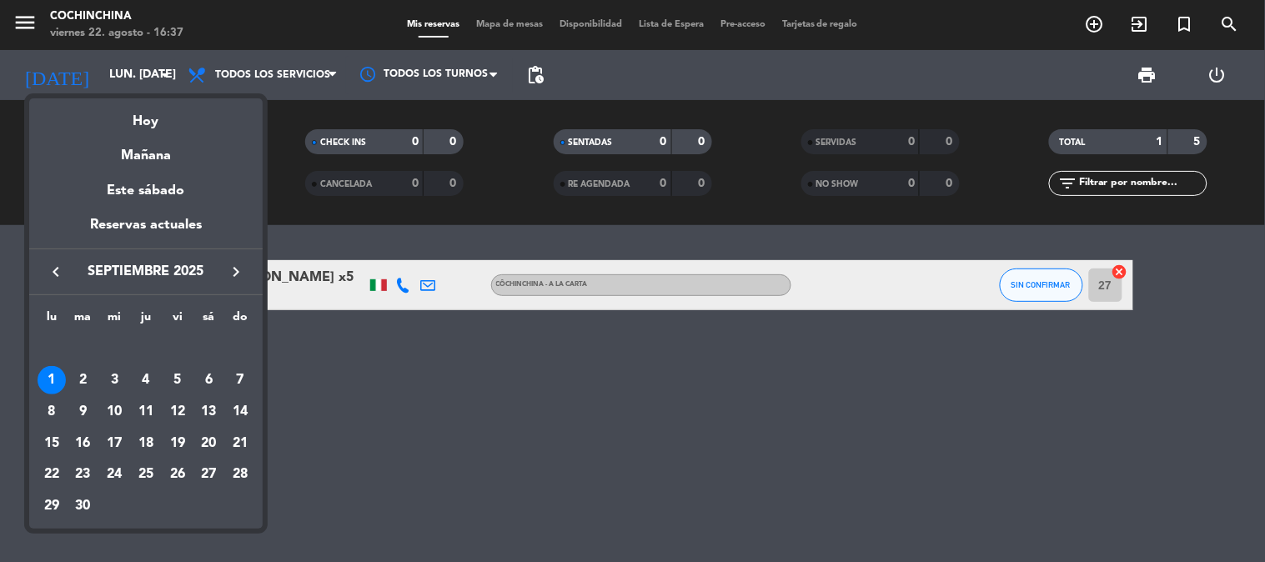
click at [288, 388] on div at bounding box center [632, 281] width 1265 height 562
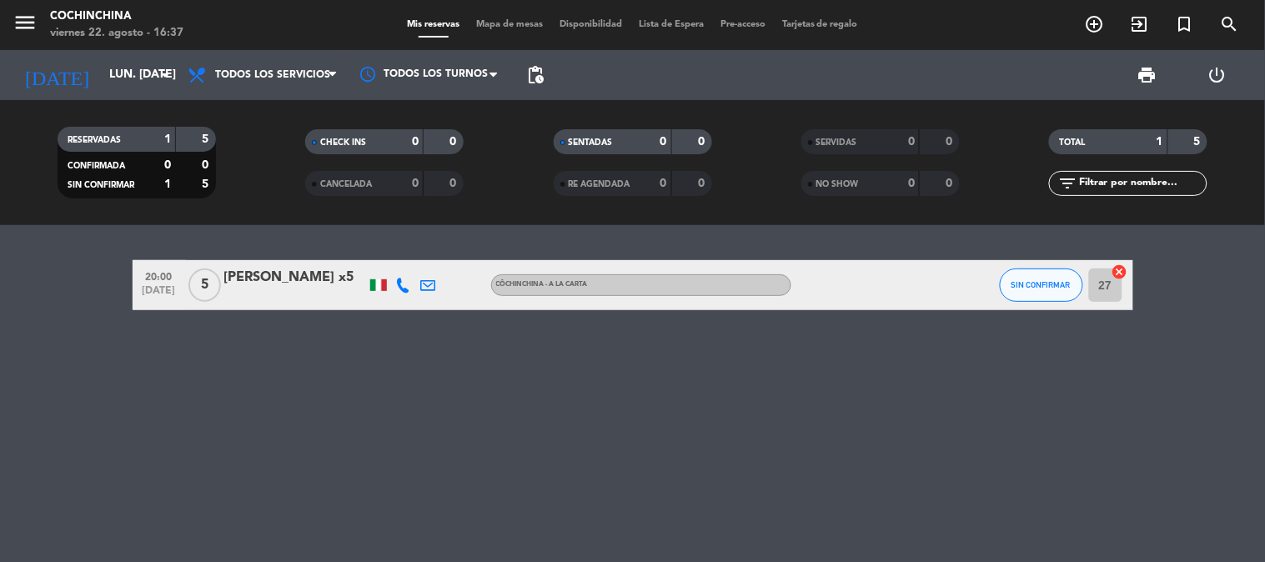
click at [375, 285] on div at bounding box center [378, 285] width 17 height 12
click at [375, 284] on div at bounding box center [378, 285] width 17 height 12
click at [375, 286] on div at bounding box center [378, 285] width 17 height 12
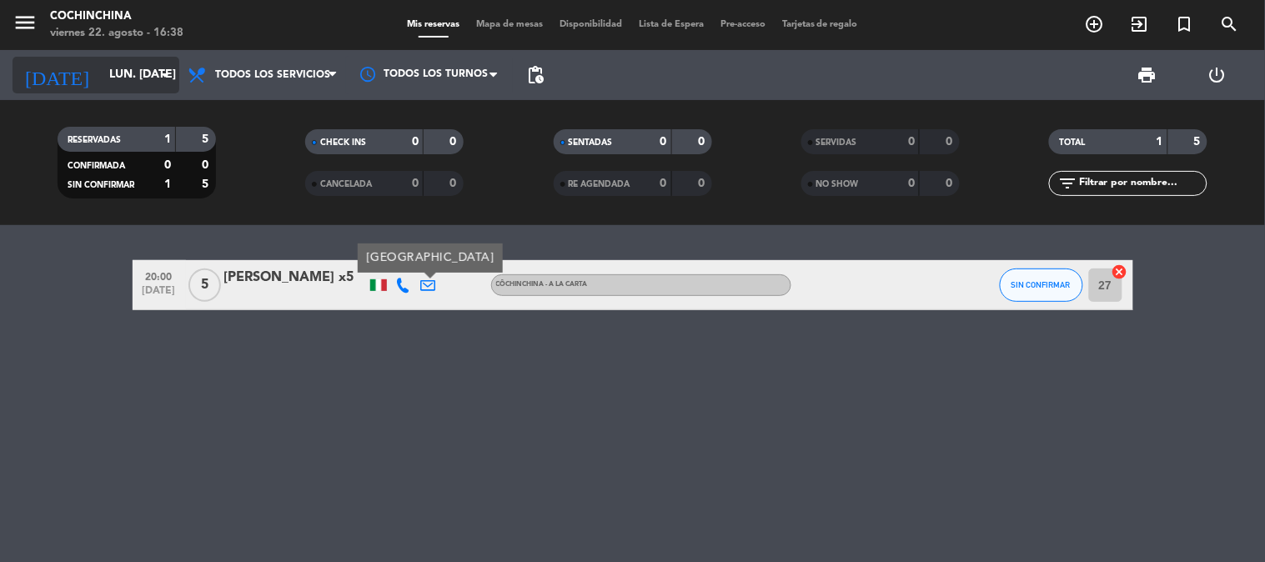
click at [106, 68] on input "lun. [DATE]" at bounding box center [180, 75] width 158 height 30
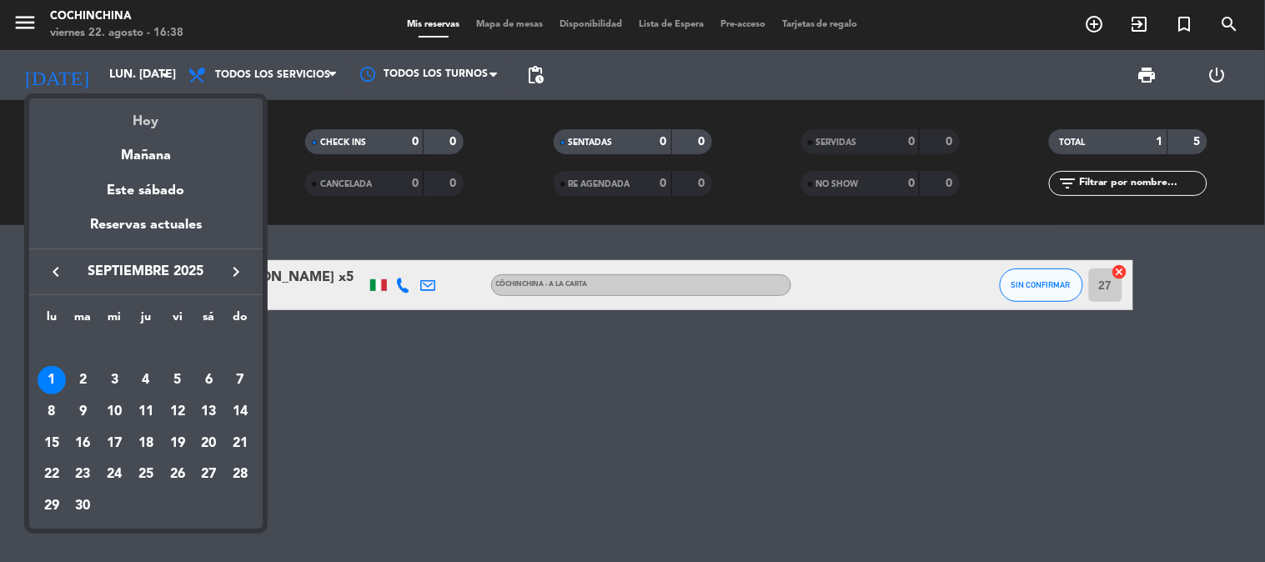
click at [128, 114] on div "Hoy" at bounding box center [145, 115] width 233 height 34
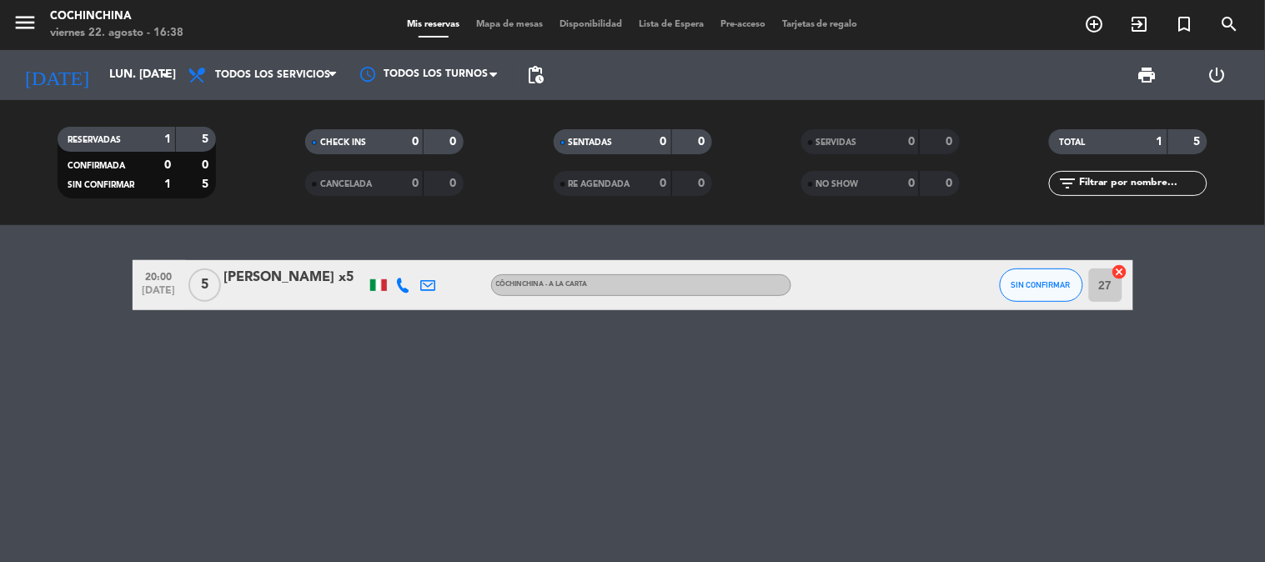
type input "vie. 22 ago."
